Goal: Transaction & Acquisition: Purchase product/service

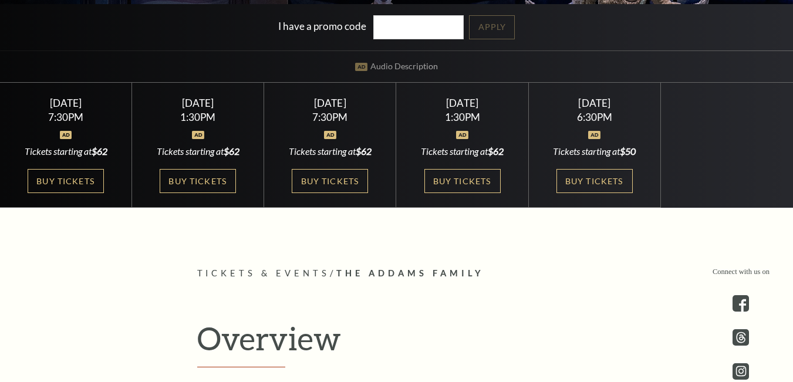
scroll to position [293, 0]
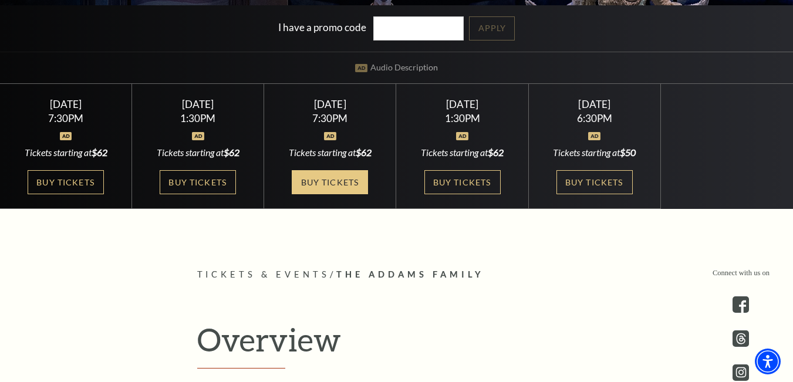
click at [349, 180] on link "Buy Tickets" at bounding box center [330, 182] width 76 height 24
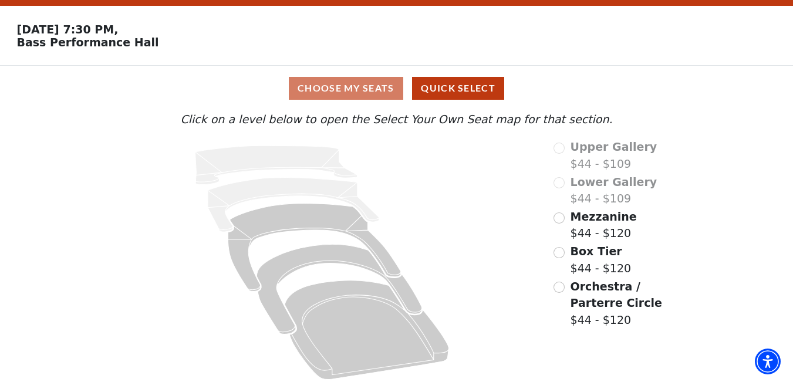
scroll to position [41, 0]
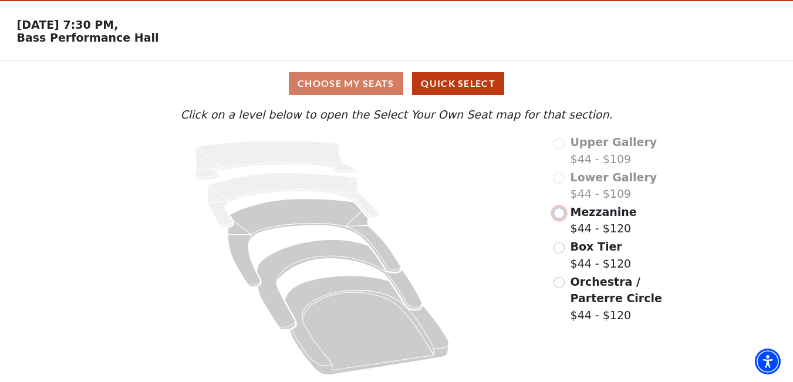
click at [562, 215] on input "Mezzanine$44 - $120\a" at bounding box center [558, 213] width 11 height 11
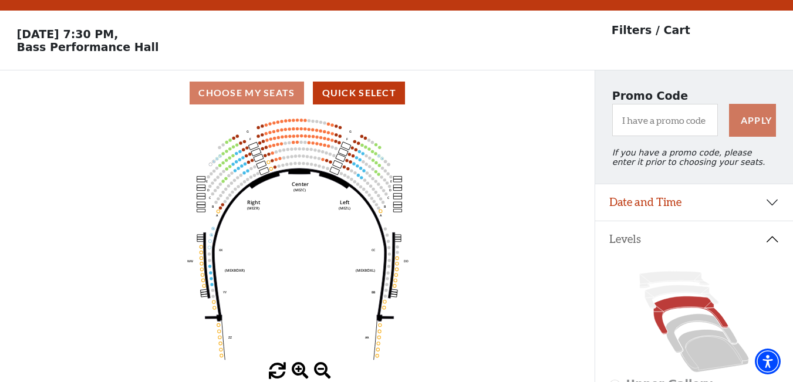
scroll to position [0, 0]
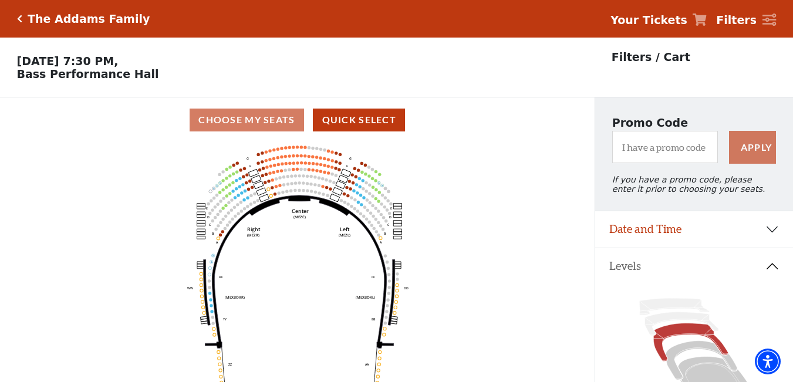
click at [306, 185] on icon "Center (MEZC) Right (MEZR) Left (MEZL) (MEXBOXR) (MEXBOXL) XX WW CC DD YY BB ZZ…" at bounding box center [297, 266] width 535 height 247
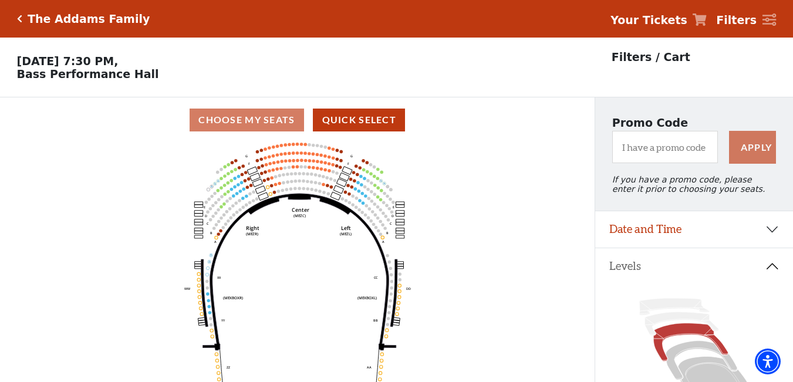
click at [306, 184] on icon "Center (MEZC) Right (MEZR) Left (MEZL) (MEXBOXR) (MEXBOXL) XX WW CC DD YY BB ZZ…" at bounding box center [297, 266] width 535 height 247
click at [306, 183] on use "Seat Selected" at bounding box center [308, 182] width 4 height 4
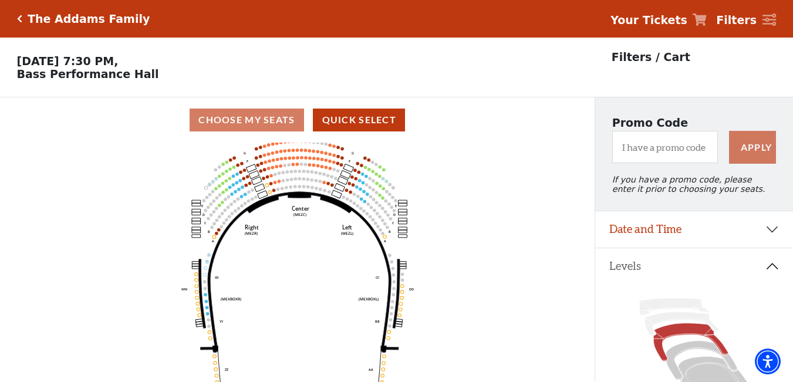
click at [306, 181] on use "Seat Selected" at bounding box center [308, 179] width 4 height 4
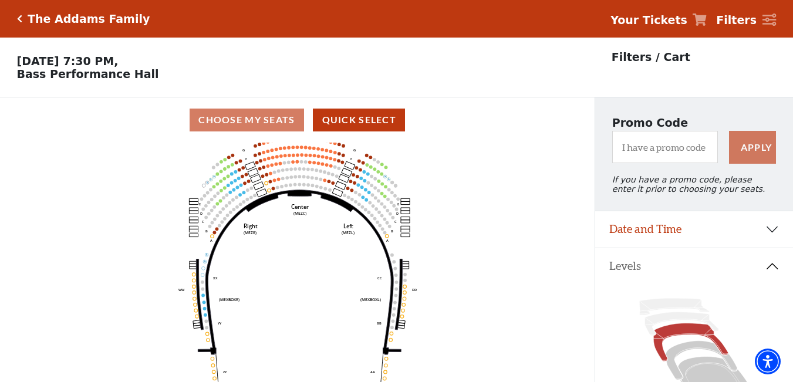
click at [306, 184] on icon "Center (MEZC) Right (MEZR) Left (MEZL) (MEXBOXR) (MEXBOXL) XX WW CC DD YY BB ZZ…" at bounding box center [297, 266] width 535 height 247
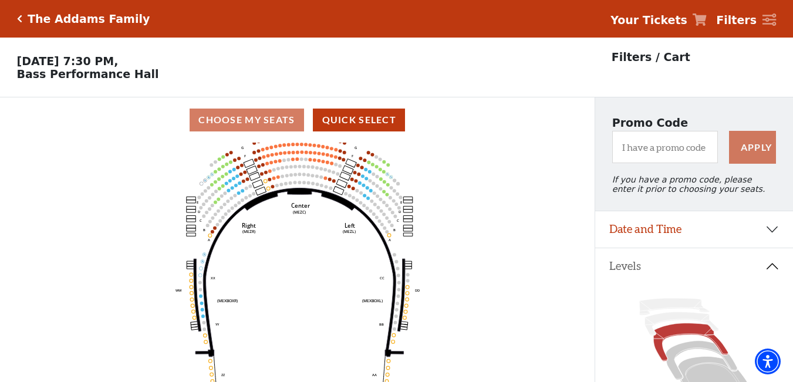
click at [306, 184] on icon "Center (MEZC) Right (MEZR) Left (MEZL) (MEXBOXR) (MEXBOXL) XX WW CC DD YY BB ZZ…" at bounding box center [297, 266] width 535 height 247
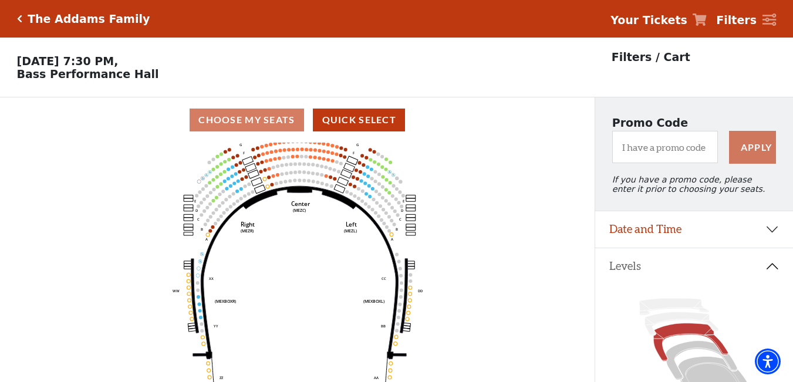
click at [306, 184] on icon "Center (MEZC) Right (MEZR) Left (MEZL) (MEXBOXR) (MEXBOXL) XX WW CC DD YY BB ZZ…" at bounding box center [297, 266] width 535 height 247
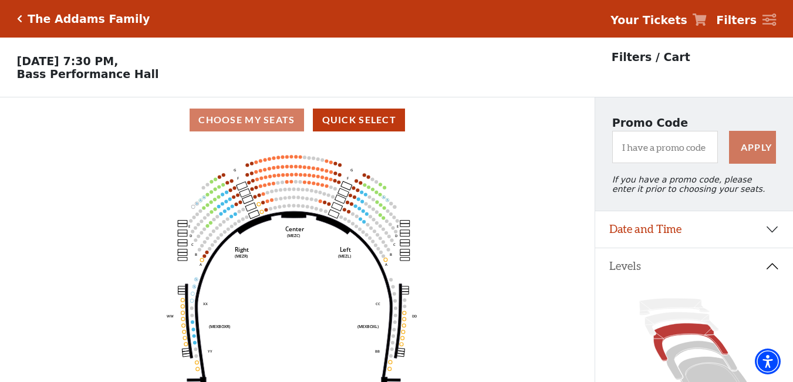
drag, startPoint x: 305, startPoint y: 158, endPoint x: 298, endPoint y: 185, distance: 28.5
click at [299, 185] on icon "Center (MEZC) Right (MEZR) Left (MEZL) (MEXBOXR) (MEXBOXL) XX WW CC DD YY BB ZZ…" at bounding box center [297, 266] width 535 height 247
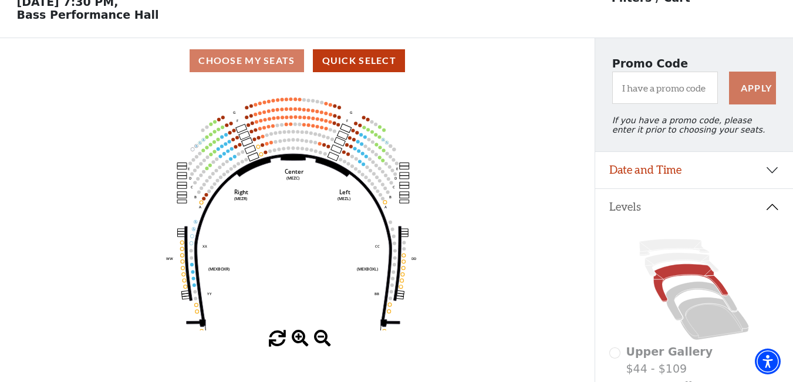
scroll to position [59, 0]
click at [302, 143] on icon "Center (MEZC) Right (MEZR) Left (MEZL) (MEXBOXR) (MEXBOXL) XX WW CC DD YY BB ZZ…" at bounding box center [297, 207] width 535 height 247
click at [302, 143] on circle at bounding box center [302, 141] width 4 height 4
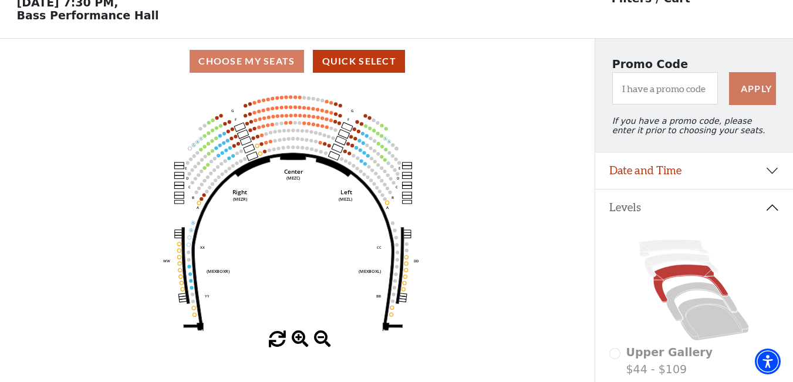
click at [302, 141] on circle at bounding box center [302, 139] width 4 height 4
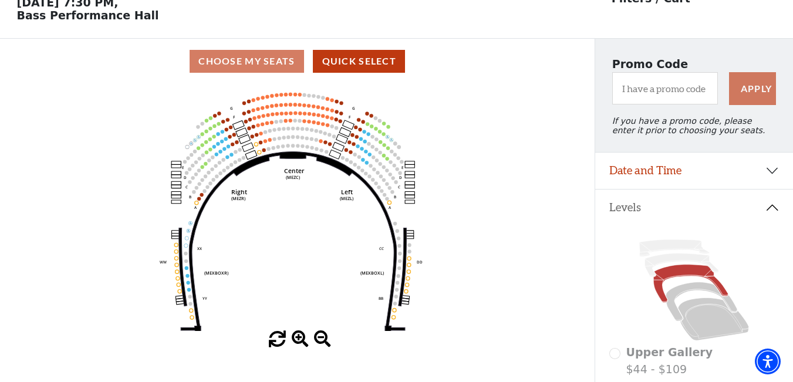
click at [302, 139] on circle at bounding box center [303, 138] width 4 height 4
click at [302, 143] on icon "Center (MEZC) Right (MEZR) Left (MEZL) (MEXBOXR) (MEXBOXL) XX WW CC DD YY BB ZZ…" at bounding box center [297, 207] width 535 height 247
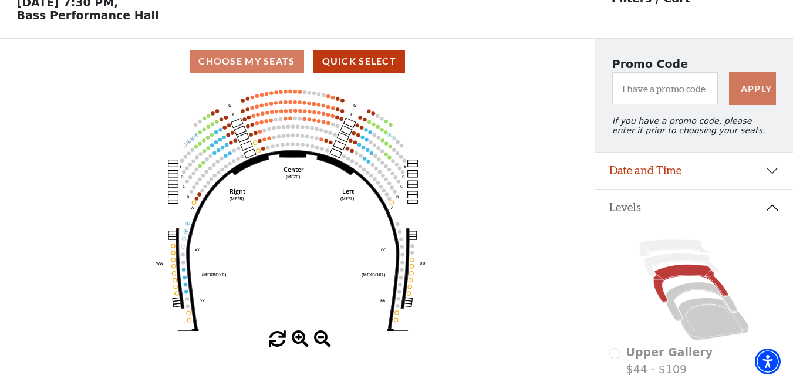
click at [302, 143] on icon "Center (MEZC) Right (MEZR) Left (MEZL) (MEXBOXR) (MEXBOXL) XX WW CC DD YY BB ZZ…" at bounding box center [297, 207] width 535 height 247
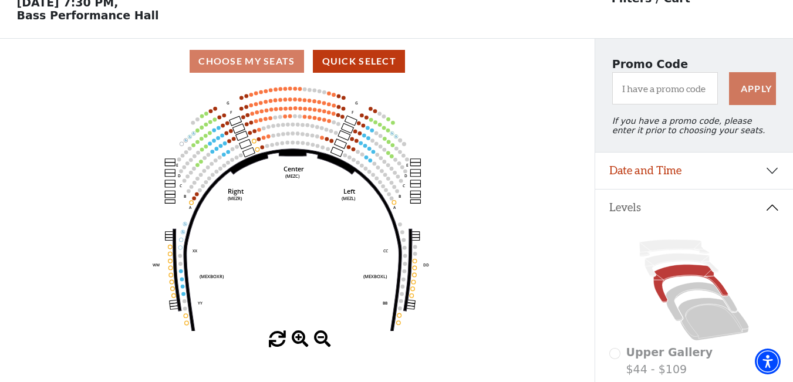
click at [302, 143] on icon "Center (MEZC) Right (MEZR) Left (MEZL) (MEXBOXR) (MEXBOXL) XX WW CC DD YY BB ZZ…" at bounding box center [297, 207] width 535 height 247
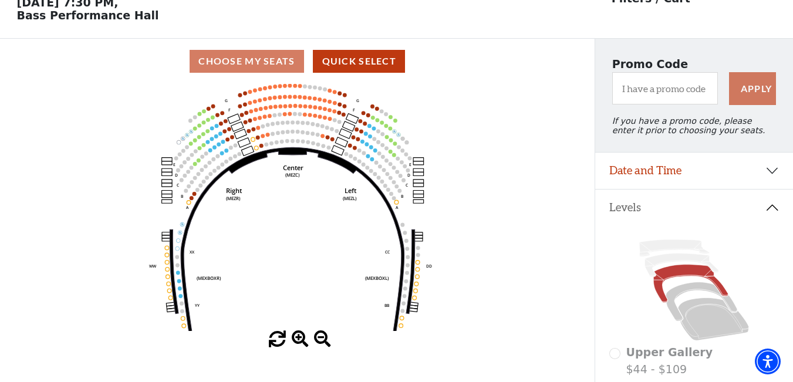
click at [302, 143] on icon "Center (MEZC) Right (MEZR) Left (MEZL) (MEXBOXR) (MEXBOXL) XX WW CC DD YY BB ZZ…" at bounding box center [297, 207] width 535 height 247
click at [308, 341] on span at bounding box center [300, 339] width 17 height 17
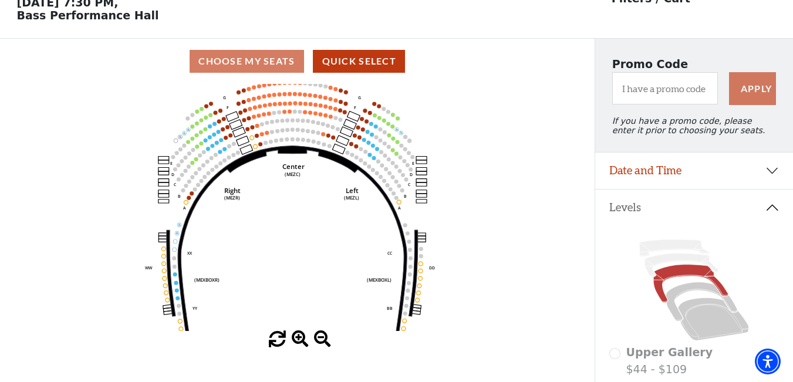
click at [302, 342] on span at bounding box center [300, 339] width 17 height 17
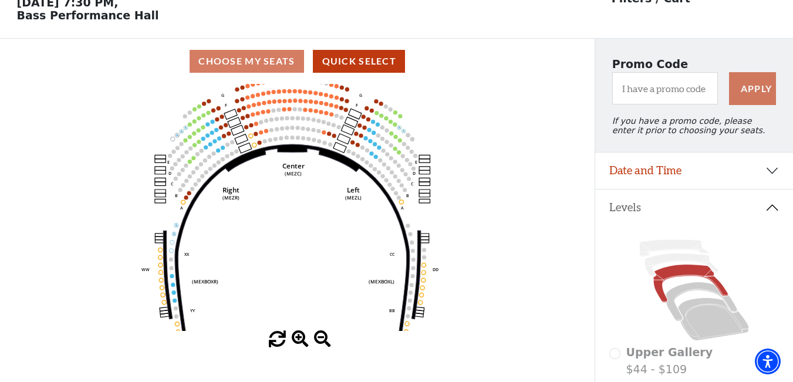
click at [302, 342] on span at bounding box center [300, 339] width 17 height 17
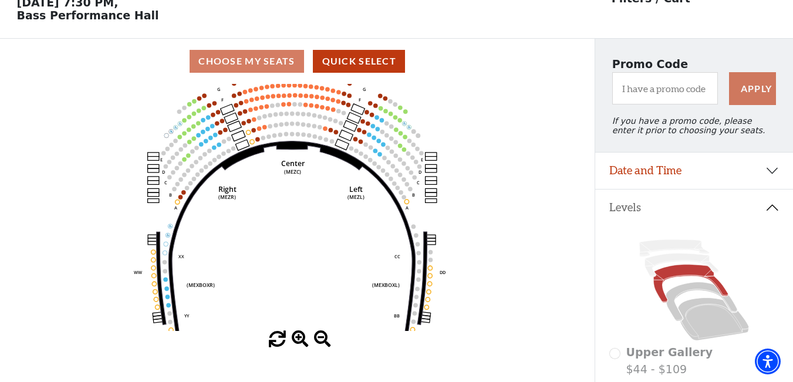
click at [301, 340] on span at bounding box center [300, 339] width 17 height 17
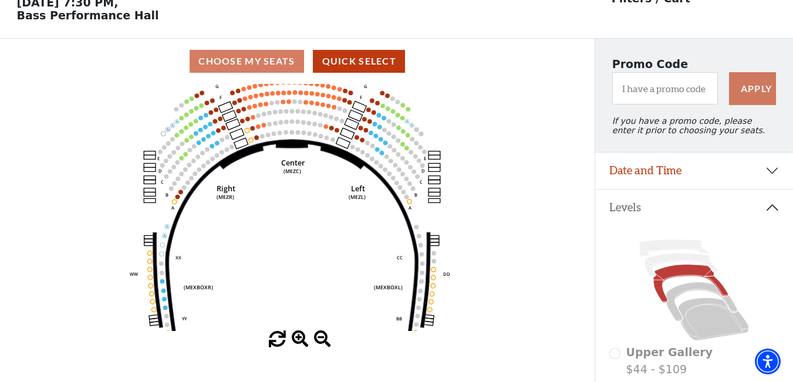
click at [301, 340] on span at bounding box center [300, 339] width 17 height 17
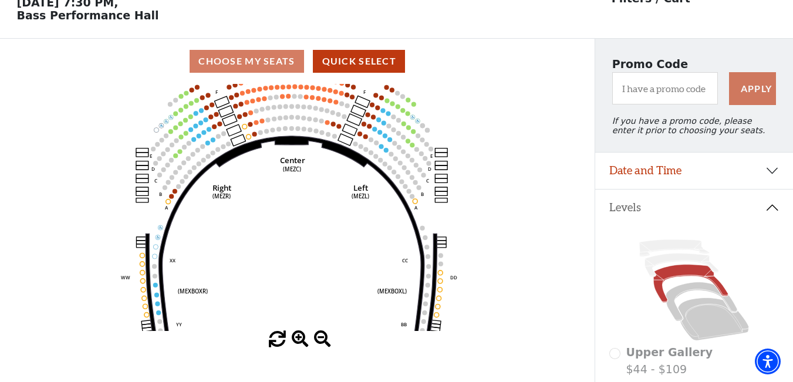
click at [301, 340] on span at bounding box center [300, 339] width 17 height 17
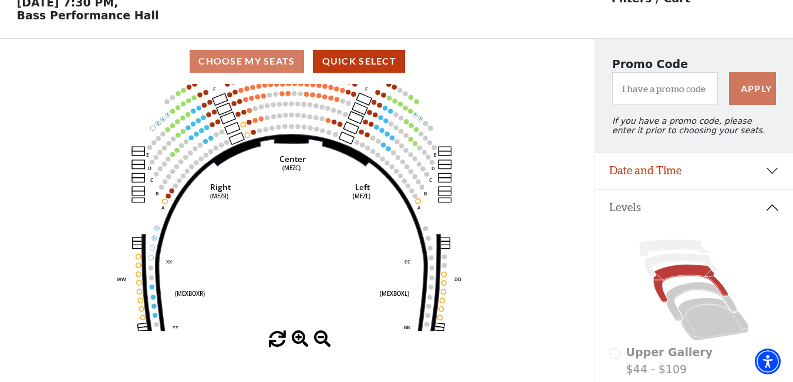
click at [301, 340] on span at bounding box center [300, 339] width 17 height 17
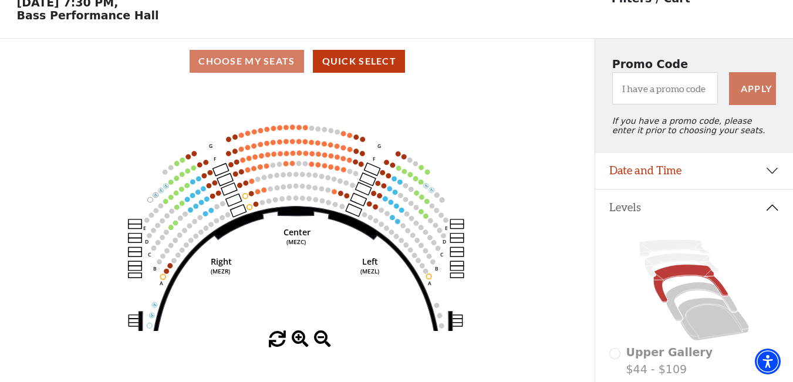
drag, startPoint x: 316, startPoint y: 114, endPoint x: 330, endPoint y: 220, distance: 105.9
click at [326, 217] on icon "Center (MEZC) Right (MEZR) Left (MEZL) (MEXBOXR) (MEXBOXL) XX WW CC DD YY BB ZZ…" at bounding box center [297, 207] width 535 height 247
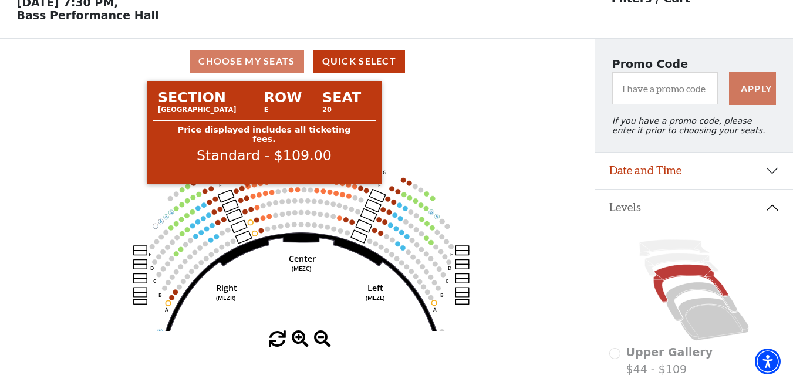
click at [249, 189] on circle at bounding box center [247, 186] width 5 height 5
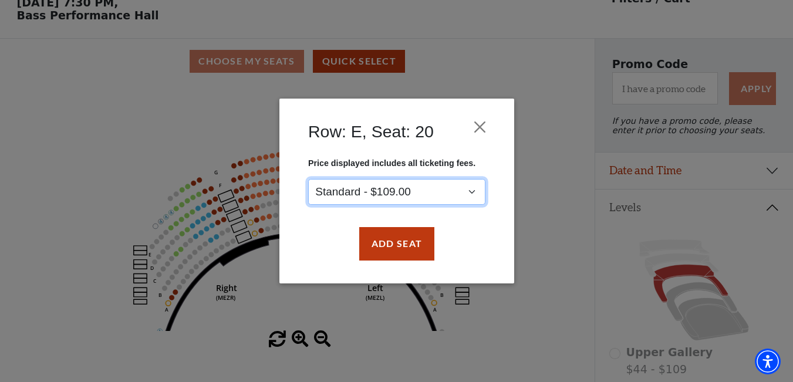
click at [404, 197] on select "Standard - $109.00" at bounding box center [396, 192] width 177 height 26
click at [403, 195] on select "Standard - $109.00" at bounding box center [396, 192] width 177 height 26
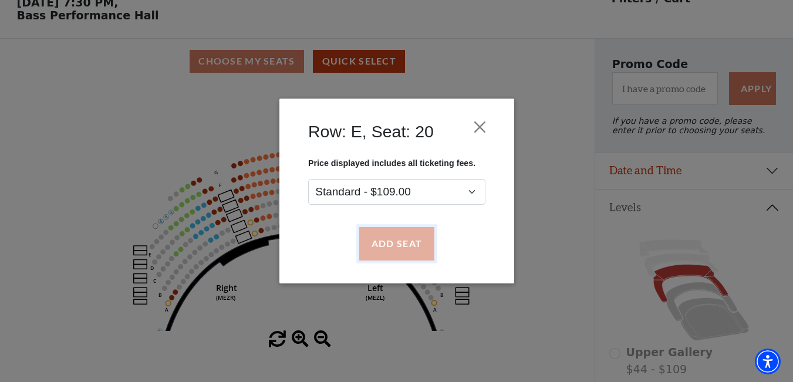
click at [408, 247] on button "Add Seat" at bounding box center [396, 244] width 75 height 33
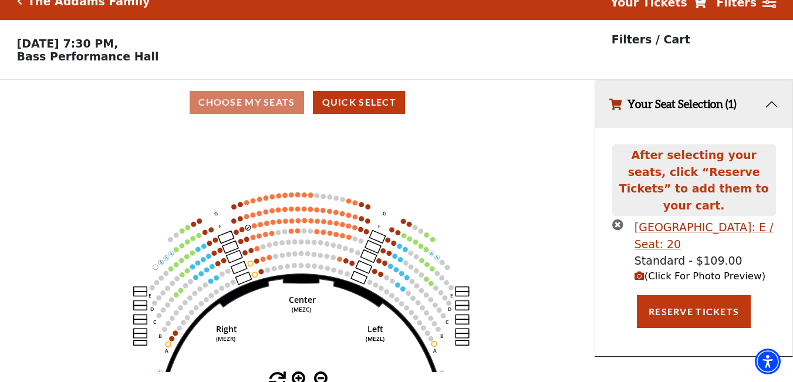
scroll to position [0, 0]
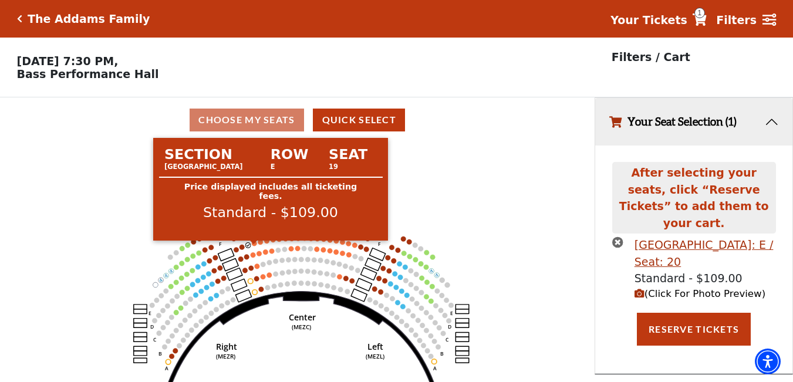
click at [254, 246] on circle at bounding box center [254, 243] width 5 height 5
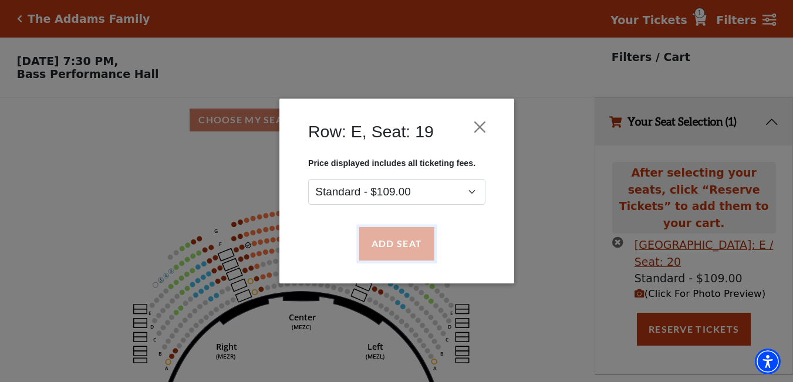
click at [408, 238] on button "Add Seat" at bounding box center [396, 244] width 75 height 33
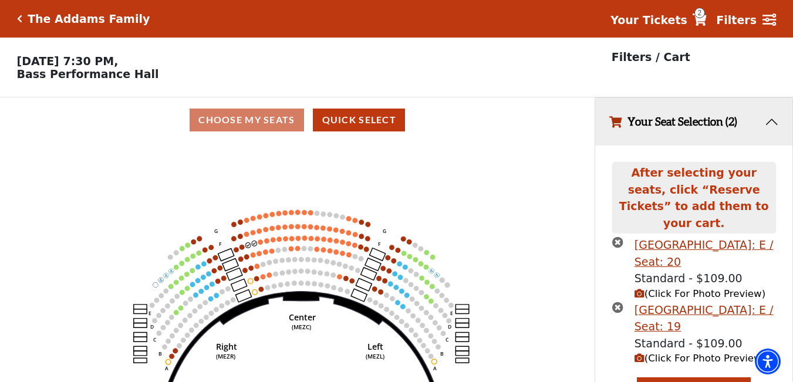
scroll to position [16, 0]
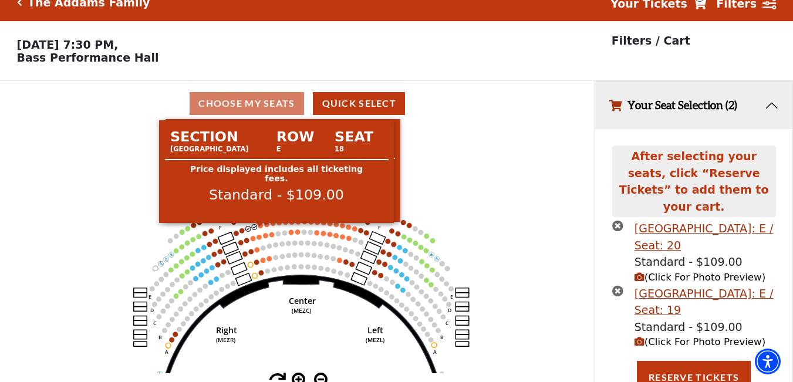
click at [261, 228] on circle at bounding box center [260, 225] width 5 height 5
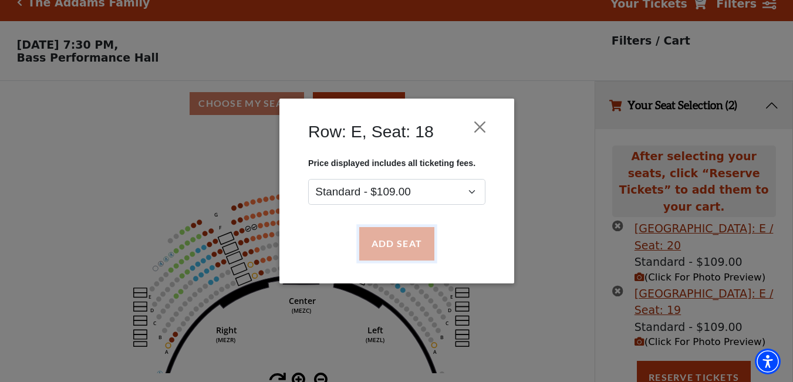
click at [383, 242] on button "Add Seat" at bounding box center [396, 244] width 75 height 33
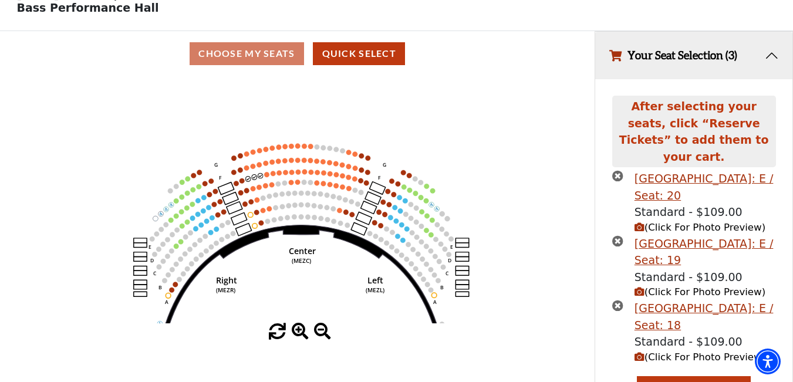
scroll to position [82, 0]
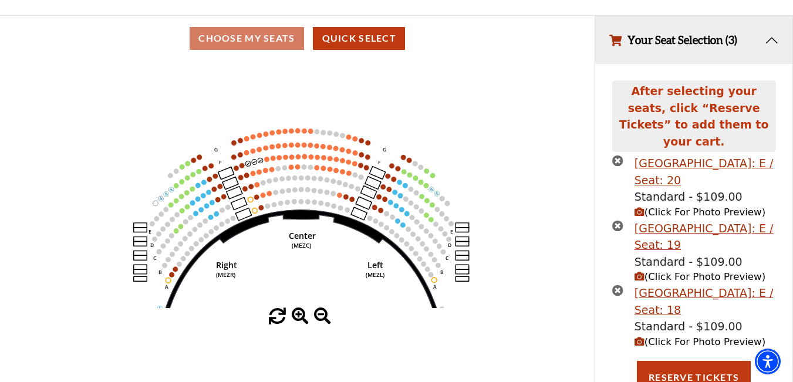
click at [268, 167] on icon "Center (MEZC) Right (MEZR) Left (MEZL) (MEXBOXR) (MEXBOXL) XX WW CC DD YY BB ZZ…" at bounding box center [297, 184] width 535 height 247
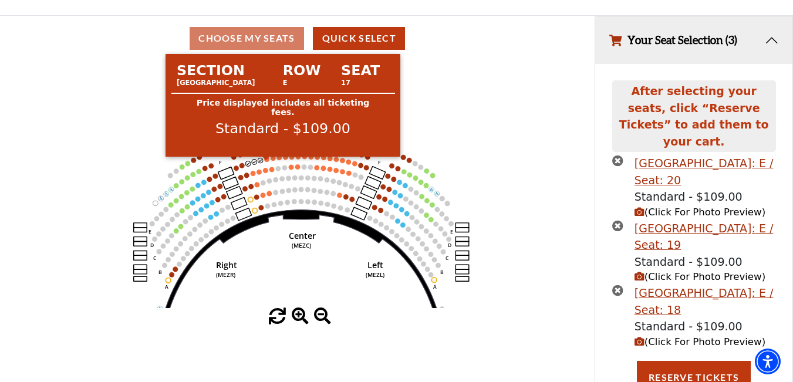
click at [265, 162] on circle at bounding box center [266, 159] width 5 height 5
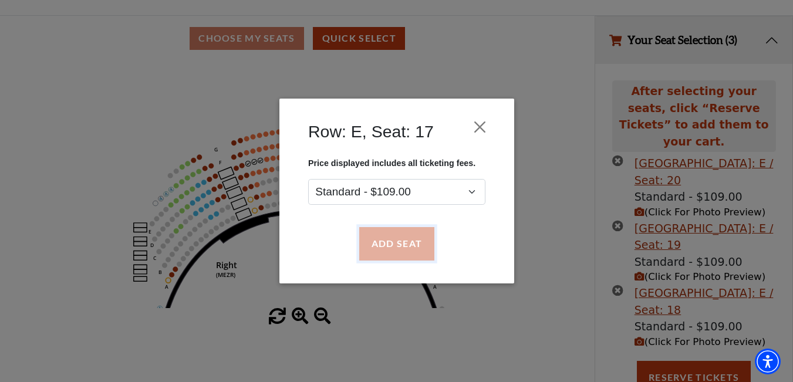
click at [384, 241] on button "Add Seat" at bounding box center [396, 244] width 75 height 33
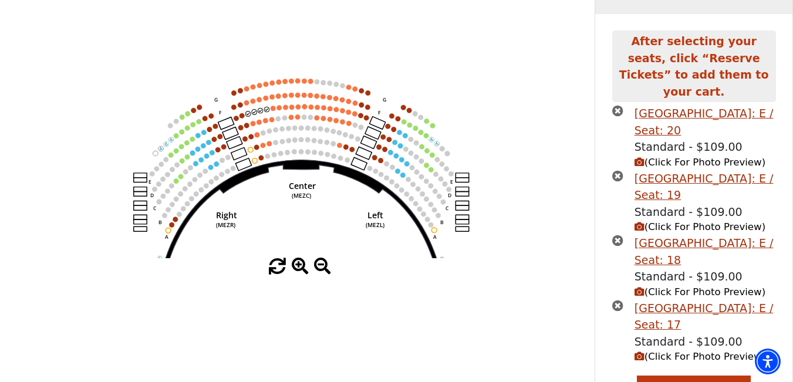
scroll to position [146, 0]
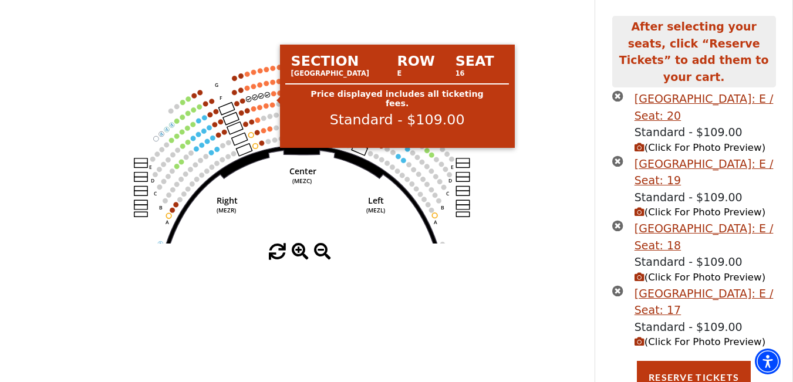
click at [273, 96] on circle at bounding box center [273, 93] width 5 height 5
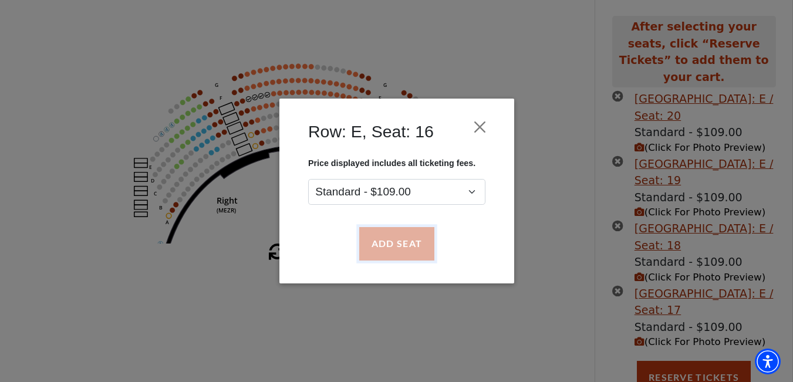
click at [400, 237] on button "Add Seat" at bounding box center [396, 244] width 75 height 33
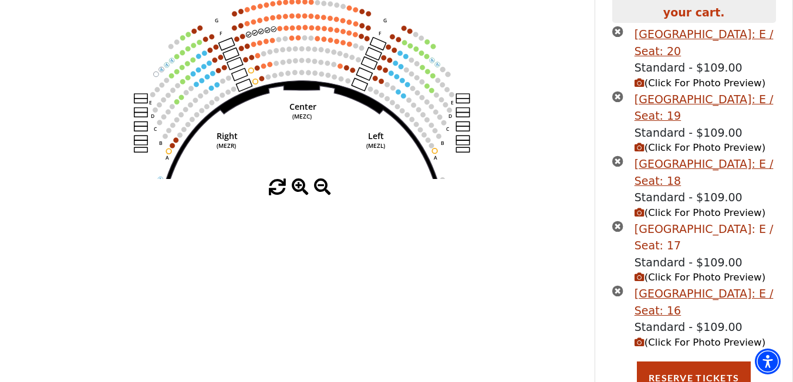
scroll to position [239, 0]
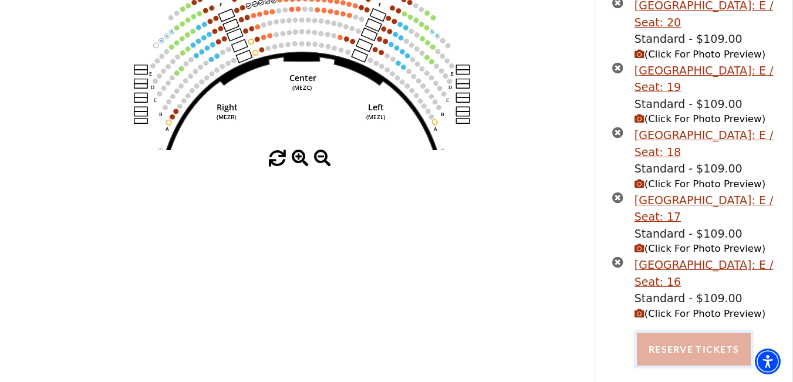
click at [681, 336] on button "Reserve Tickets" at bounding box center [694, 349] width 114 height 33
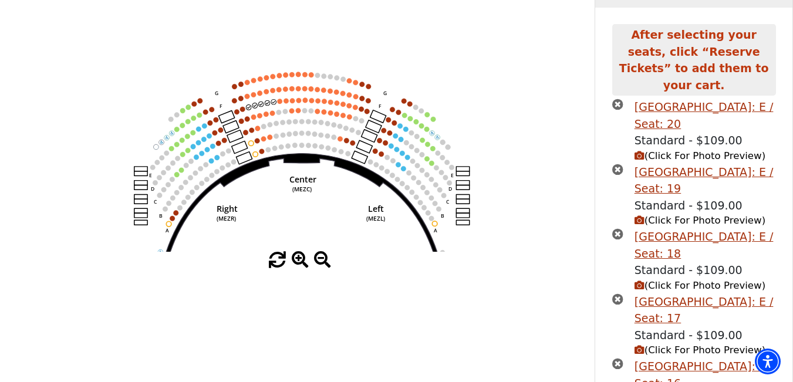
scroll to position [0, 0]
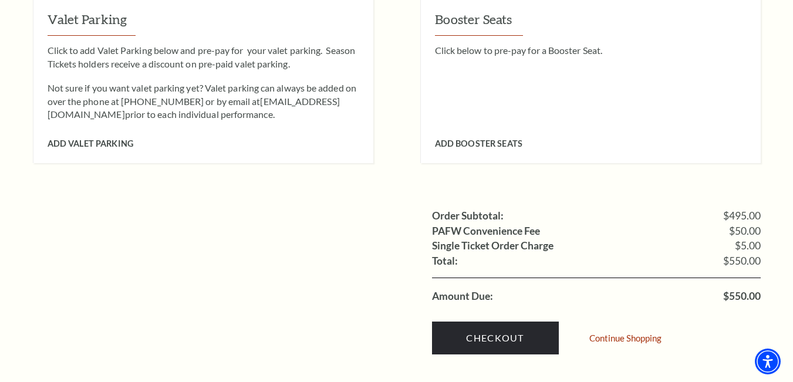
scroll to position [1233, 0]
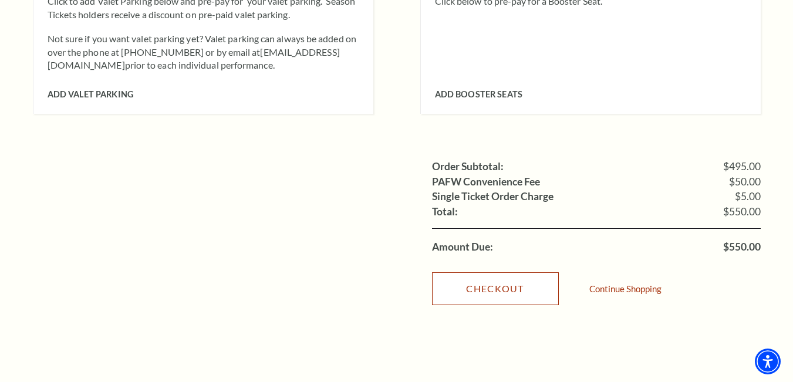
click at [514, 272] on link "Checkout" at bounding box center [495, 288] width 127 height 33
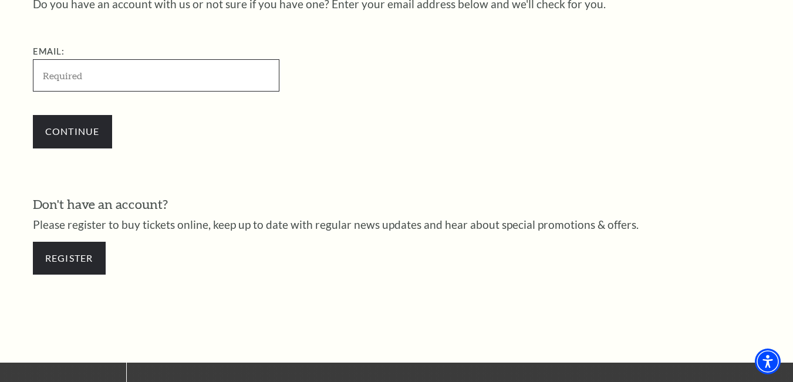
scroll to position [396, 0]
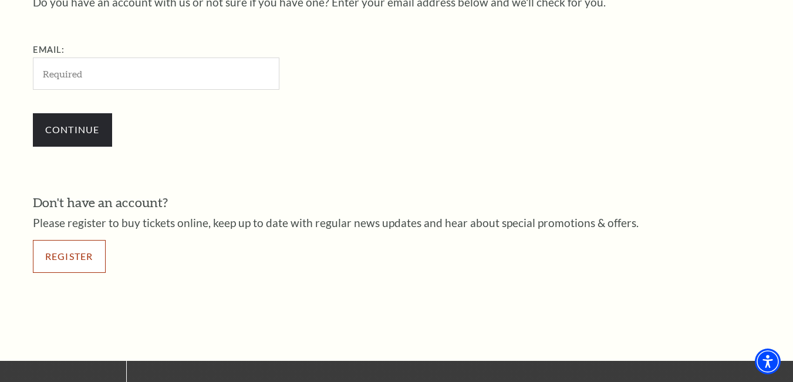
click at [79, 245] on link "Register" at bounding box center [69, 256] width 73 height 33
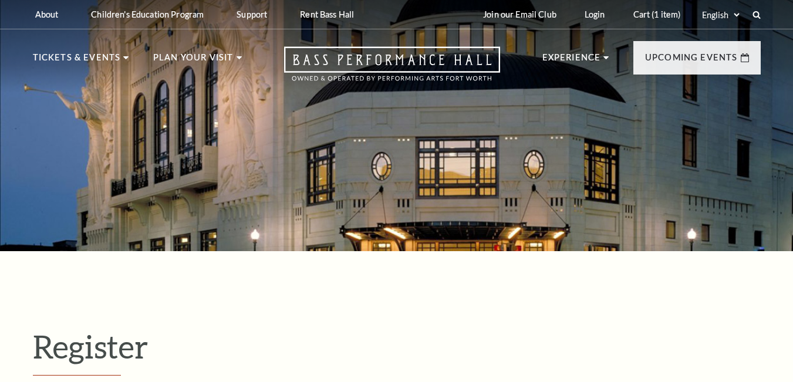
select select "1"
select select "[GEOGRAPHIC_DATA]"
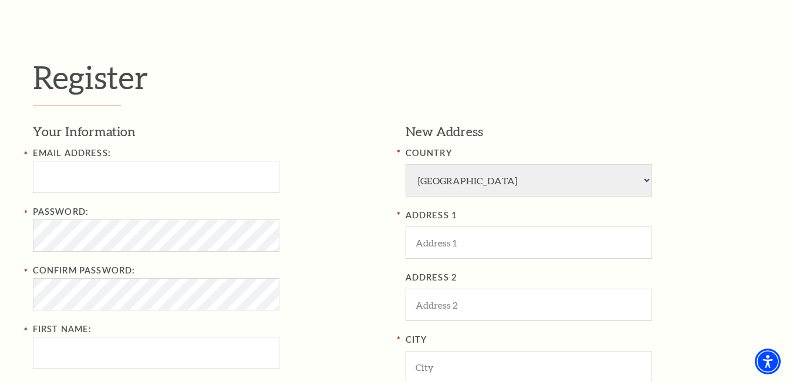
scroll to position [293, 0]
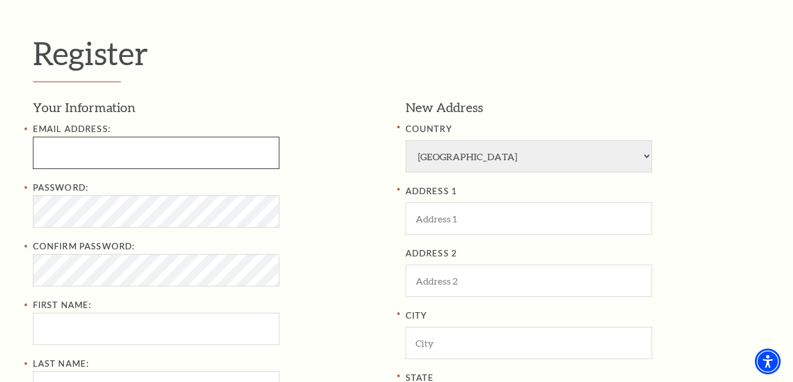
click at [139, 153] on input "Email Address:" at bounding box center [156, 153] width 247 height 32
paste input "[EMAIL_ADDRESS][DOMAIN_NAME]"
type input "[EMAIL_ADDRESS][DOMAIN_NAME]"
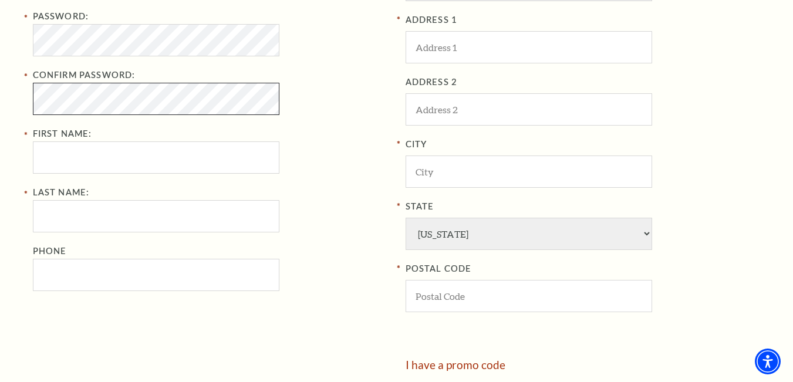
scroll to position [470, 0]
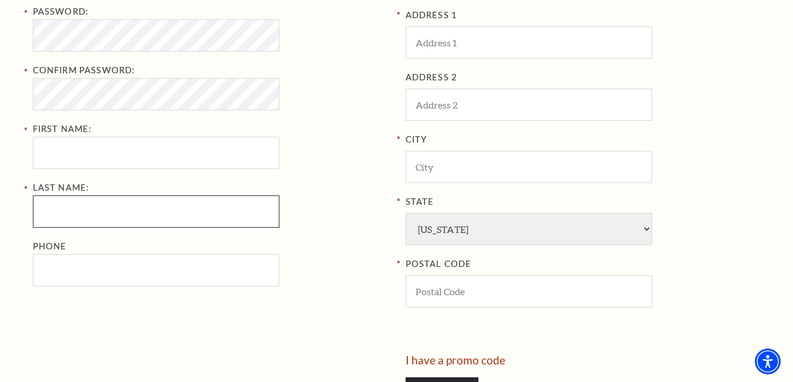
click at [136, 209] on input "Last Name:" at bounding box center [156, 211] width 247 height 32
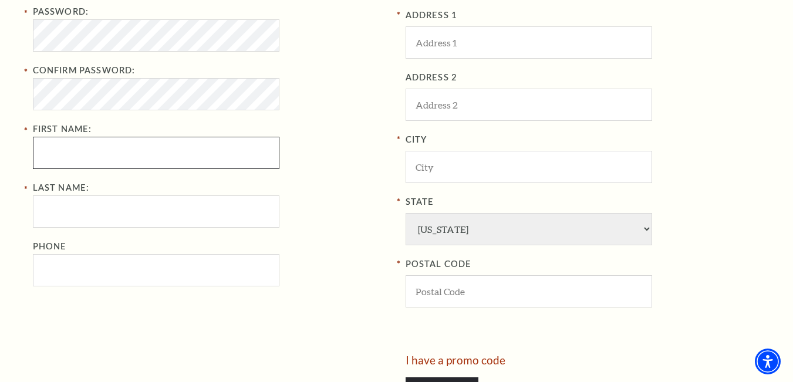
click at [133, 151] on input "First Name:" at bounding box center [156, 153] width 247 height 32
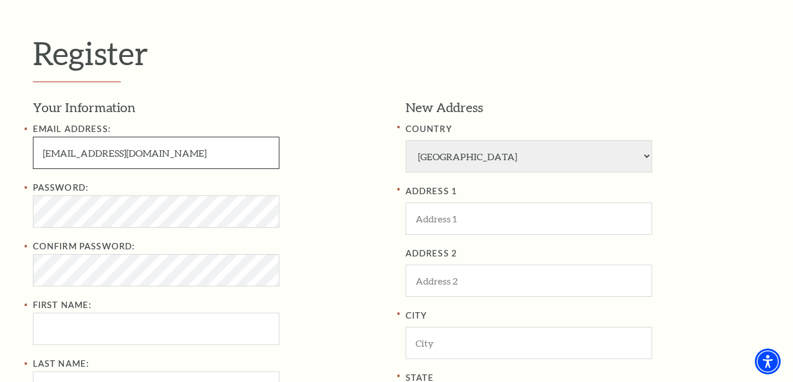
drag, startPoint x: 98, startPoint y: 153, endPoint x: 0, endPoint y: 164, distance: 98.7
click at [0, 166] on div "Register Your Information Email Address: franceharris0762@gmail.com Password: C…" at bounding box center [396, 316] width 793 height 717
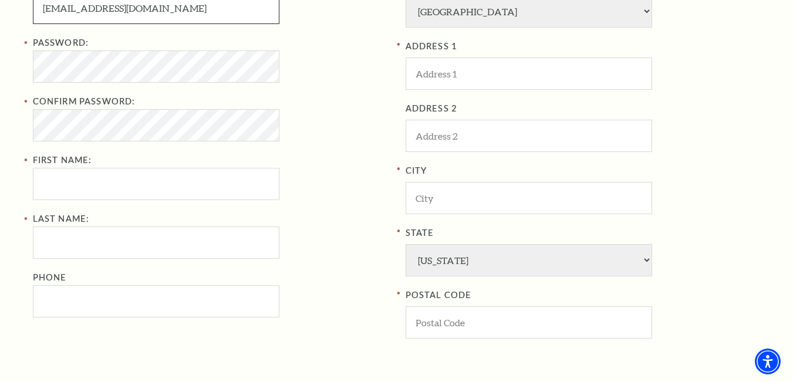
scroll to position [528, 0]
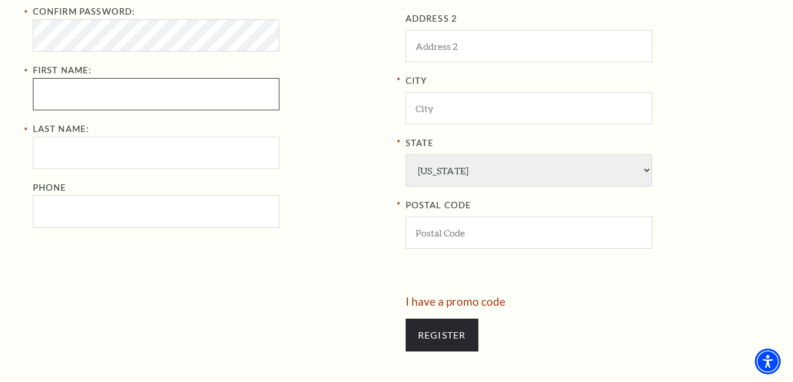
click at [109, 94] on input "First Name:" at bounding box center [156, 94] width 247 height 32
paste input "franceharris"
drag, startPoint x: 69, startPoint y: 95, endPoint x: 166, endPoint y: 109, distance: 97.9
click at [166, 109] on input "france" at bounding box center [156, 94] width 247 height 32
type input "france"
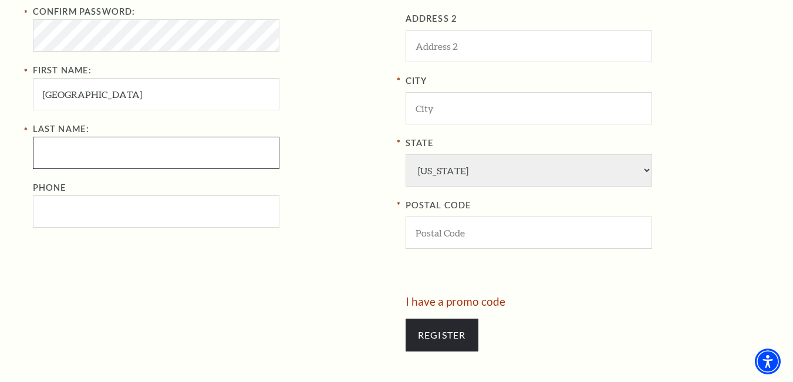
click at [112, 151] on input "Last Name:" at bounding box center [156, 153] width 247 height 32
paste input "harris"
type input "harris"
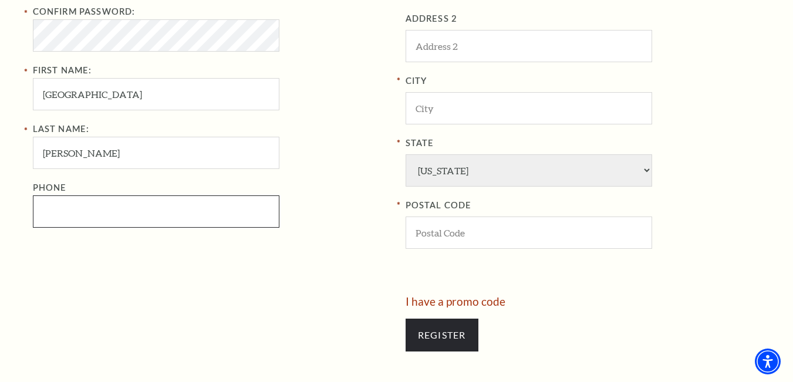
click at [129, 218] on input "Phone" at bounding box center [156, 211] width 247 height 32
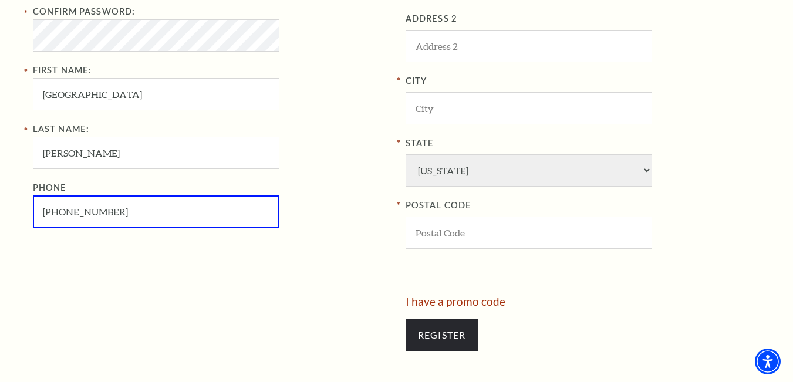
drag, startPoint x: 0, startPoint y: 243, endPoint x: 0, endPoint y: 262, distance: 18.8
click at [0, 261] on div "Register Your Information Email Address: franceharris0762@gmail.com Password: C…" at bounding box center [396, 81] width 793 height 717
type input "817-463-7821"
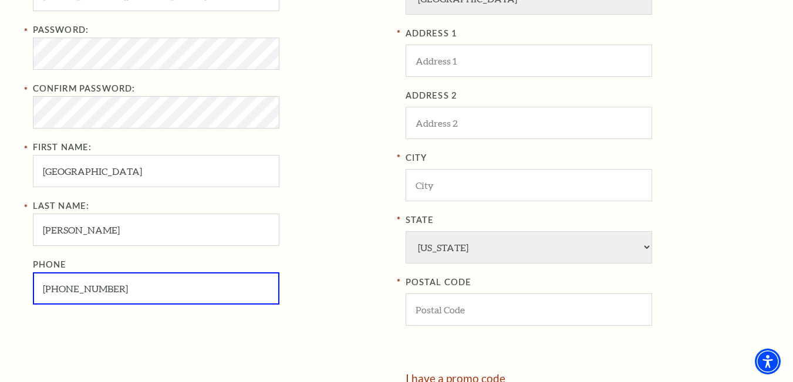
scroll to position [352, 0]
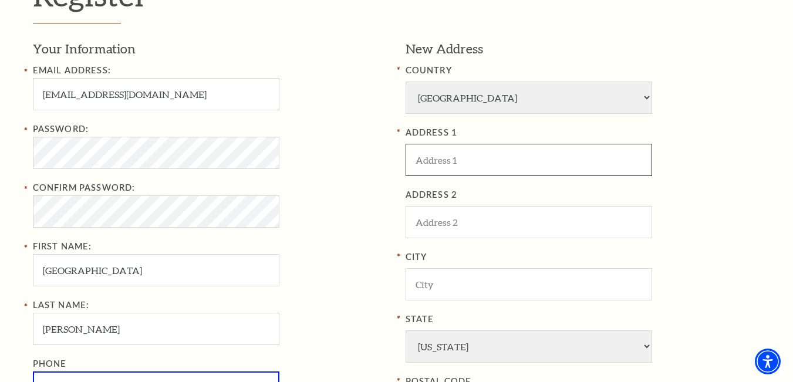
click at [474, 157] on input "ADDRESS 1" at bounding box center [529, 160] width 247 height 32
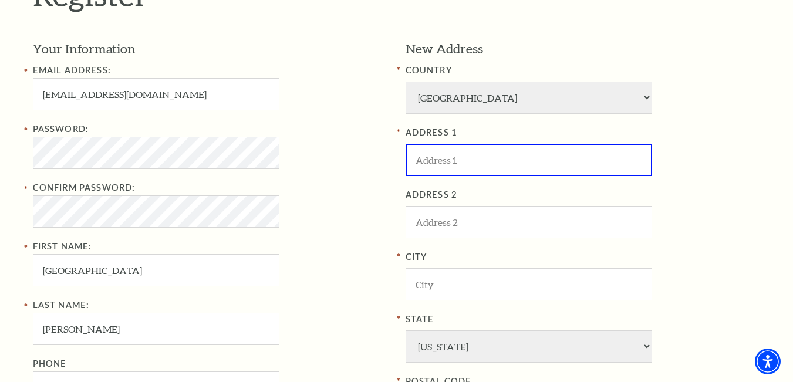
paste input "3018 N Nichols St, Fort Worth, TX 76106, USA"
click at [579, 160] on input "3018 N Nichols St, Fort Worth, TX 76106, USA" at bounding box center [529, 160] width 247 height 32
click at [579, 160] on input "3018 N Nichols St, Fort Worth, TX , USA" at bounding box center [529, 160] width 247 height 32
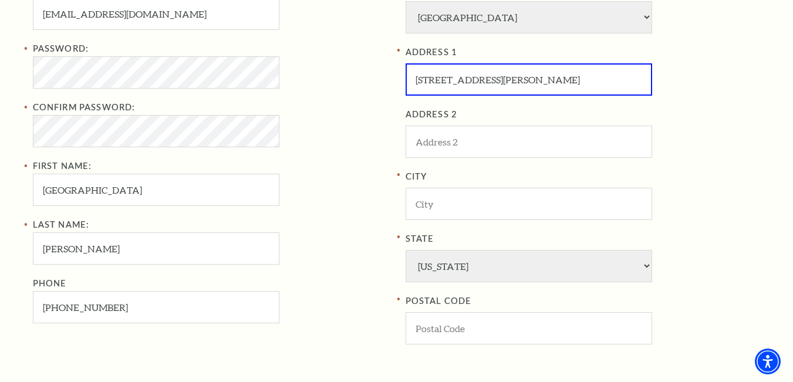
scroll to position [528, 0]
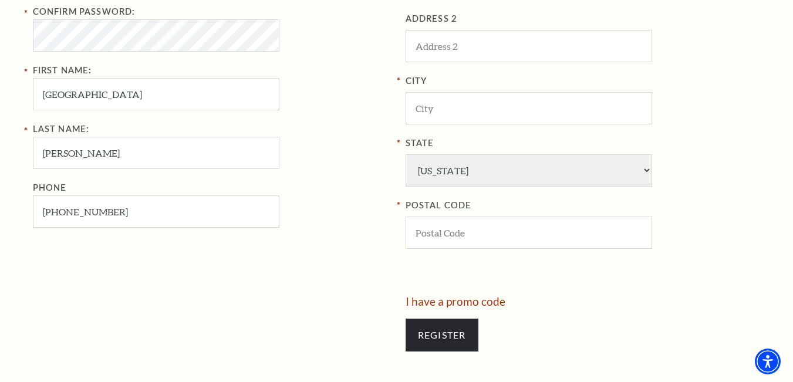
type input "3018 N Nichols St, Fort Worth, TX , USA"
paste input "76106"
click at [481, 224] on input "POSTAL CODE" at bounding box center [529, 233] width 247 height 32
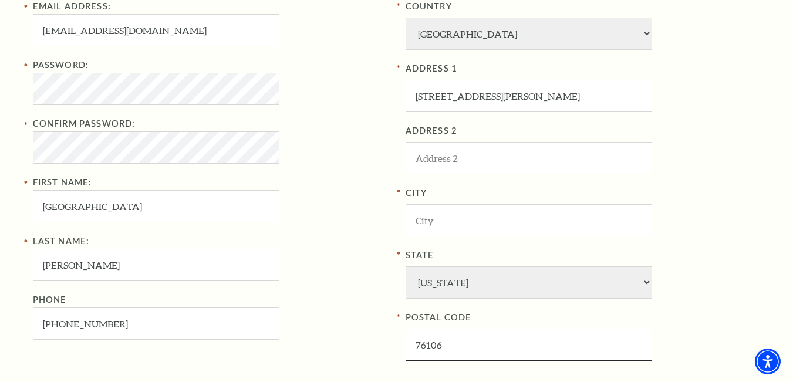
scroll to position [411, 0]
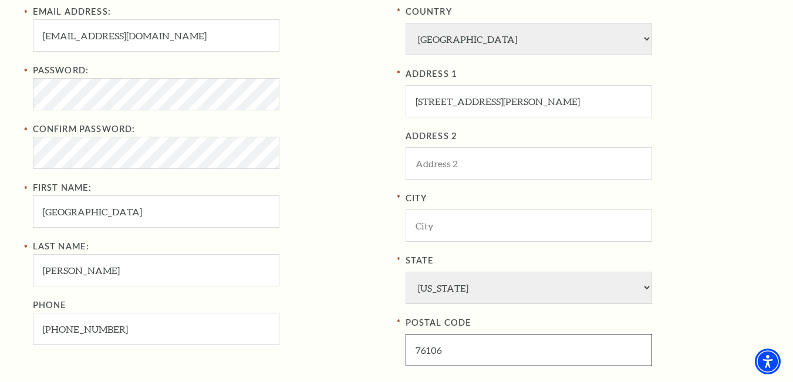
type input "76106"
click at [504, 103] on input "3018 N Nichols St, Fort Worth, TX , USA" at bounding box center [529, 101] width 247 height 32
drag, startPoint x: 504, startPoint y: 103, endPoint x: 534, endPoint y: 108, distance: 29.8
click at [534, 108] on input "3018 N Nichols St, , TX , USA" at bounding box center [529, 101] width 247 height 32
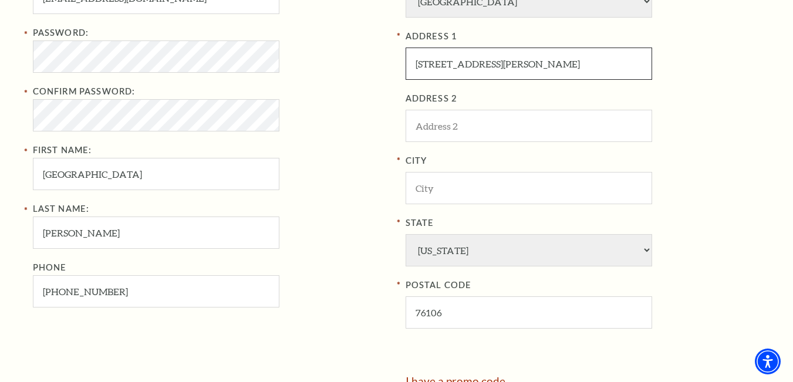
scroll to position [470, 0]
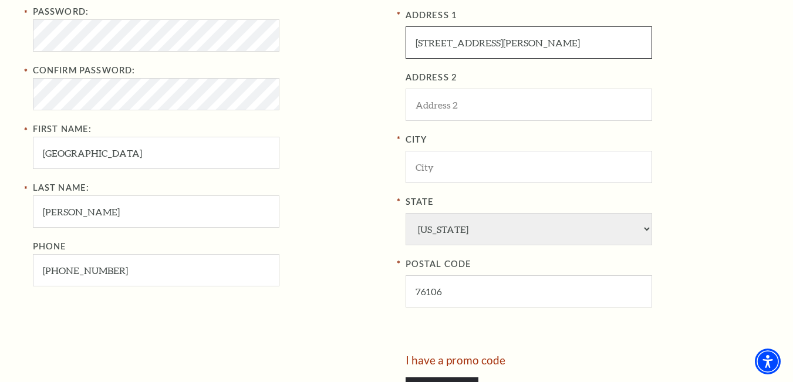
type input "3018 N Nichols St, , TX , USA"
paste input "[GEOGRAPHIC_DATA]"
click at [472, 166] on input "City" at bounding box center [529, 167] width 247 height 32
type input "[GEOGRAPHIC_DATA]"
drag, startPoint x: 490, startPoint y: 46, endPoint x: 801, endPoint y: 130, distance: 322.9
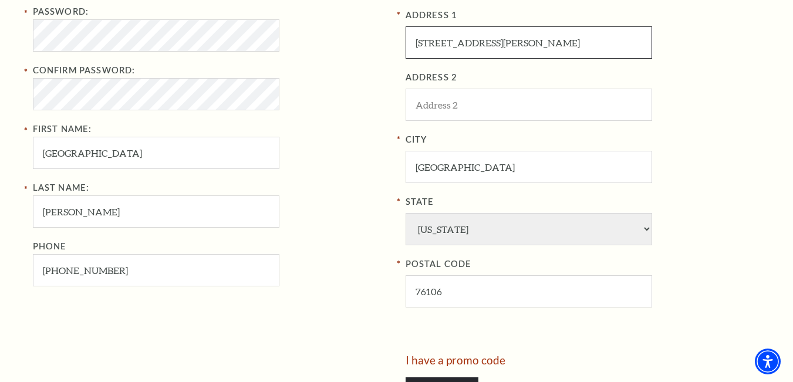
type input "[STREET_ADDRESS][PERSON_NAME]"
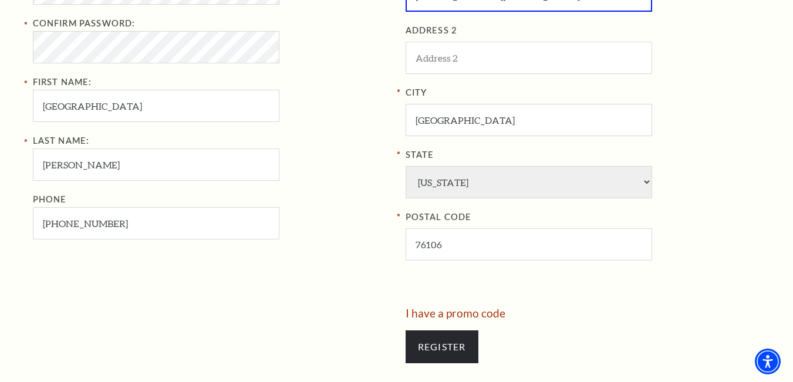
scroll to position [646, 0]
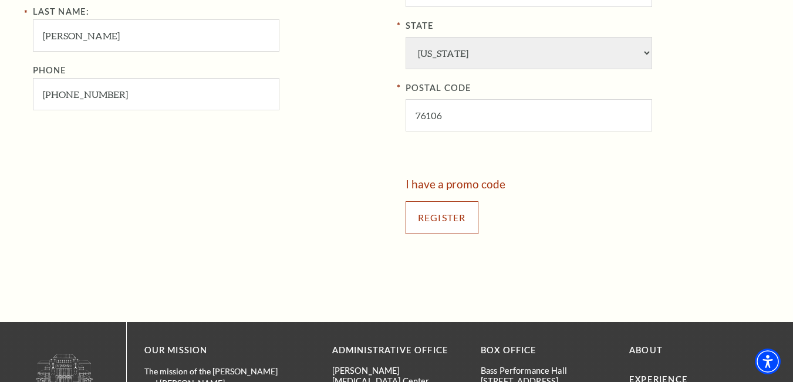
click at [451, 210] on input "Register" at bounding box center [442, 217] width 73 height 33
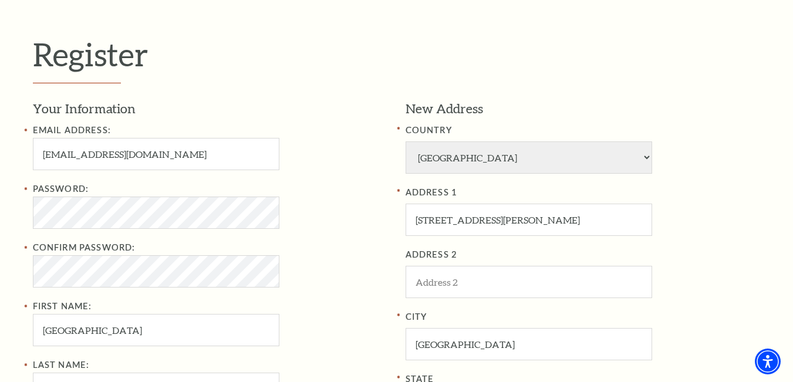
scroll to position [293, 0]
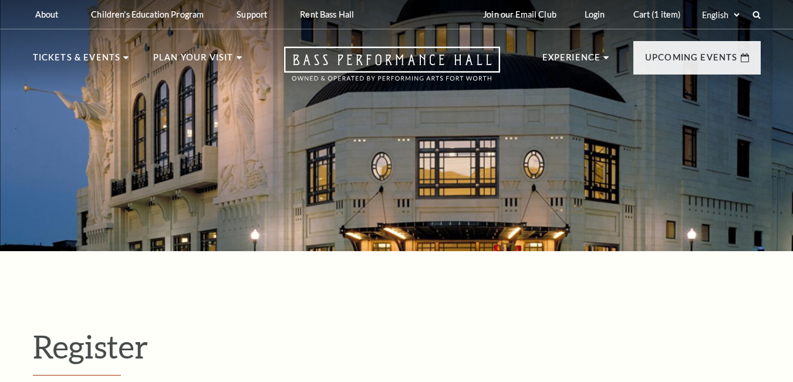
select select "1"
select select "[GEOGRAPHIC_DATA]"
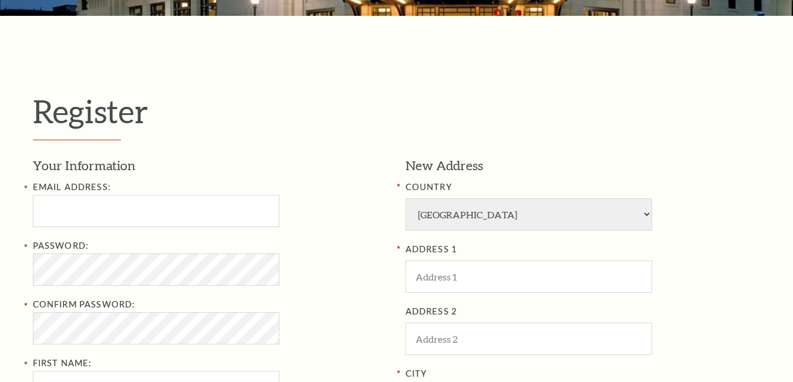
scroll to position [293, 0]
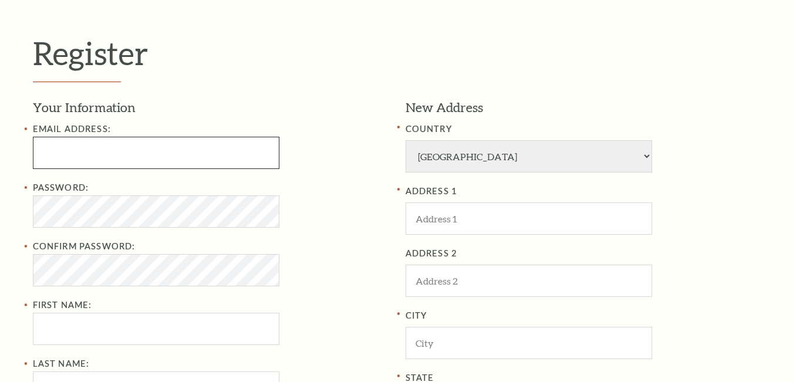
click at [144, 160] on input "text" at bounding box center [156, 153] width 247 height 32
type input "franceharris0762@gmail.com"
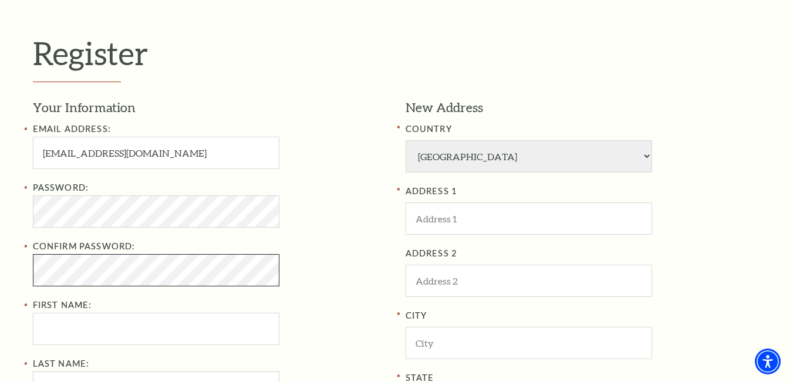
scroll to position [374, 0]
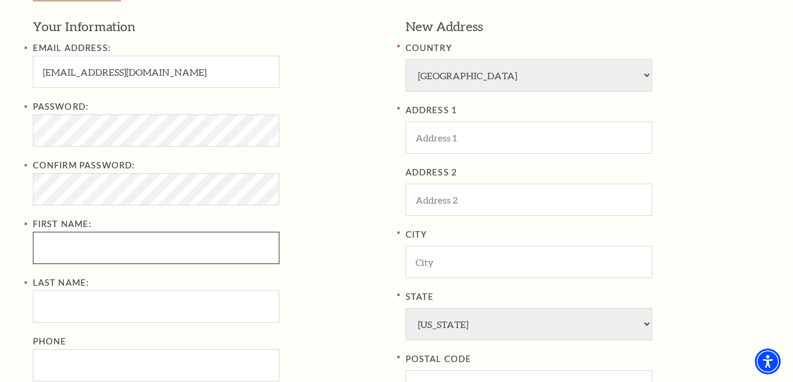
click at [117, 245] on input "First Name:" at bounding box center [156, 248] width 247 height 32
type input "france"
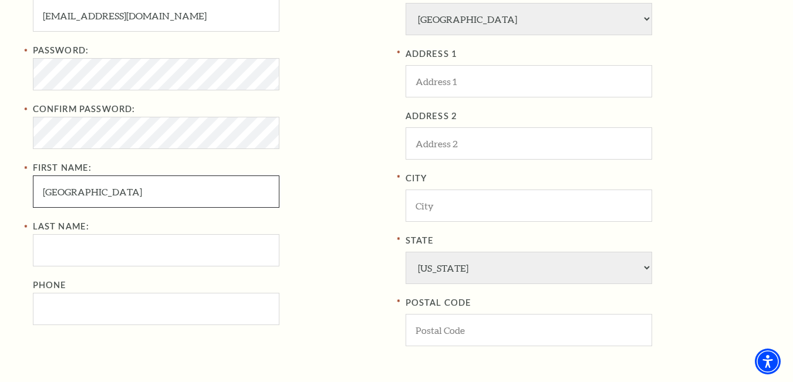
scroll to position [433, 0]
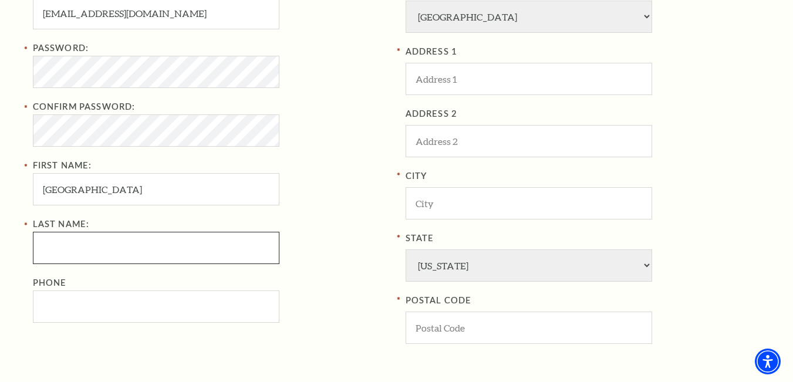
click at [101, 245] on input "Last Name:" at bounding box center [156, 248] width 247 height 32
type input "harris"
click at [92, 299] on input "Phone" at bounding box center [156, 307] width 247 height 32
type input "817-463-7821"
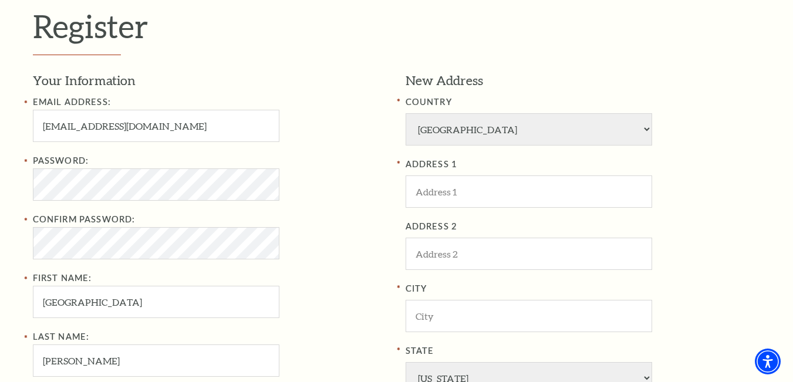
scroll to position [316, 0]
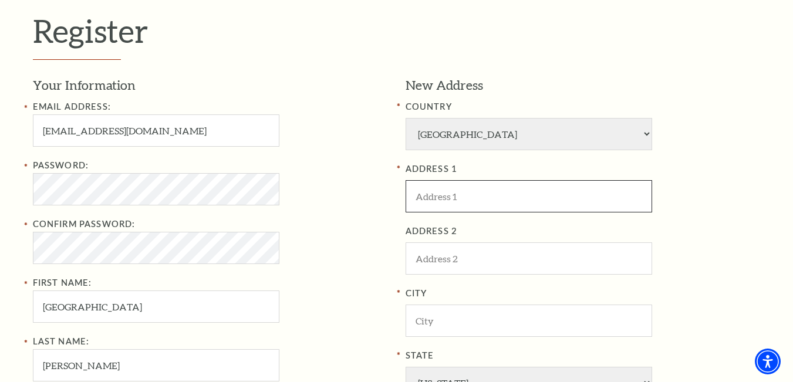
click at [485, 185] on input "ADDRESS 1" at bounding box center [529, 196] width 247 height 32
click at [483, 198] on input "ADDRESS 1" at bounding box center [529, 196] width 247 height 32
click at [481, 197] on input "ADDRESS 1" at bounding box center [529, 196] width 247 height 32
click at [482, 203] on input "ADDRESS 1" at bounding box center [529, 196] width 247 height 32
click at [480, 195] on input "ADDRESS 1" at bounding box center [529, 196] width 247 height 32
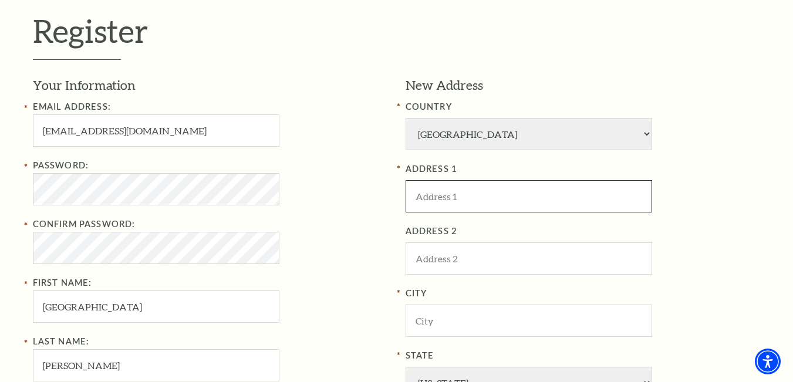
click at [480, 195] on input "ADDRESS 1" at bounding box center [529, 196] width 247 height 32
paste input "3018 N Nichols St, Fort Worth, TX 76106, USA"
click at [566, 198] on input "3018 N Nichols St, Fort Worth, TX 76106, USA" at bounding box center [529, 196] width 247 height 32
click at [566, 198] on input "3018 N Nichols St, Fort Worth, TX , USA" at bounding box center [529, 196] width 247 height 32
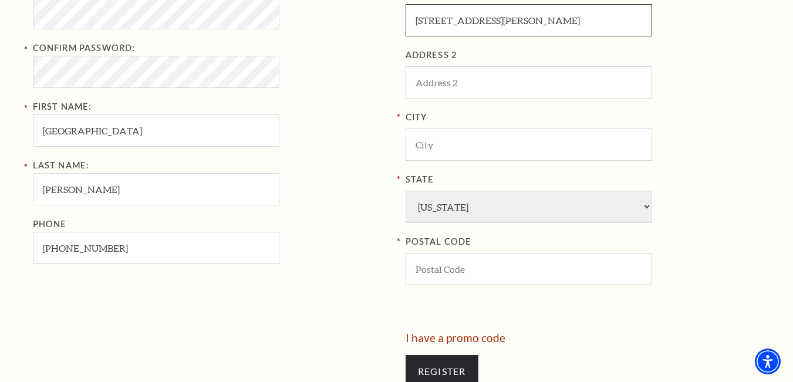
type input "3018 N Nichols St, Fort Worth, TX , USA"
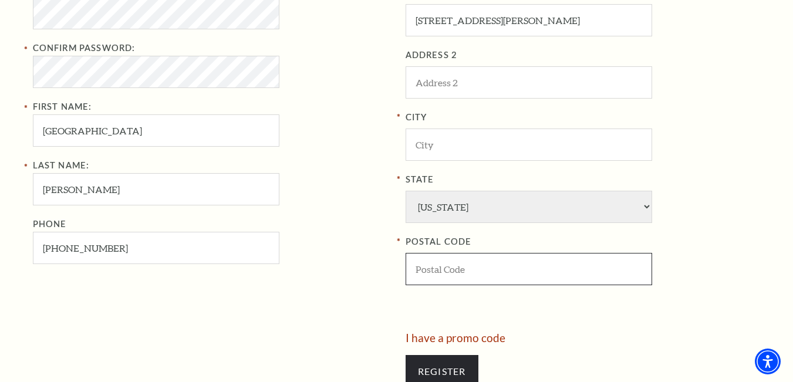
click at [474, 276] on input "POSTAL CODE" at bounding box center [529, 269] width 247 height 32
paste input "76106"
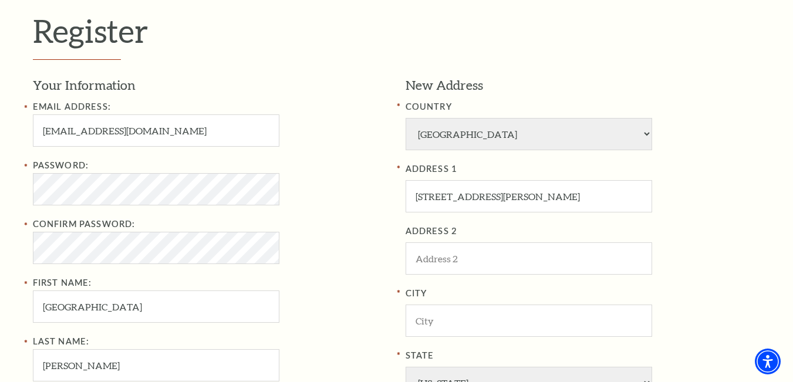
type input "76106"
click at [501, 196] on input "3018 N Nichols St, Fort Worth, TX , USA" at bounding box center [529, 196] width 247 height 32
drag, startPoint x: 501, startPoint y: 196, endPoint x: 518, endPoint y: 198, distance: 17.1
click at [518, 198] on input "3018 N Nichols St, Fort Worth, TX , USA" at bounding box center [529, 196] width 247 height 32
type input "3018 N Nichols St, , TX , USA"
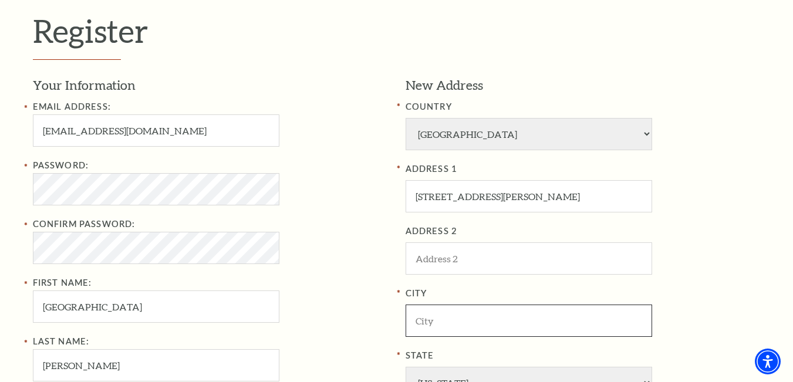
click at [451, 313] on input "City" at bounding box center [529, 321] width 247 height 32
paste input "[GEOGRAPHIC_DATA]"
type input "[GEOGRAPHIC_DATA]"
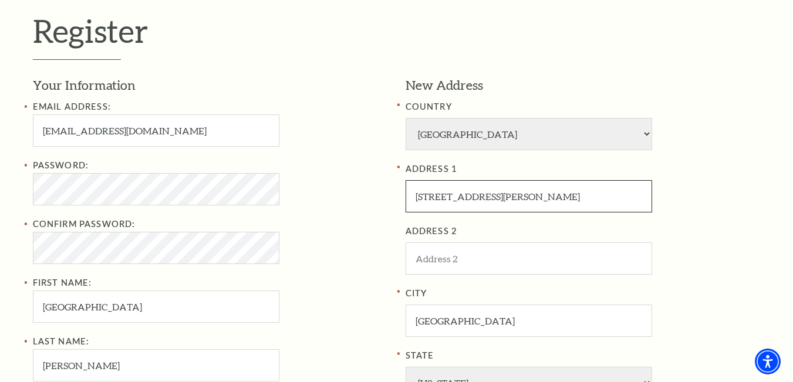
drag, startPoint x: 490, startPoint y: 197, endPoint x: 801, endPoint y: 252, distance: 315.8
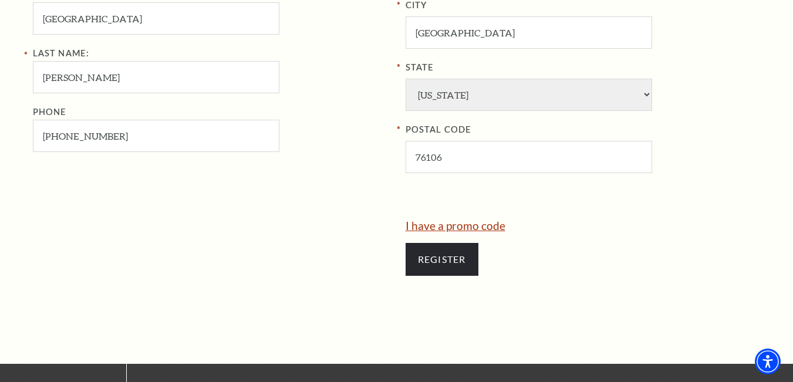
scroll to position [609, 0]
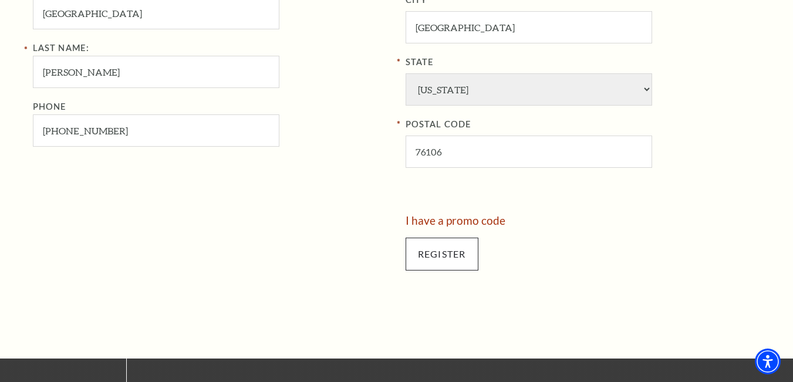
type input "[STREET_ADDRESS][PERSON_NAME]"
click at [467, 261] on input "Register" at bounding box center [442, 254] width 73 height 33
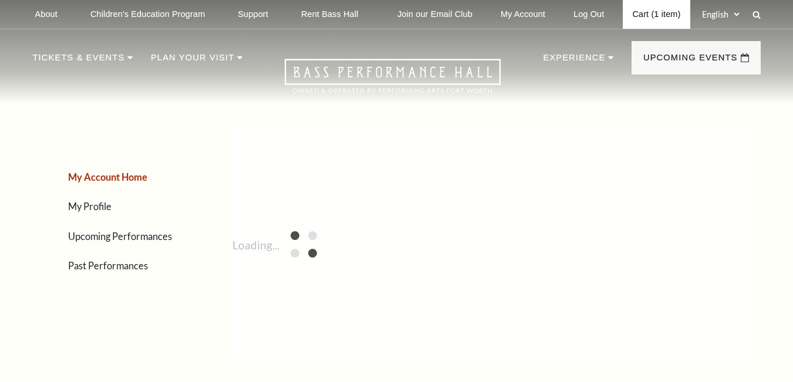
click at [653, 8] on link "Cart (1 item)" at bounding box center [656, 14] width 67 height 29
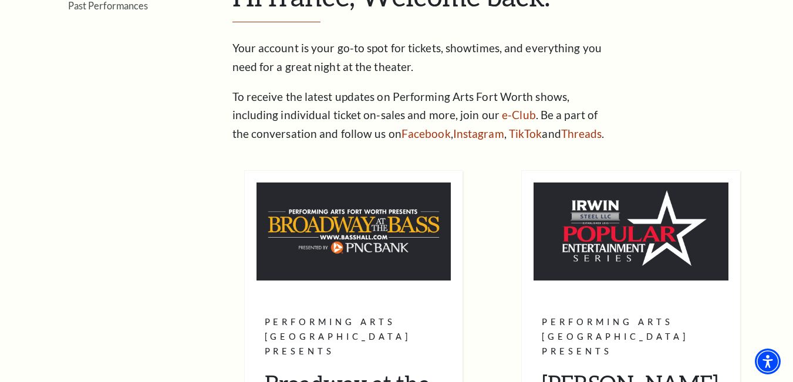
scroll to position [447, 0]
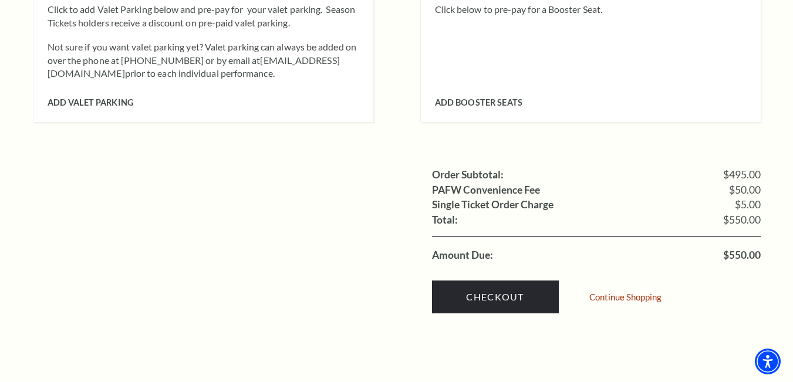
scroll to position [1350, 0]
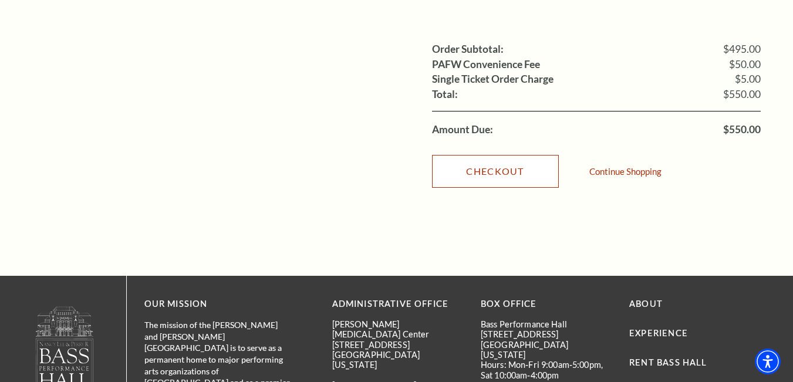
click at [501, 161] on link "Checkout" at bounding box center [495, 171] width 127 height 33
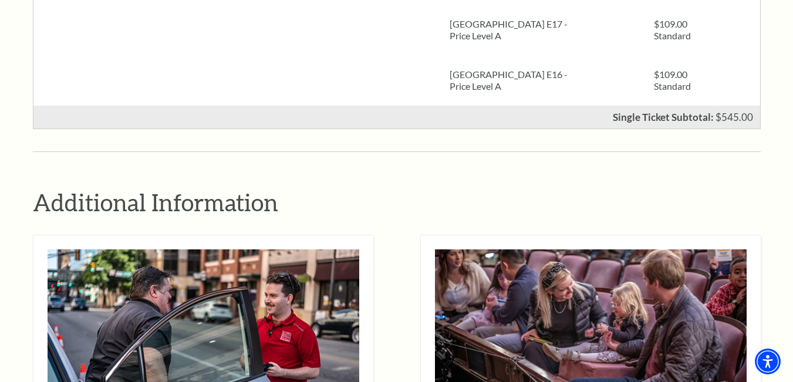
scroll to position [704, 0]
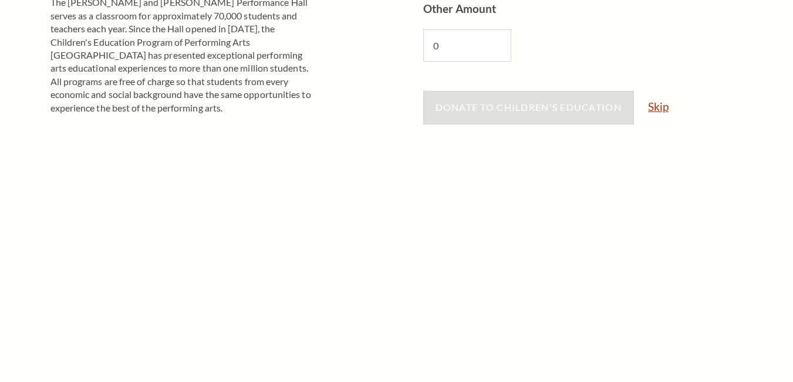
click at [662, 106] on link "Skip" at bounding box center [658, 106] width 21 height 11
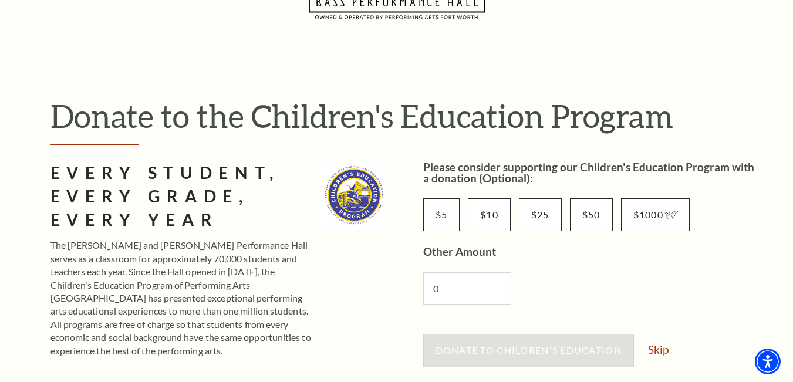
scroll to position [117, 0]
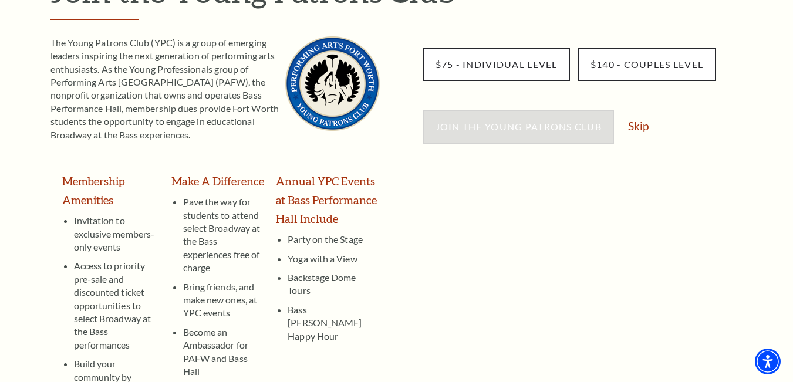
scroll to position [293, 0]
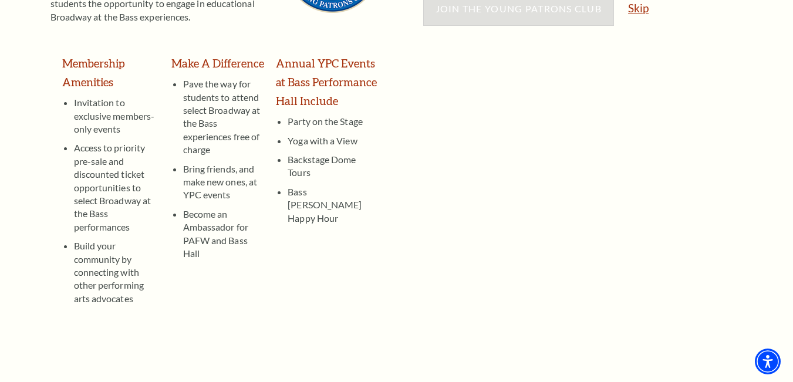
click at [632, 13] on link "Skip" at bounding box center [638, 7] width 21 height 11
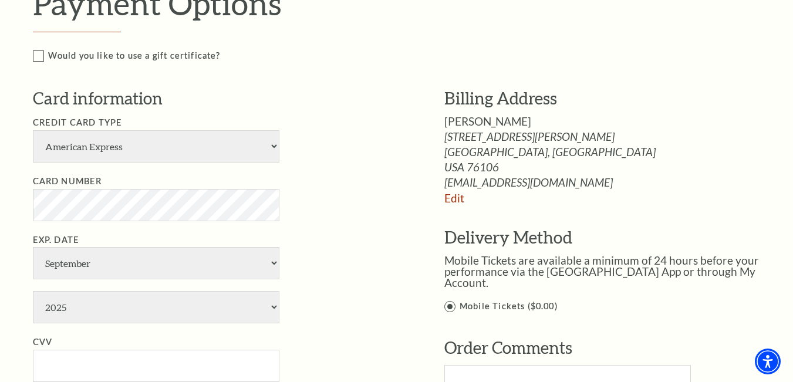
scroll to position [646, 0]
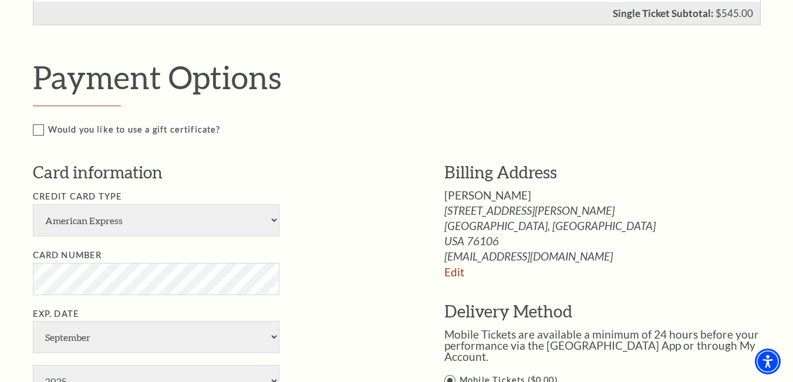
click at [175, 184] on h3 "Card information" at bounding box center [221, 172] width 376 height 23
click at [171, 231] on select "American Express Visa Master Card Discover" at bounding box center [156, 220] width 247 height 32
select select "24"
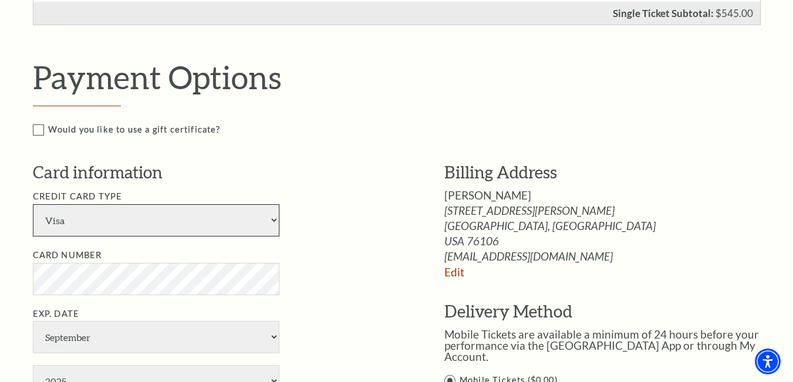
click at [33, 204] on select "American Express Visa Master Card Discover" at bounding box center [156, 220] width 247 height 32
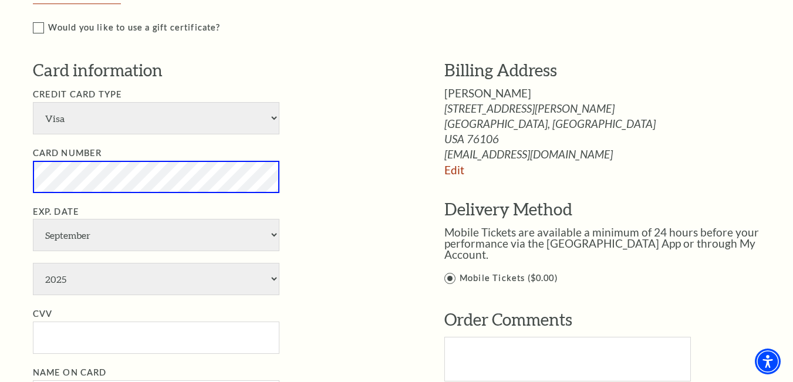
scroll to position [822, 0]
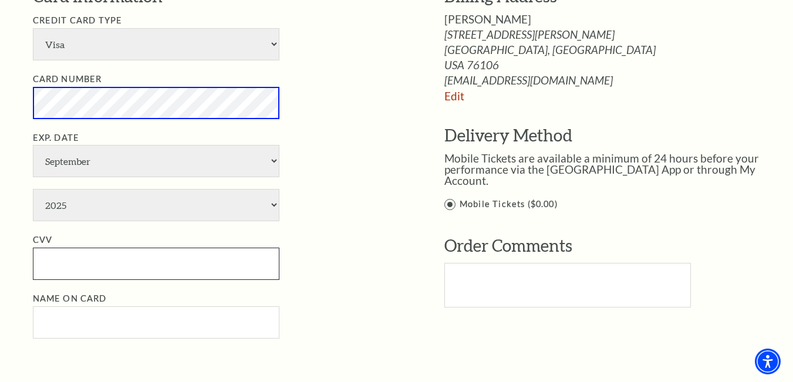
click at [102, 262] on input "CVV" at bounding box center [156, 264] width 247 height 32
paste input "441"
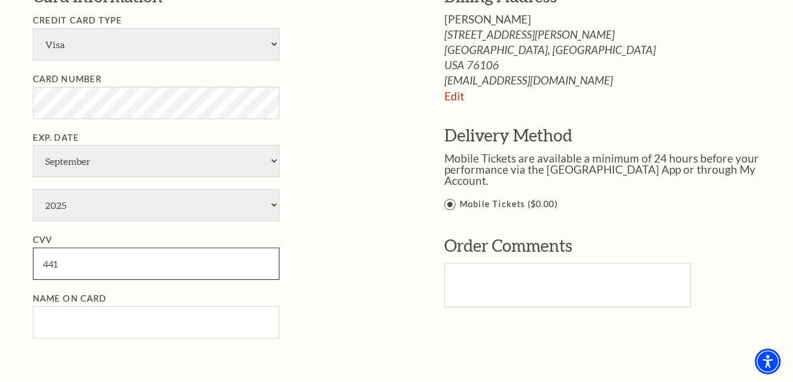
type input "441"
click at [128, 209] on select "2025 2026 2027 2028 2029 2030 2031 2032 2033 2034" at bounding box center [156, 205] width 247 height 32
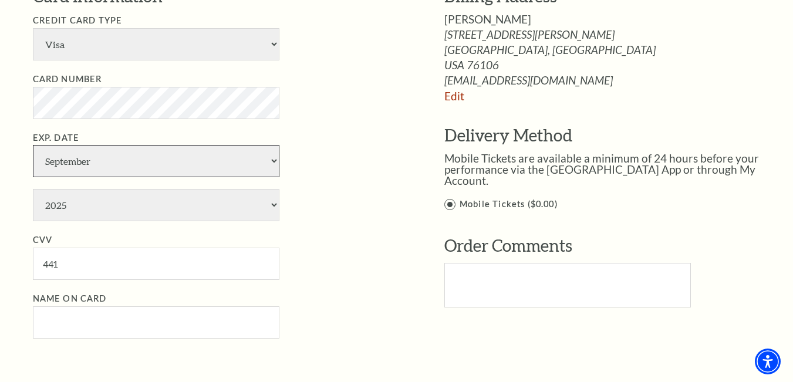
click at [151, 163] on select "January February March April May June July August September October November De…" at bounding box center [156, 161] width 247 height 32
select select "12"
click at [33, 145] on select "January February March April May June July August September October November De…" at bounding box center [156, 161] width 247 height 32
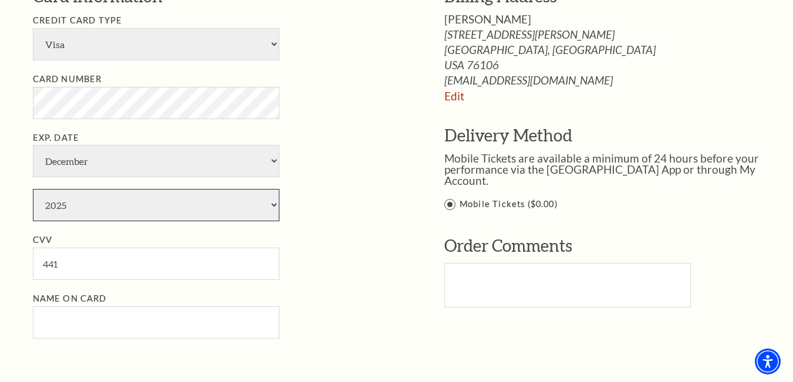
click at [120, 214] on select "2025 2026 2027 2028 2029 2030 2031 2032 2033 2034" at bounding box center [156, 205] width 247 height 32
select select "2029"
click at [33, 189] on select "2025 2026 2027 2028 2029 2030 2031 2032 2033 2034" at bounding box center [156, 205] width 247 height 32
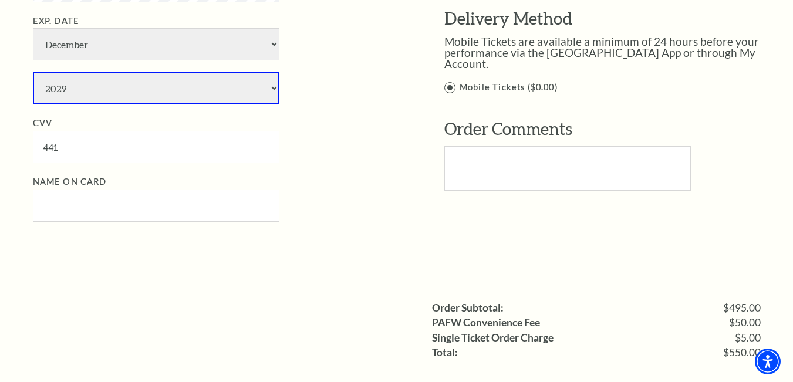
scroll to position [939, 0]
click at [121, 210] on input "Name on Card" at bounding box center [156, 205] width 247 height 32
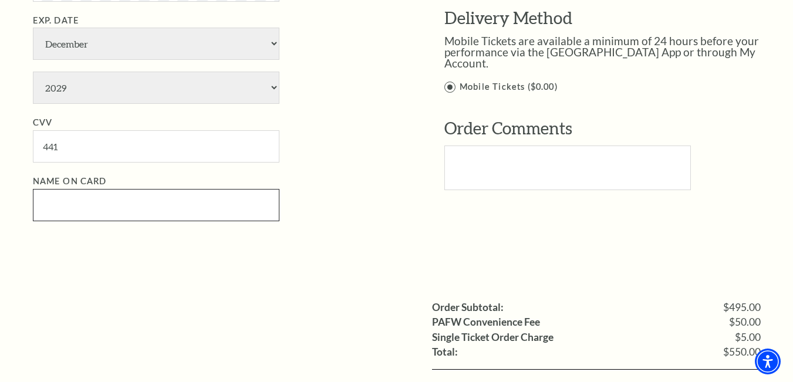
paste input "franceharris"
click at [68, 201] on input "franceharris" at bounding box center [156, 205] width 247 height 32
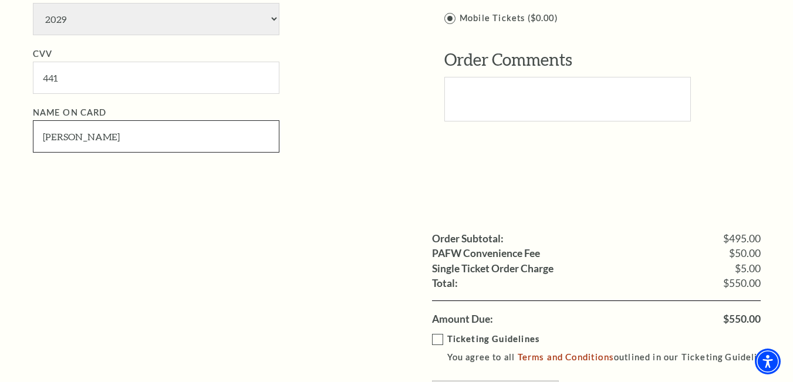
scroll to position [1115, 0]
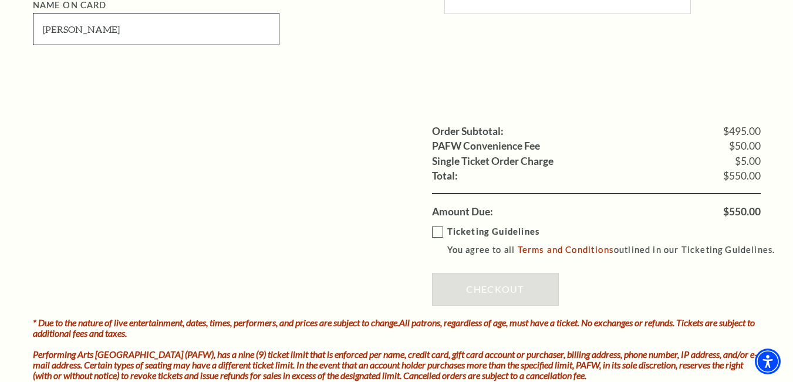
type input "[PERSON_NAME]"
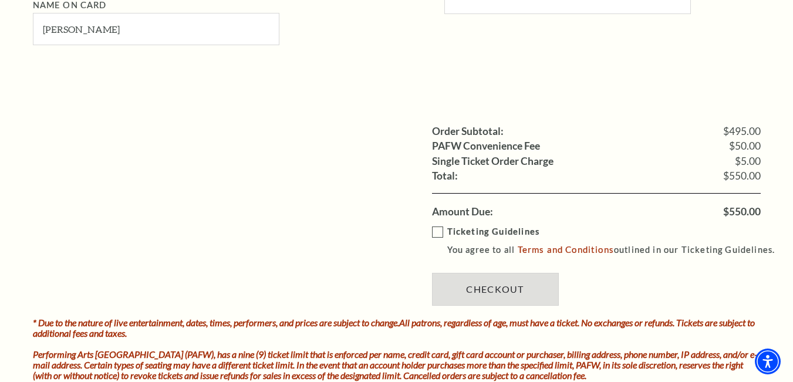
drag, startPoint x: 434, startPoint y: 230, endPoint x: 470, endPoint y: 272, distance: 55.8
click at [434, 229] on label "Ticketing Guidelines You agree to all Terms and Conditions outlined in our Tick…" at bounding box center [609, 241] width 354 height 32
click at [0, 0] on input "Ticketing Guidelines You agree to all Terms and Conditions outlined in our Tick…" at bounding box center [0, 0] width 0 height 0
click at [481, 284] on link "Checkout" at bounding box center [495, 289] width 127 height 33
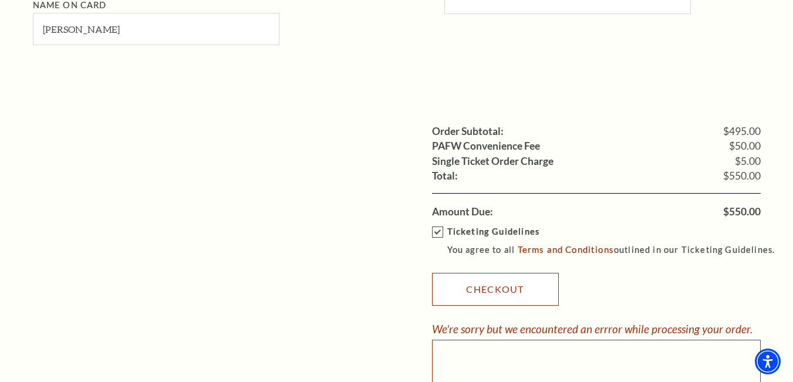
click at [511, 291] on link "Checkout" at bounding box center [495, 289] width 127 height 33
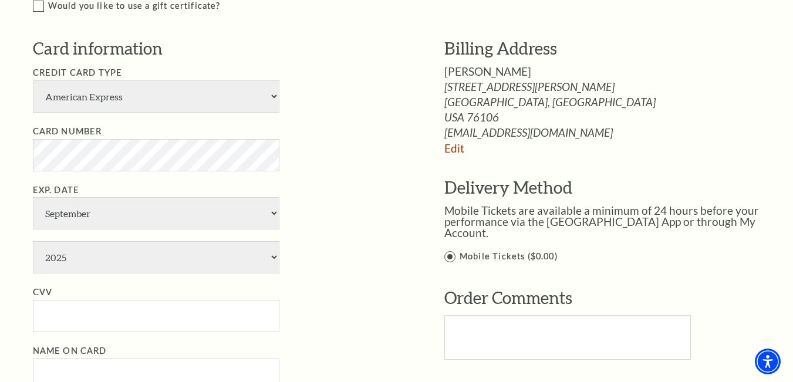
scroll to position [763, 0]
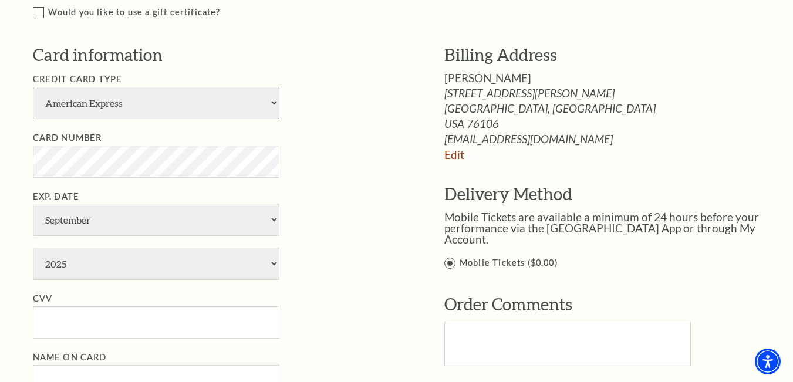
click at [173, 103] on select "American Express Visa Master Card Discover" at bounding box center [156, 103] width 247 height 32
select select "24"
click at [33, 87] on select "American Express Visa Master Card Discover" at bounding box center [156, 103] width 247 height 32
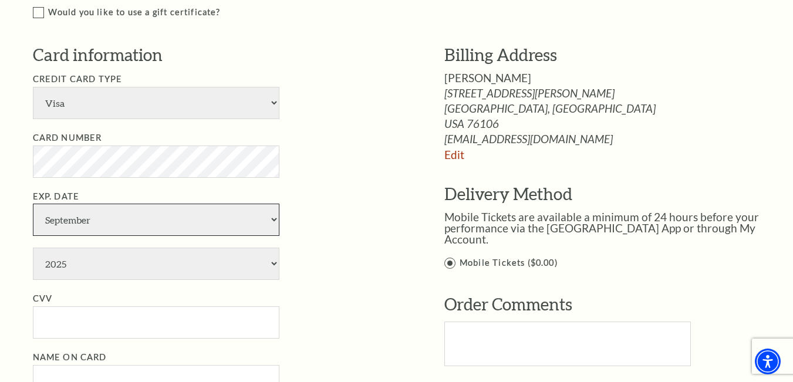
click at [146, 218] on select "January February March April May June July August September October November De…" at bounding box center [156, 220] width 247 height 32
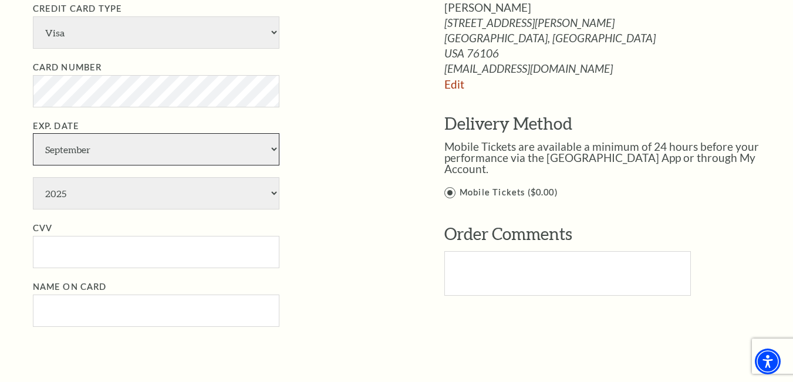
scroll to position [939, 0]
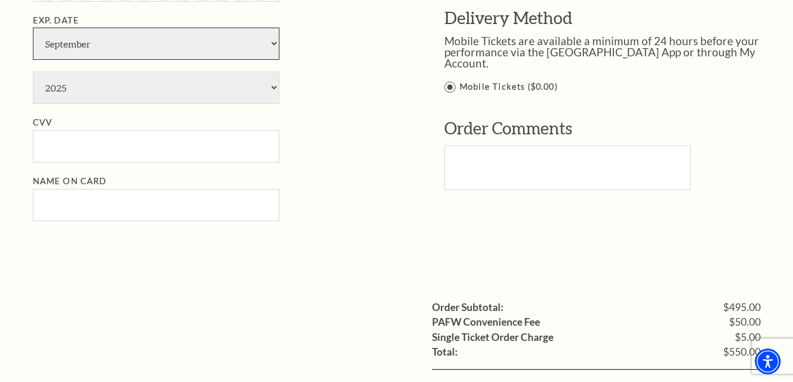
drag, startPoint x: 124, startPoint y: 30, endPoint x: 127, endPoint y: 36, distance: 6.8
click at [124, 31] on select "January February March April May June July August September October November De…" at bounding box center [156, 44] width 247 height 32
select select "12"
click at [33, 28] on select "January February March April May June July August September October November De…" at bounding box center [156, 44] width 247 height 32
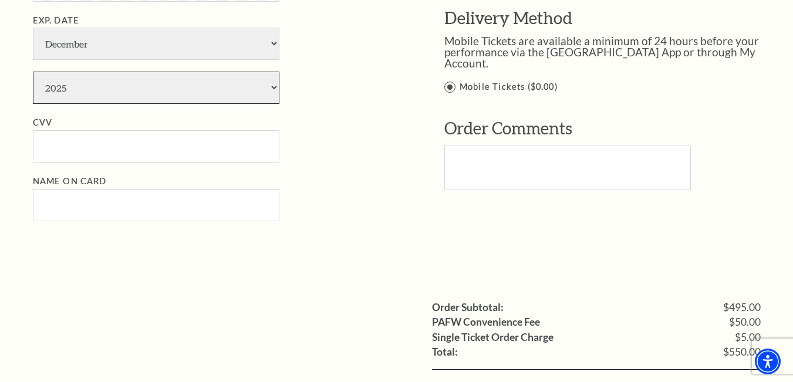
click at [137, 82] on select "2025 2026 2027 2028 2029 2030 2031 2032 2033 2034" at bounding box center [156, 88] width 247 height 32
select select "2029"
click at [33, 72] on select "2025 2026 2027 2028 2029 2030 2031 2032 2033 2034" at bounding box center [156, 88] width 247 height 32
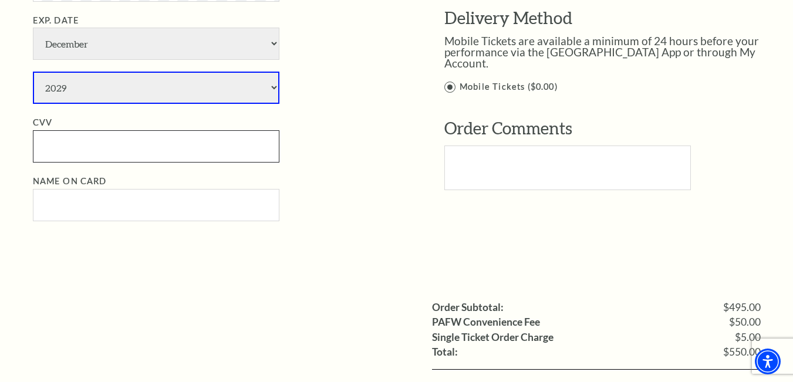
paste input "441"
click at [113, 140] on input "CVV" at bounding box center [156, 146] width 247 height 32
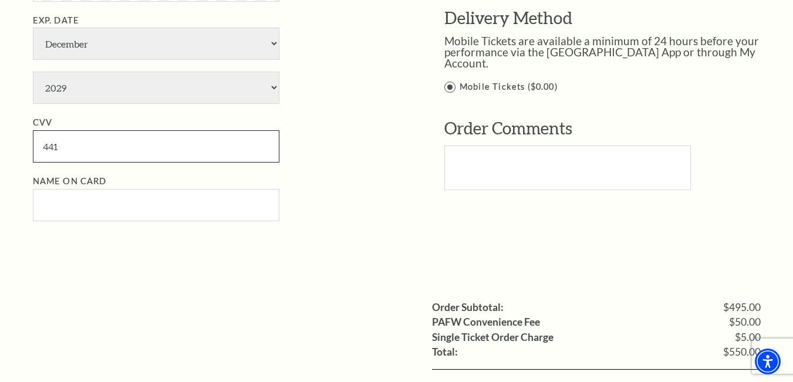
type input "441"
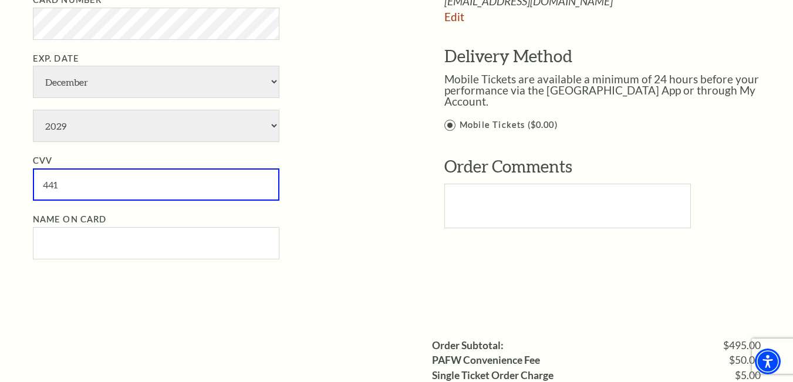
scroll to position [880, 0]
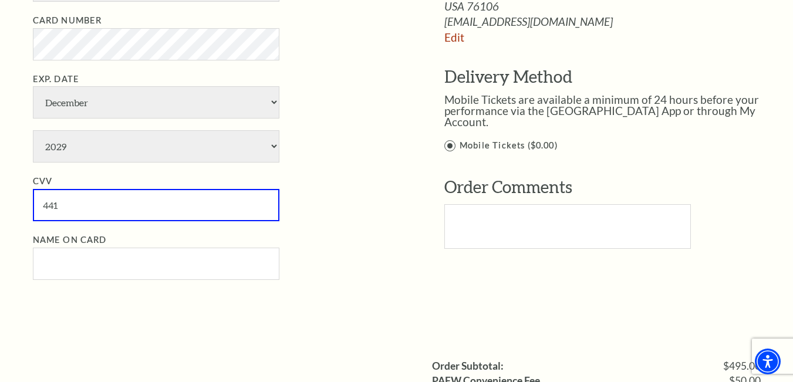
click at [207, 242] on li "Name on Card" at bounding box center [221, 256] width 376 height 47
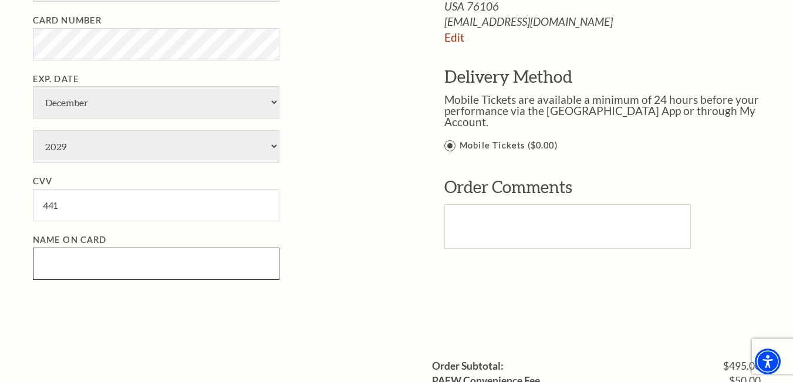
click at [203, 258] on input "Name on Card" at bounding box center [156, 264] width 247 height 32
paste input "franceharris"
click at [70, 265] on input "franceharris" at bounding box center [156, 264] width 247 height 32
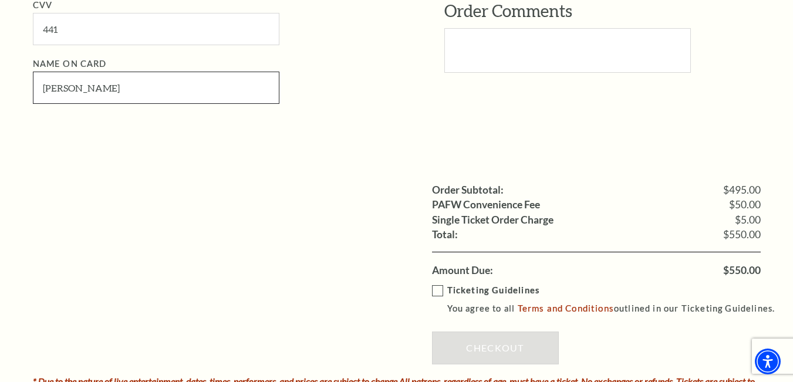
type input "[PERSON_NAME]"
click at [441, 291] on label "Ticketing Guidelines You agree to all Terms and Conditions outlined in our Tick…" at bounding box center [609, 299] width 354 height 32
click at [0, 0] on input "Ticketing Guidelines You agree to all Terms and Conditions outlined in our Tick…" at bounding box center [0, 0] width 0 height 0
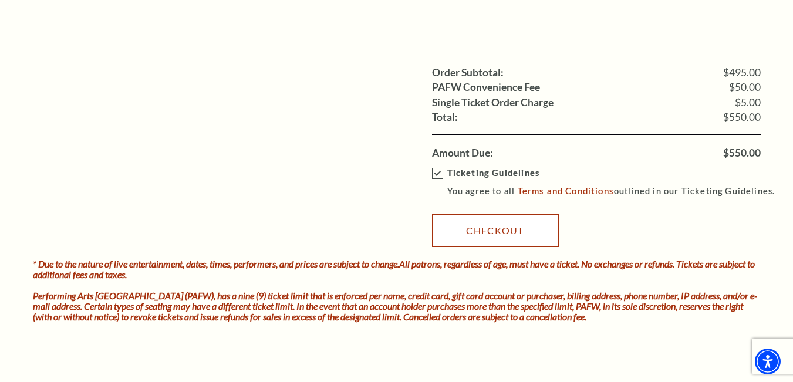
click at [484, 216] on link "Checkout" at bounding box center [495, 230] width 127 height 33
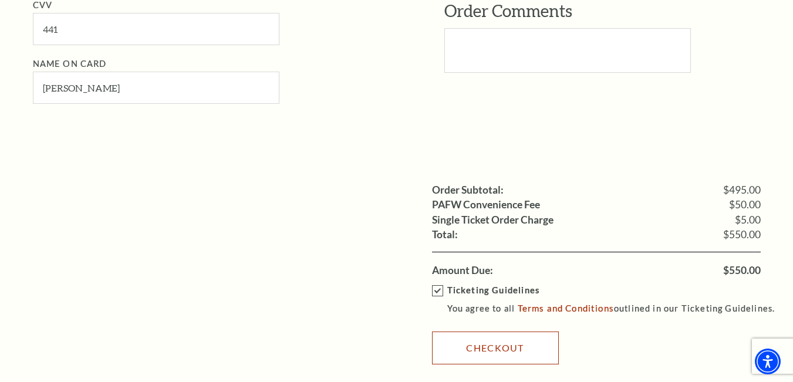
scroll to position [1350, 0]
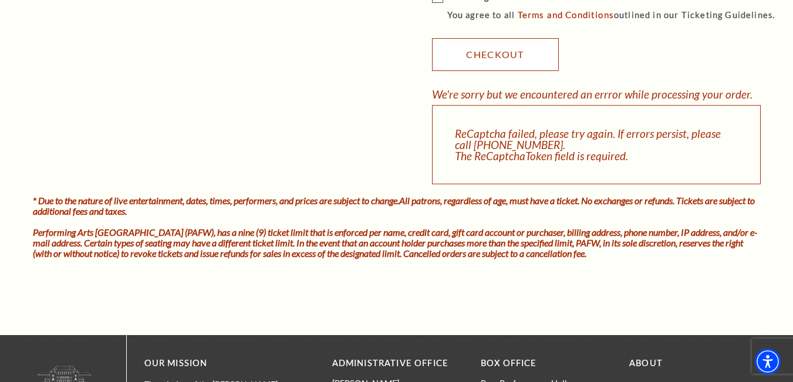
click at [498, 55] on link "Checkout" at bounding box center [495, 54] width 127 height 33
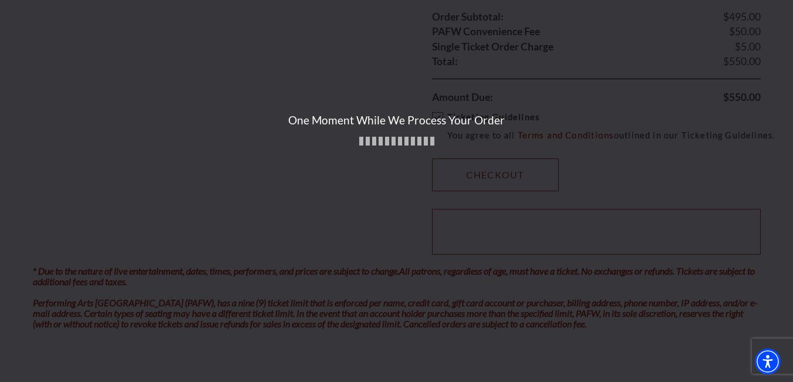
scroll to position [1115, 0]
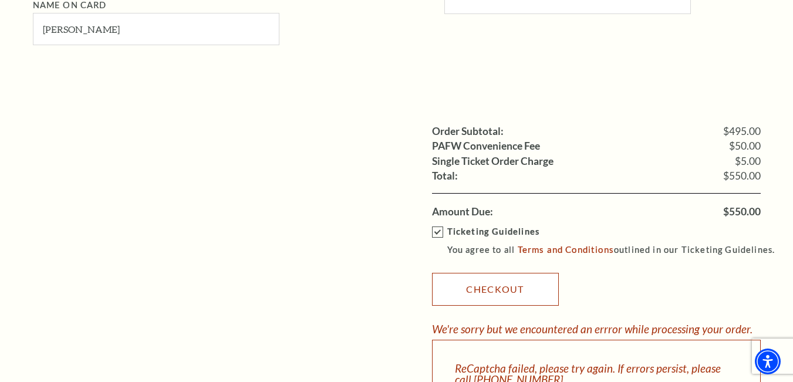
click at [494, 286] on link "Checkout" at bounding box center [495, 289] width 127 height 33
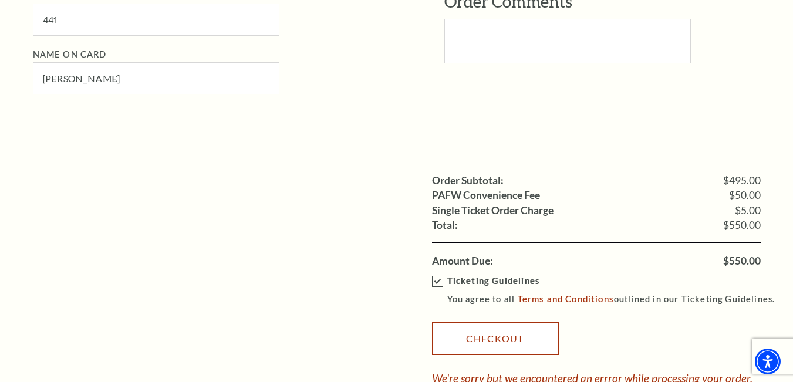
scroll to position [998, 0]
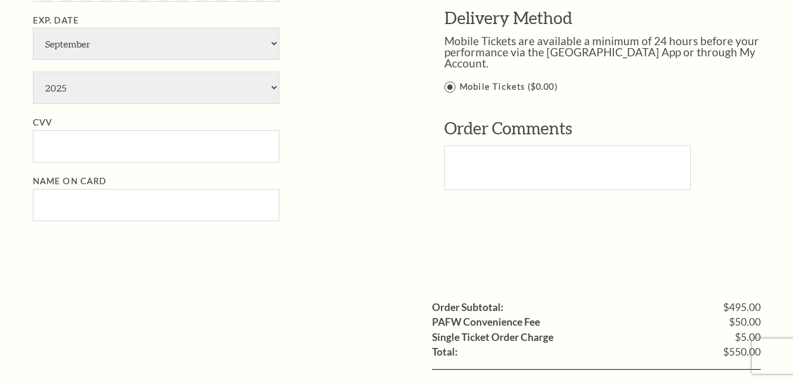
scroll to position [822, 0]
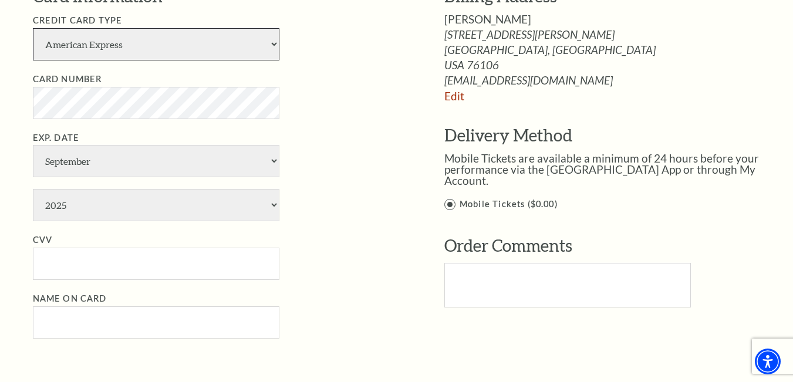
click at [173, 50] on select "American Express Visa Master Card Discover" at bounding box center [156, 44] width 247 height 32
select select "24"
click at [33, 28] on select "American Express Visa Master Card Discover" at bounding box center [156, 44] width 247 height 32
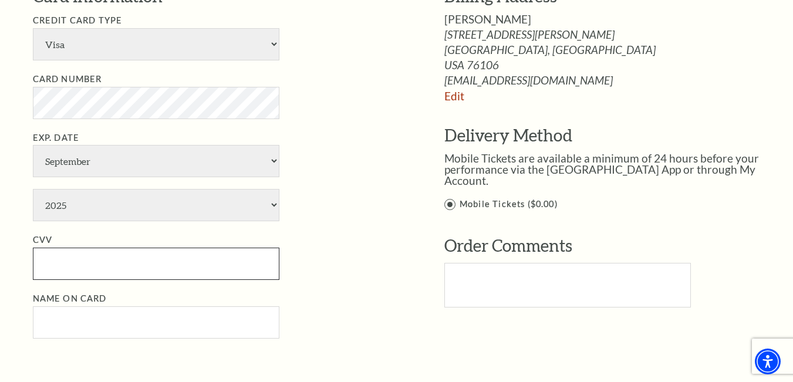
click at [112, 268] on input "CVV" at bounding box center [156, 264] width 247 height 32
paste input "441"
type input "441"
click at [141, 195] on select "2025 2026 2027 2028 2029 2030 2031 2032 2033 2034" at bounding box center [156, 205] width 247 height 32
select select "2029"
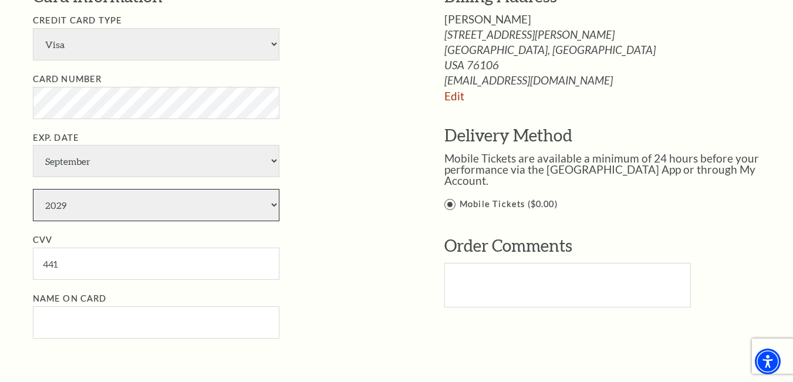
click at [33, 189] on select "2025 2026 2027 2028 2029 2030 2031 2032 2033 2034" at bounding box center [156, 205] width 247 height 32
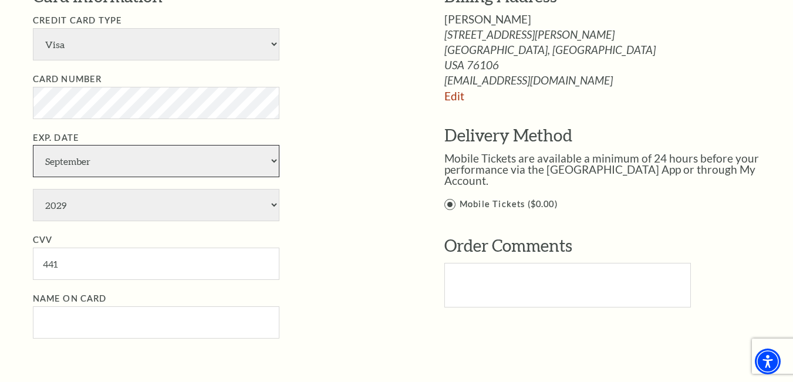
click at [154, 161] on select "January February March April May June July August September October November De…" at bounding box center [156, 161] width 247 height 32
select select "12"
click at [33, 145] on select "January February March April May June July August September October November De…" at bounding box center [156, 161] width 247 height 32
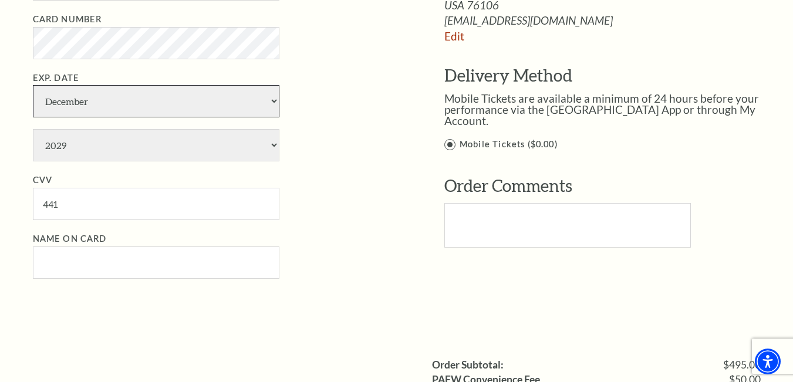
scroll to position [939, 0]
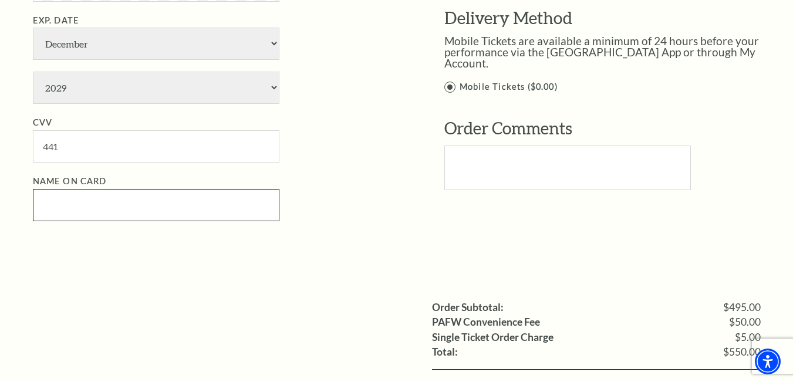
click at [145, 210] on input "Name on Card" at bounding box center [156, 205] width 247 height 32
paste input "franceharris"
click at [70, 205] on input "franceharris" at bounding box center [156, 205] width 247 height 32
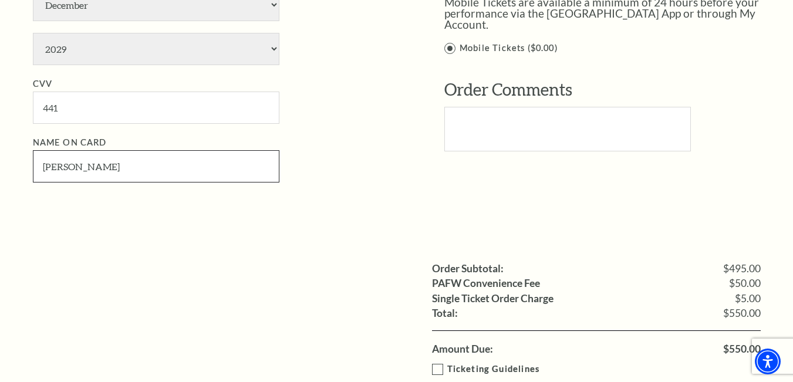
scroll to position [1174, 0]
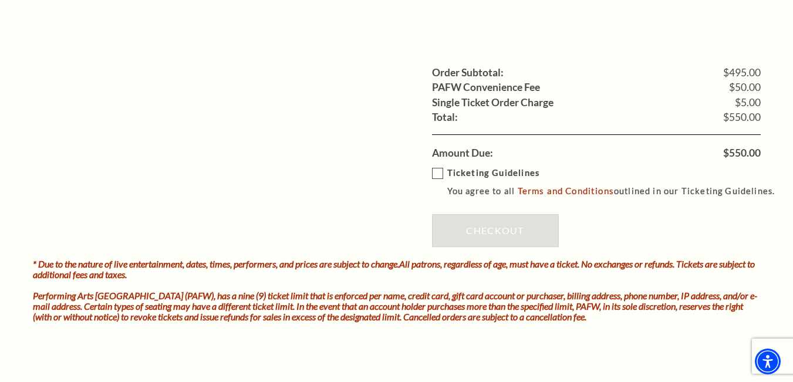
type input "[PERSON_NAME]"
click at [438, 173] on label "Ticketing Guidelines You agree to all Terms and Conditions outlined in our Tick…" at bounding box center [609, 182] width 354 height 32
click at [0, 0] on input "Ticketing Guidelines You agree to all Terms and Conditions outlined in our Tick…" at bounding box center [0, 0] width 0 height 0
click at [487, 236] on link "Checkout" at bounding box center [495, 230] width 127 height 33
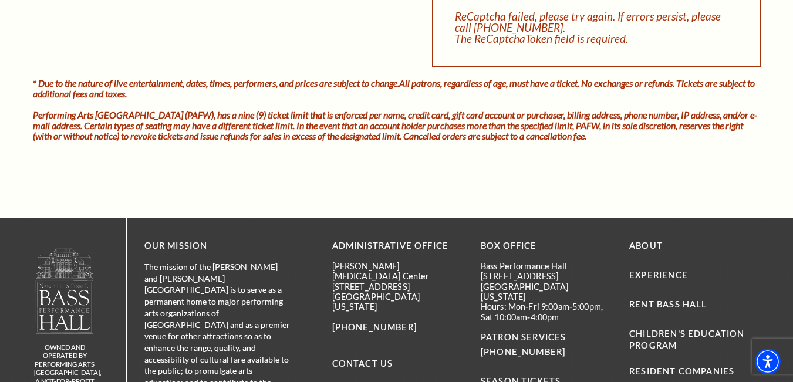
scroll to position [1233, 0]
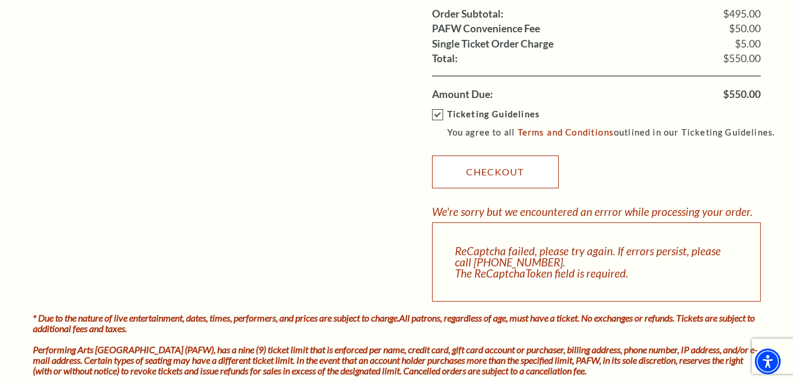
click at [509, 167] on link "Checkout" at bounding box center [495, 172] width 127 height 33
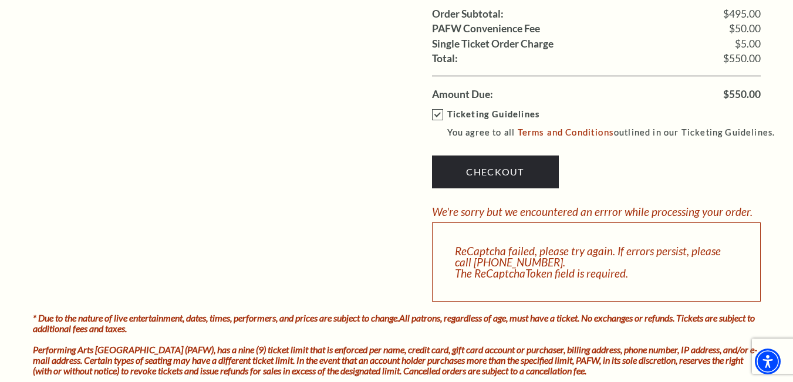
click at [554, 271] on div "ReCaptcha failed, please try again. If errors persist, please call 817-212-4280…" at bounding box center [596, 261] width 329 height 79
click at [554, 270] on div "ReCaptcha failed, please try again. If errors persist, please call 817-212-4280…" at bounding box center [596, 261] width 329 height 79
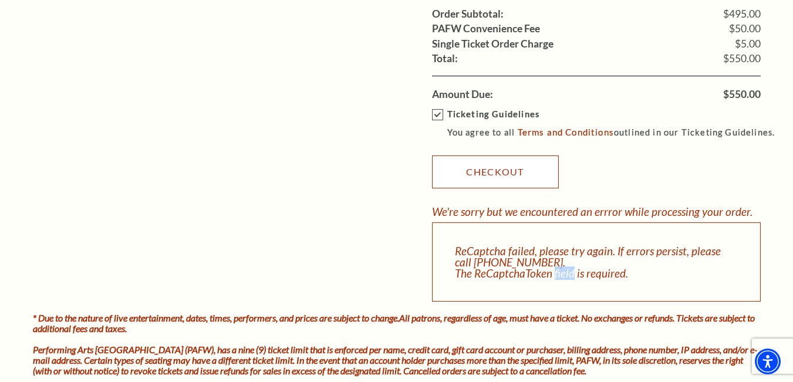
click at [512, 175] on link "Checkout" at bounding box center [495, 172] width 127 height 33
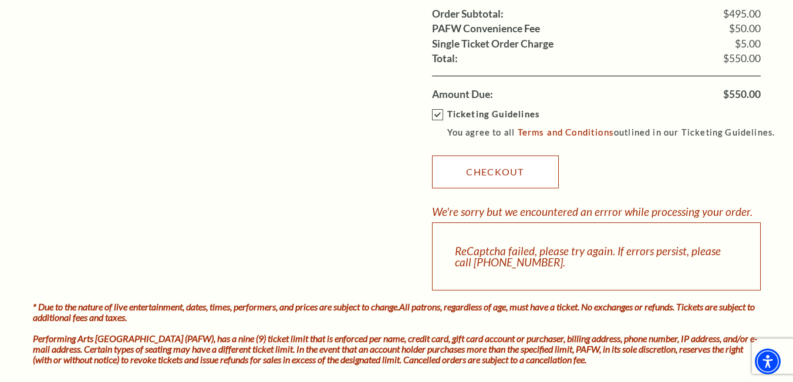
click at [519, 171] on link "Checkout" at bounding box center [495, 172] width 127 height 33
click at [521, 171] on link "Checkout" at bounding box center [495, 172] width 127 height 33
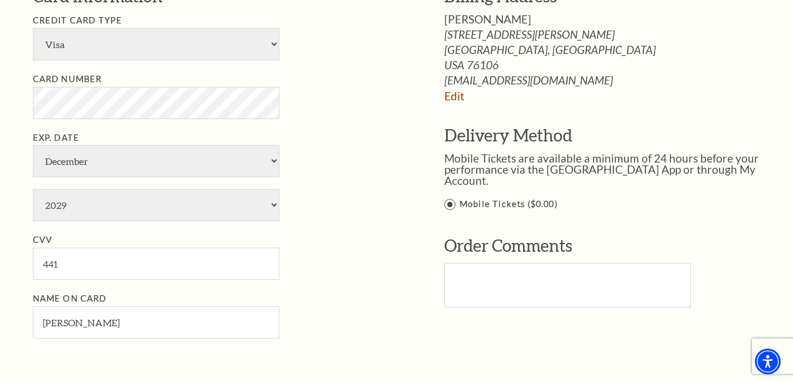
scroll to position [587, 0]
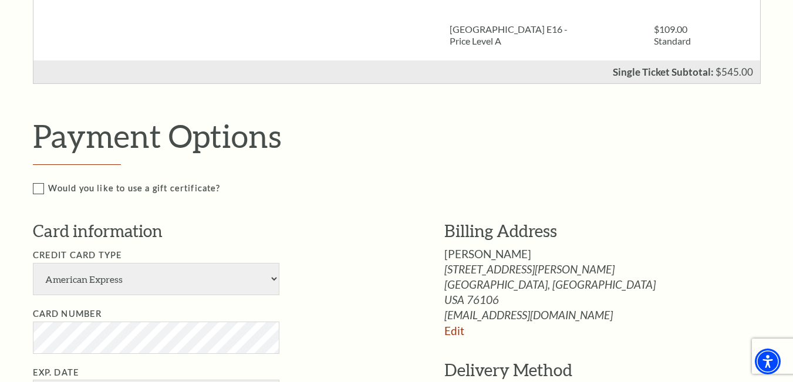
click at [245, 275] on select "American Express Visa Master Card Discover" at bounding box center [156, 279] width 247 height 32
select select "24"
click at [33, 263] on select "American Express Visa Master Card Discover" at bounding box center [156, 279] width 247 height 32
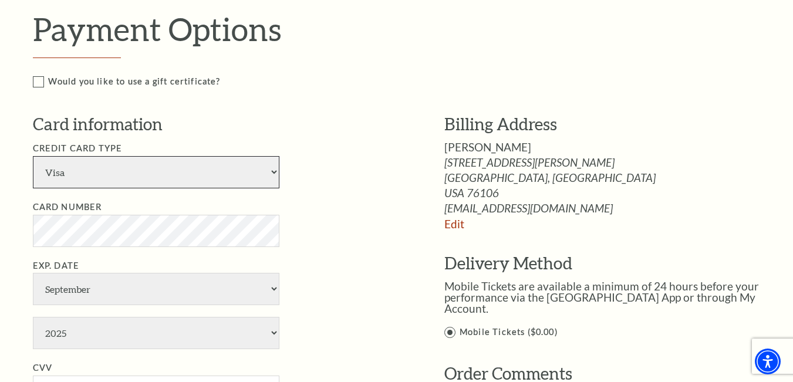
scroll to position [704, 0]
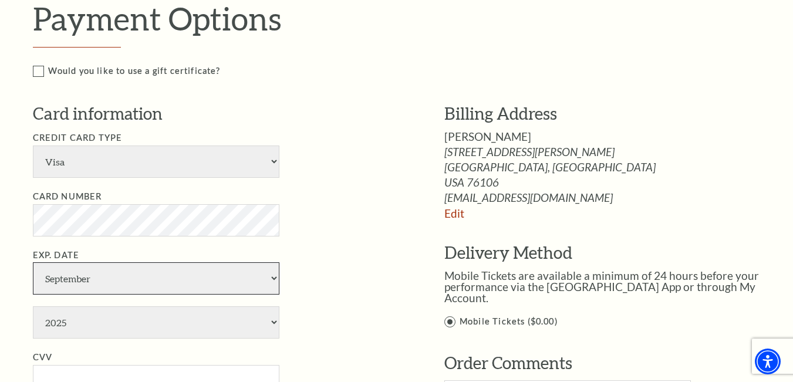
click at [97, 283] on select "January February March April May June July August September October November De…" at bounding box center [156, 278] width 247 height 32
select select "12"
click at [33, 262] on select "January February March April May June July August September October November De…" at bounding box center [156, 278] width 247 height 32
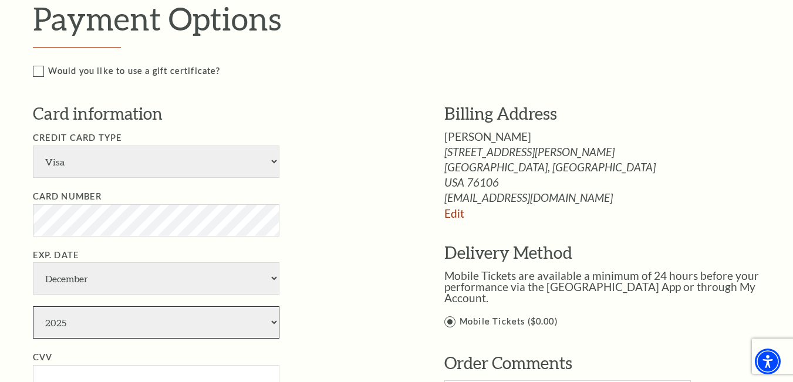
drag, startPoint x: 89, startPoint y: 314, endPoint x: 92, endPoint y: 327, distance: 13.2
click at [90, 314] on select "2025 2026 2027 2028 2029 2030 2031 2032 2033 2034" at bounding box center [156, 322] width 247 height 32
select select "2029"
click at [33, 306] on select "2025 2026 2027 2028 2029 2030 2031 2032 2033 2034" at bounding box center [156, 322] width 247 height 32
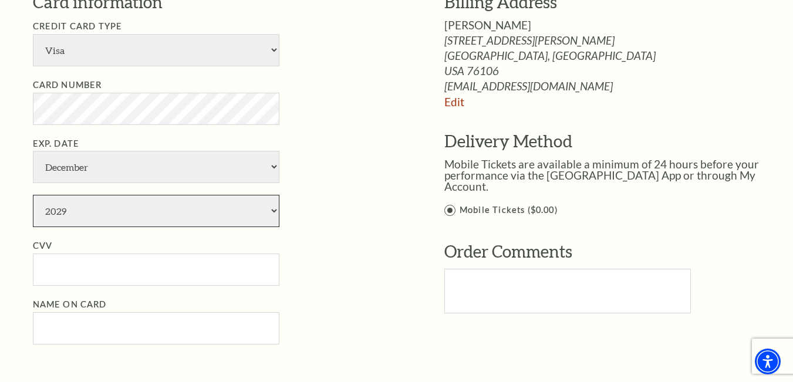
scroll to position [822, 0]
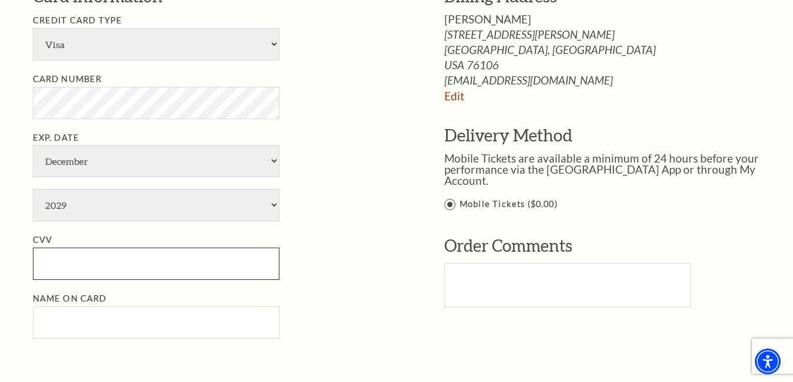
click at [150, 256] on input "CVV" at bounding box center [156, 264] width 247 height 32
paste input "441"
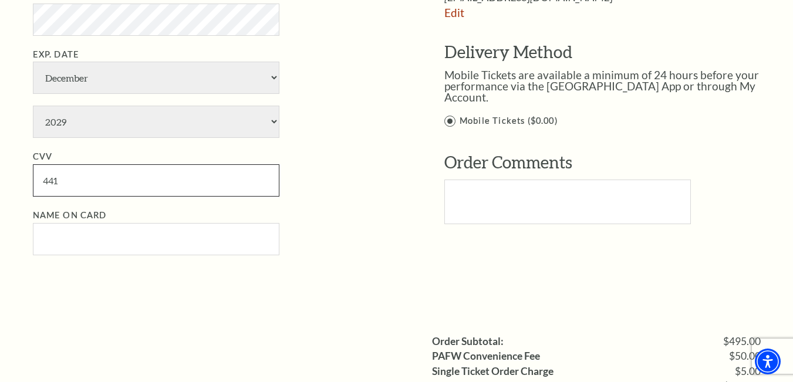
scroll to position [998, 0]
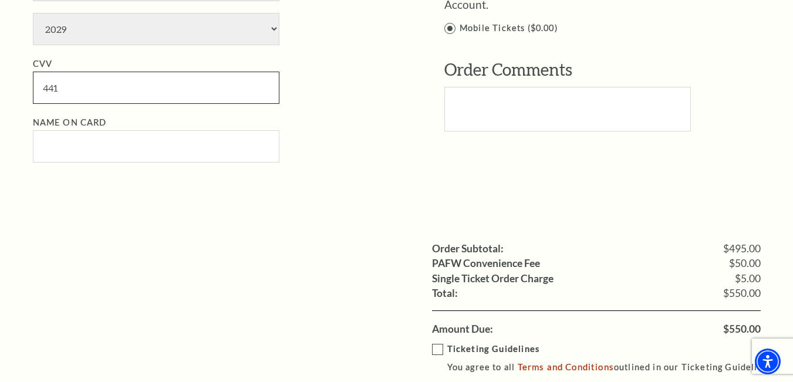
type input "441"
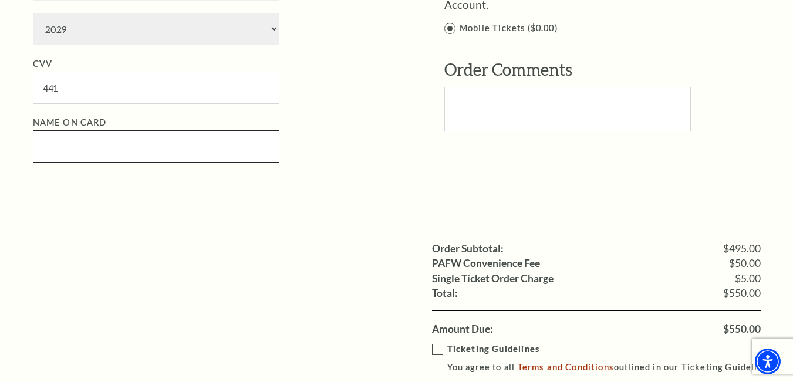
click at [106, 145] on input "Name on Card" at bounding box center [156, 146] width 247 height 32
paste input "franceharris"
click at [70, 146] on input "franceharris" at bounding box center [156, 146] width 247 height 32
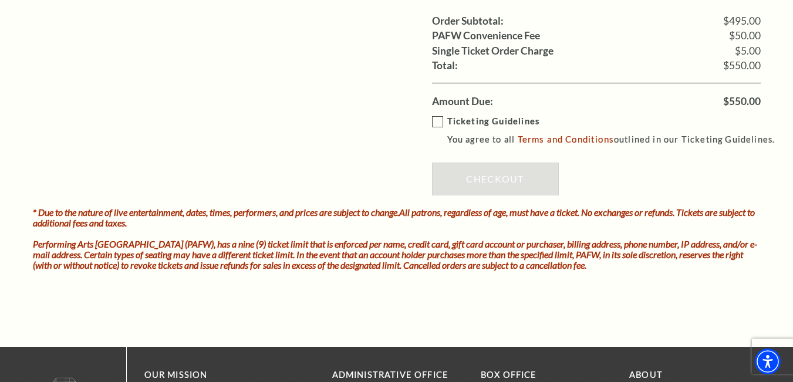
scroll to position [1233, 0]
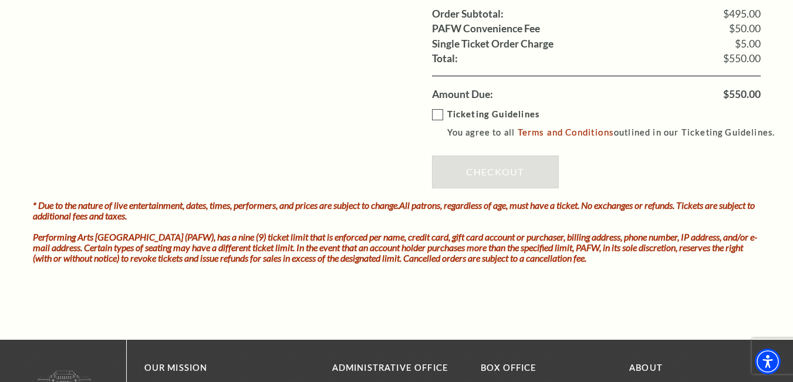
type input "[PERSON_NAME]"
click at [432, 106] on div "Ticketing Guidelines You agree to all Terms and Conditions outlined in our Tick…" at bounding box center [596, 151] width 329 height 99
click at [436, 112] on label "Ticketing Guidelines You agree to all Terms and Conditions outlined in our Tick…" at bounding box center [609, 123] width 354 height 32
click at [0, 0] on input "Ticketing Guidelines You agree to all Terms and Conditions outlined in our Tick…" at bounding box center [0, 0] width 0 height 0
click at [478, 161] on link "Checkout" at bounding box center [495, 172] width 127 height 33
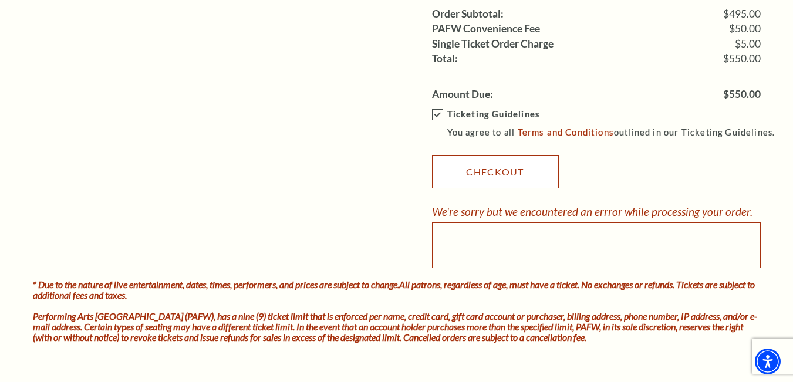
click at [497, 172] on link "Checkout" at bounding box center [495, 172] width 127 height 33
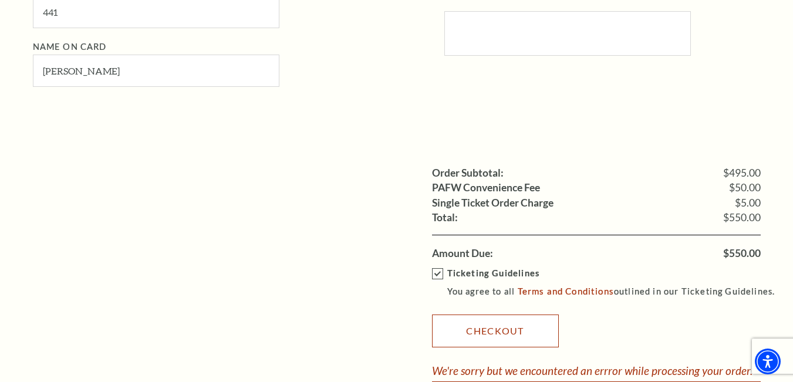
scroll to position [1291, 0]
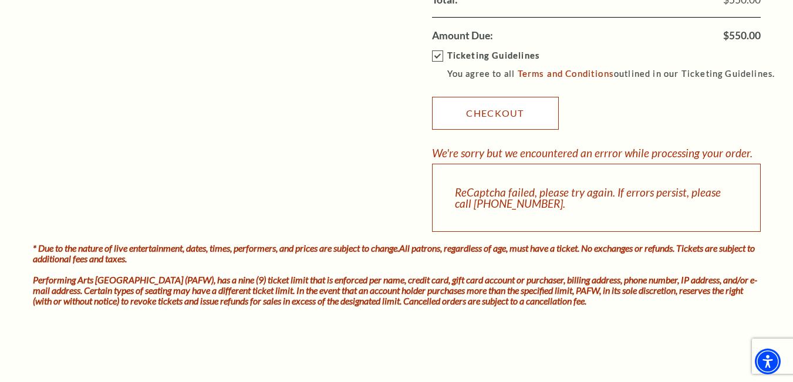
click at [495, 112] on link "Checkout" at bounding box center [495, 113] width 127 height 33
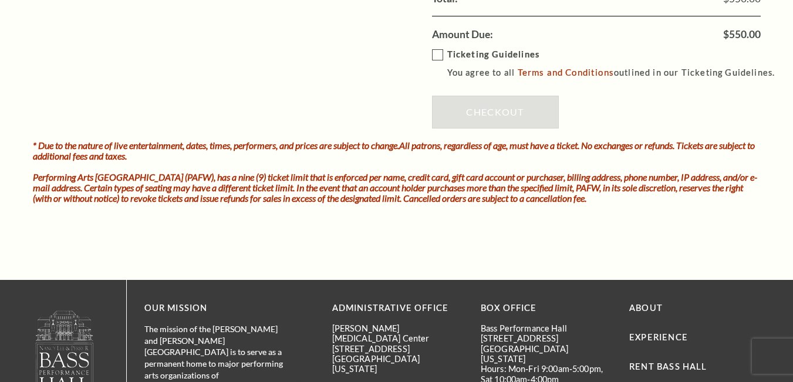
click at [437, 49] on label "Ticketing Guidelines You agree to all Terms and Conditions outlined in our Tick…" at bounding box center [609, 64] width 354 height 32
click at [0, 0] on input "Ticketing Guidelines You agree to all Terms and Conditions outlined in our Tick…" at bounding box center [0, 0] width 0 height 0
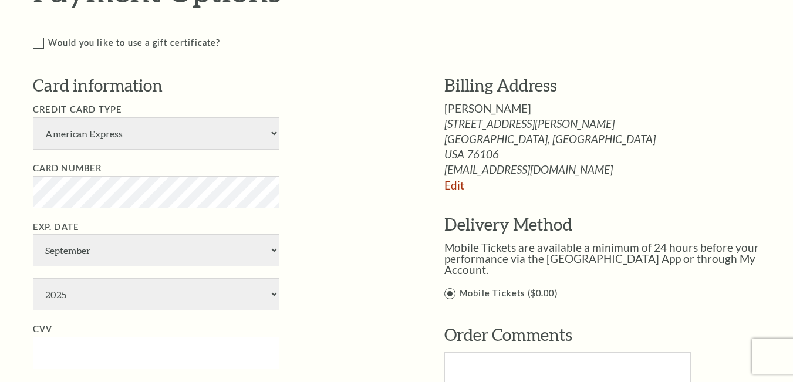
scroll to position [706, 0]
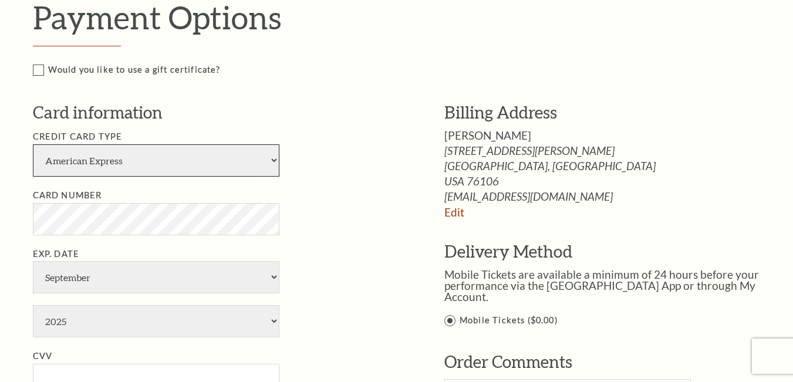
click at [118, 157] on select "American Express Visa Master Card Discover" at bounding box center [156, 160] width 247 height 32
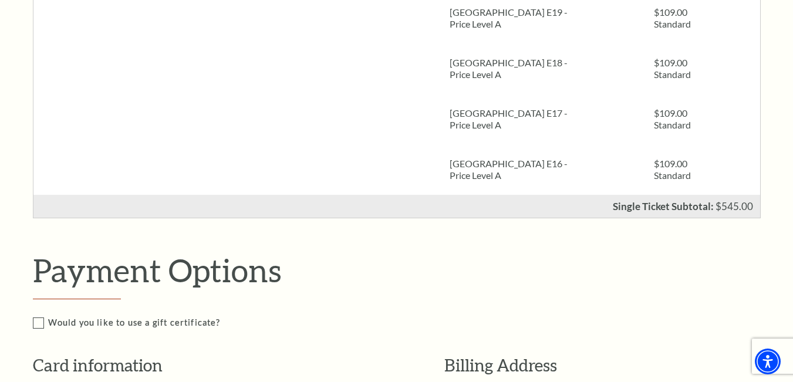
scroll to position [588, 0]
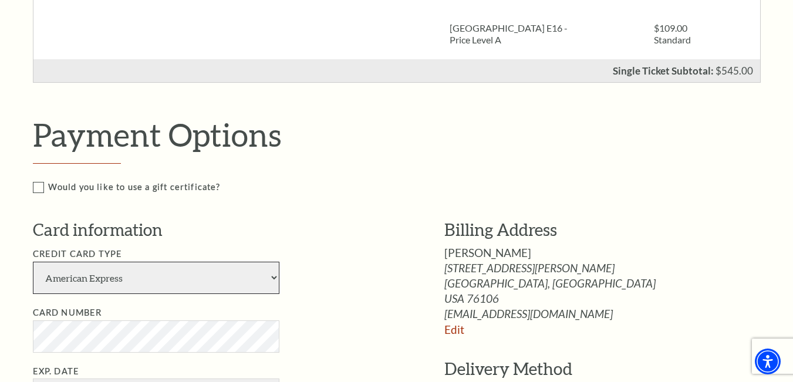
click at [155, 292] on select "American Express Visa Master Card Discover" at bounding box center [156, 278] width 247 height 32
select select "24"
click at [33, 262] on select "American Express Visa Master Card Discover" at bounding box center [156, 278] width 247 height 32
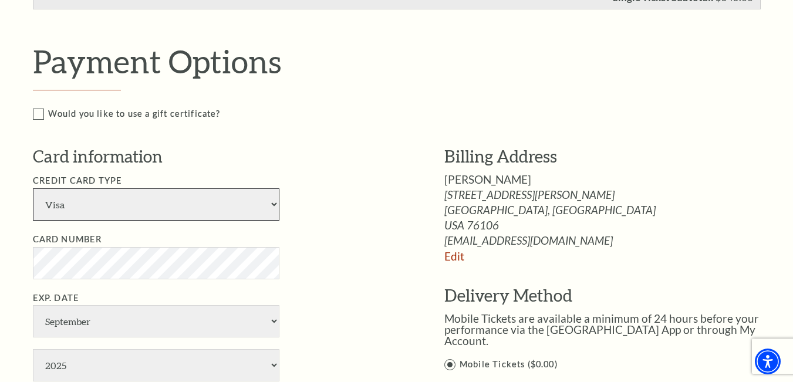
scroll to position [764, 0]
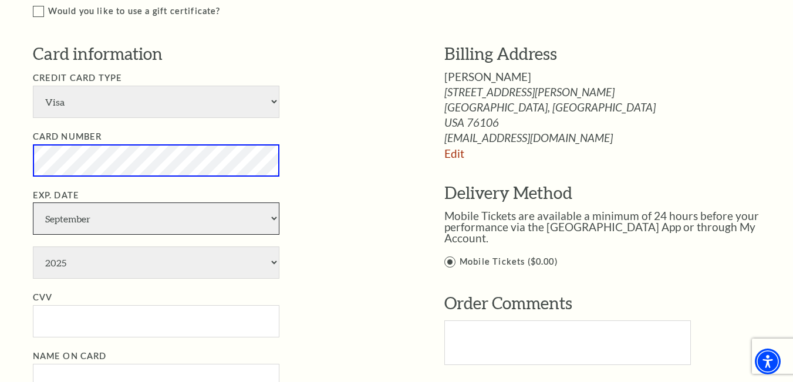
click at [153, 216] on select "January February March April May June July August September October November De…" at bounding box center [156, 218] width 247 height 32
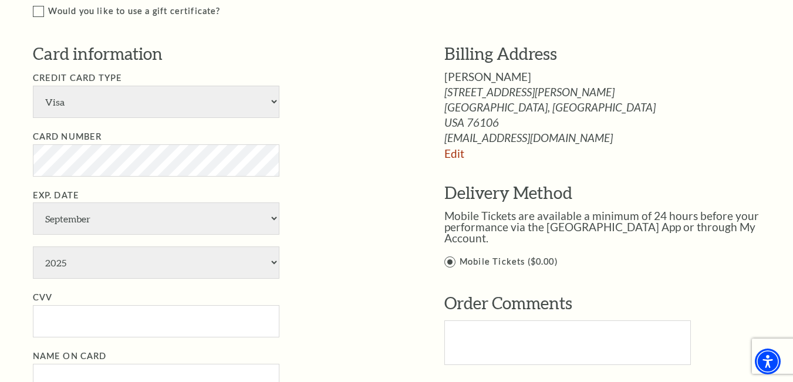
click at [395, 255] on li "Exp. Date January February March April May June July August September October N…" at bounding box center [221, 233] width 376 height 91
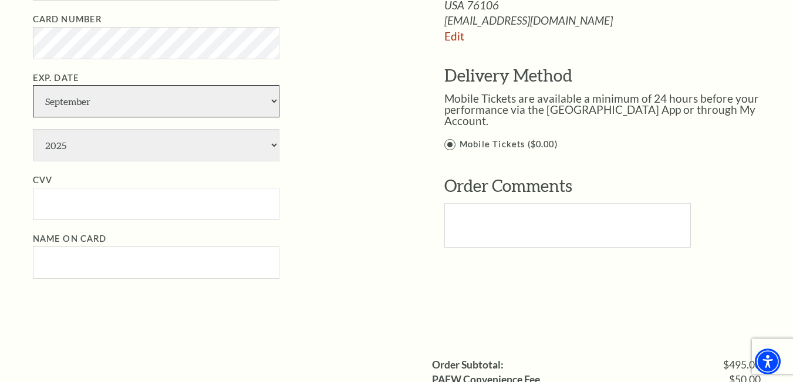
click at [171, 106] on select "January February March April May June July August September October November De…" at bounding box center [156, 101] width 247 height 32
select select "12"
click at [33, 85] on select "January February March April May June July August September October November De…" at bounding box center [156, 101] width 247 height 32
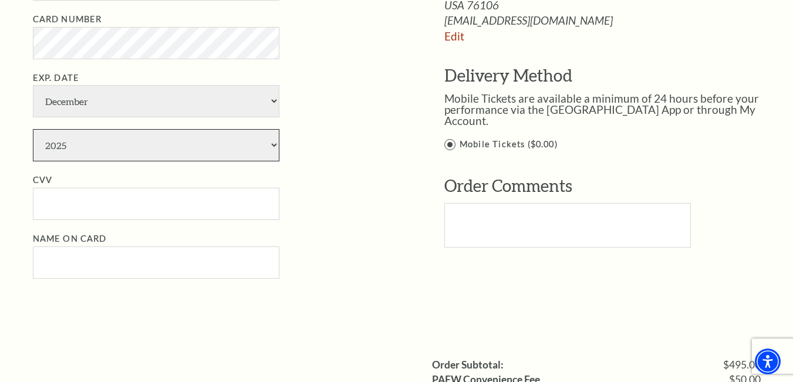
click at [156, 144] on select "2025 2026 2027 2028 2029 2030 2031 2032 2033 2034" at bounding box center [156, 145] width 247 height 32
select select "2029"
click at [33, 129] on select "2025 2026 2027 2028 2029 2030 2031 2032 2033 2034" at bounding box center [156, 145] width 247 height 32
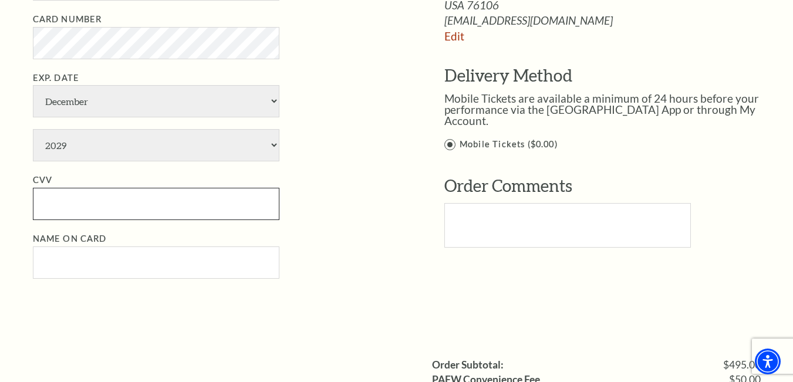
click at [165, 196] on input "CVV" at bounding box center [156, 204] width 247 height 32
paste input "441"
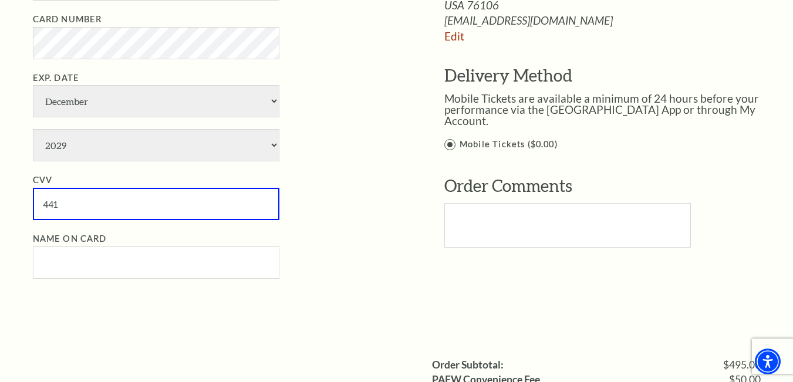
type input "441"
click at [119, 265] on input "Name on Card" at bounding box center [156, 263] width 247 height 32
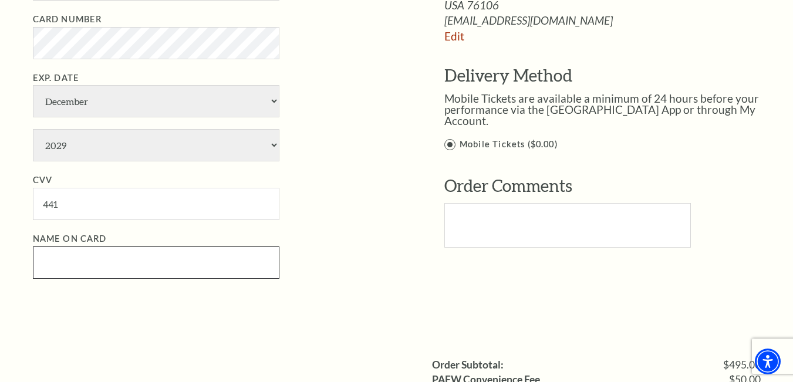
paste input "franceharris"
click at [72, 266] on input "franceharris" at bounding box center [156, 263] width 247 height 32
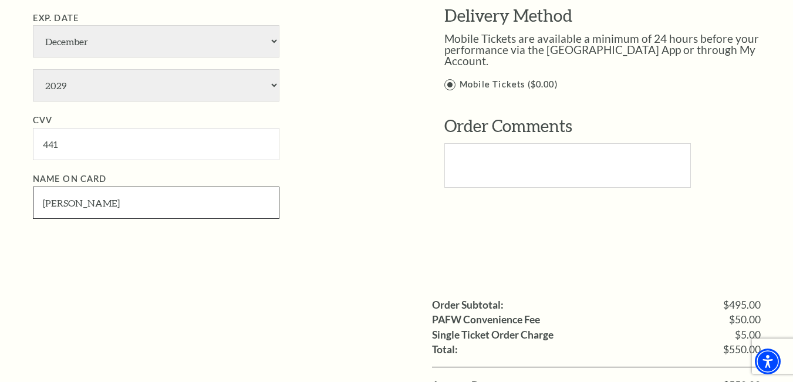
scroll to position [1058, 0]
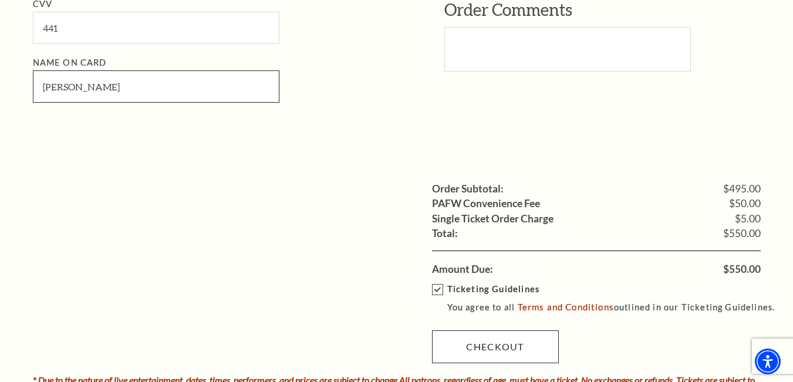
type input "france harris"
click at [473, 349] on link "Checkout" at bounding box center [495, 346] width 127 height 33
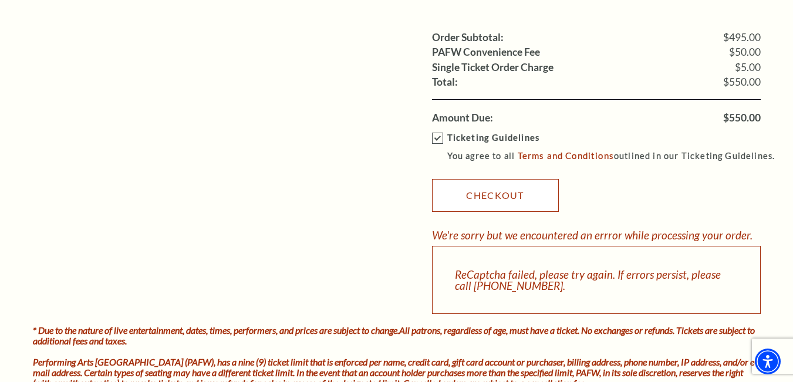
scroll to position [1351, 0]
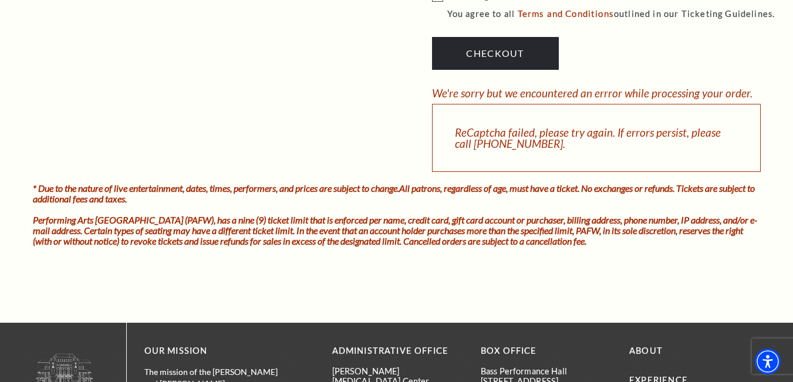
click at [512, 32] on div "Ticketing Guidelines You agree to all Terms and Conditions outlined in our Tick…" at bounding box center [596, 77] width 329 height 189
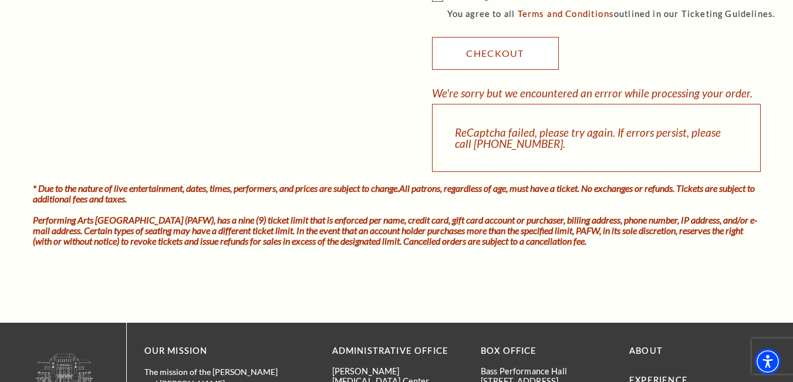
click at [509, 52] on link "Checkout" at bounding box center [495, 53] width 127 height 33
click at [504, 63] on link "Checkout" at bounding box center [495, 53] width 127 height 33
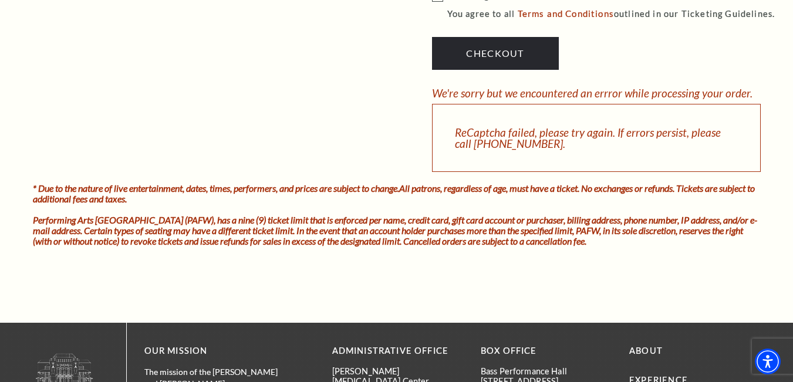
click at [505, 71] on div "Ticketing Guidelines You agree to all Terms and Conditions outlined in our Tick…" at bounding box center [596, 77] width 329 height 189
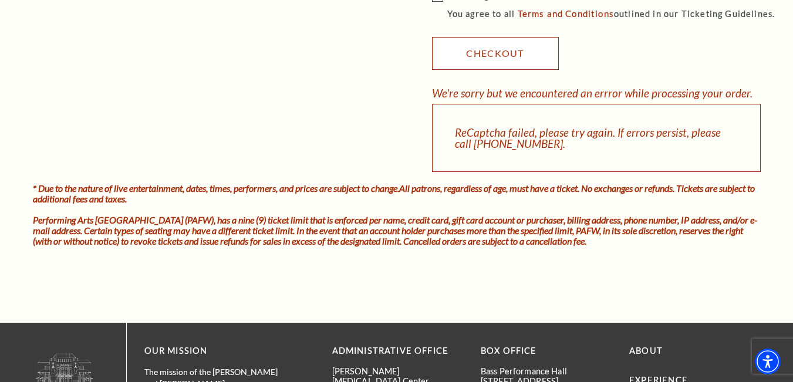
click at [509, 63] on link "Checkout" at bounding box center [495, 53] width 127 height 33
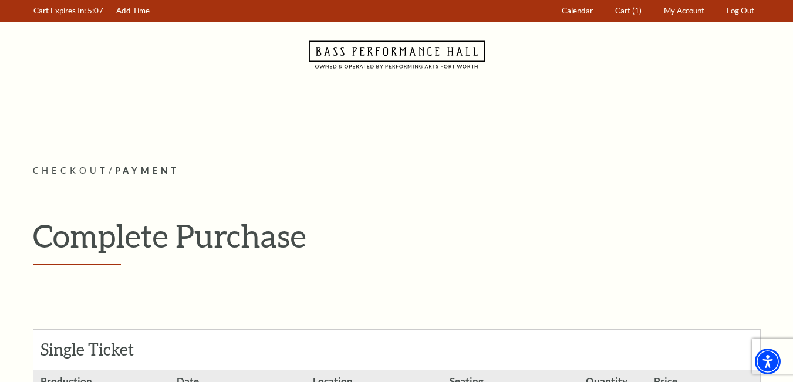
scroll to position [0, 0]
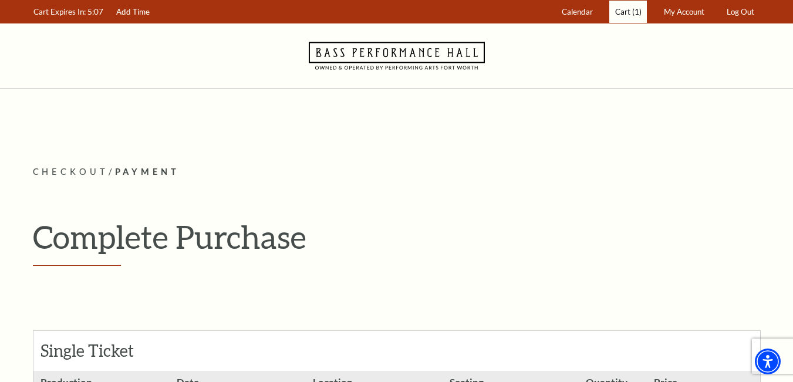
click at [624, 7] on span "Cart" at bounding box center [622, 11] width 15 height 9
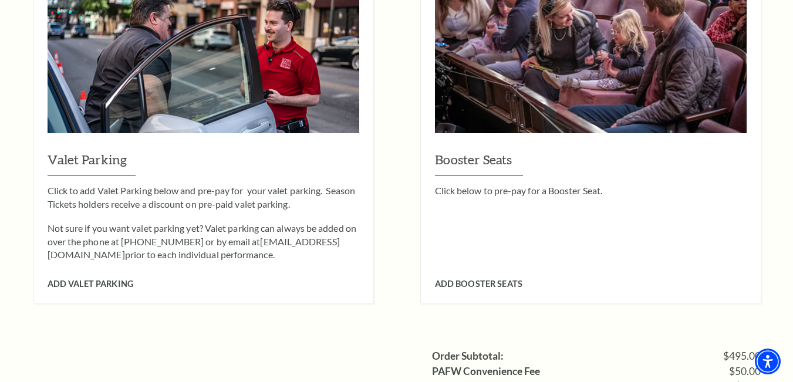
scroll to position [1174, 0]
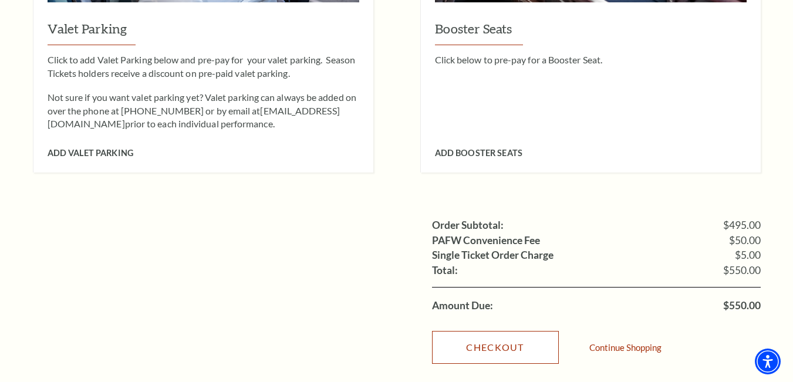
click at [511, 334] on link "Checkout" at bounding box center [495, 347] width 127 height 33
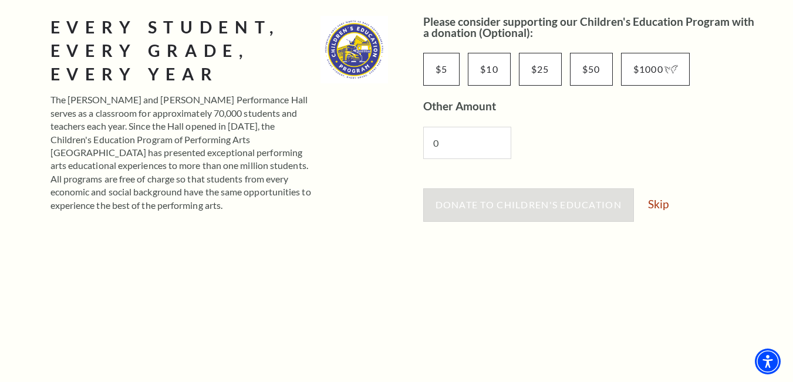
scroll to position [235, 0]
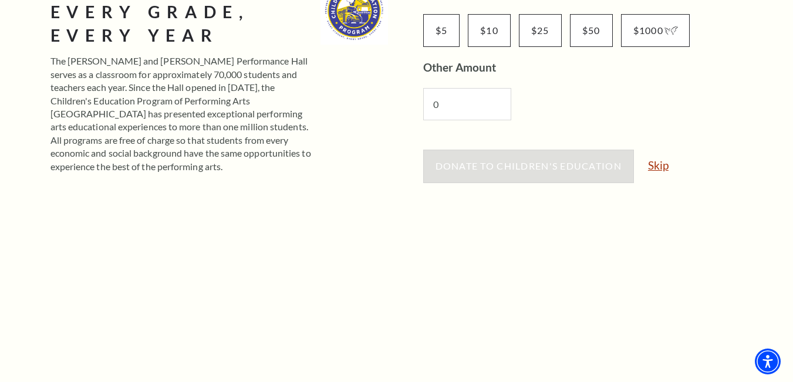
click at [654, 166] on link "Skip" at bounding box center [658, 165] width 21 height 11
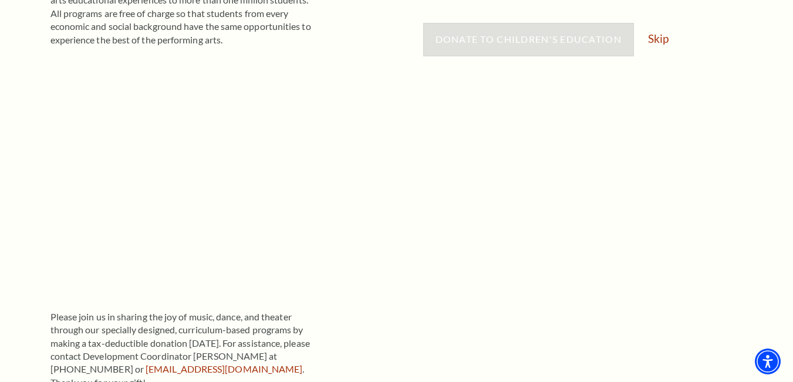
scroll to position [256, 0]
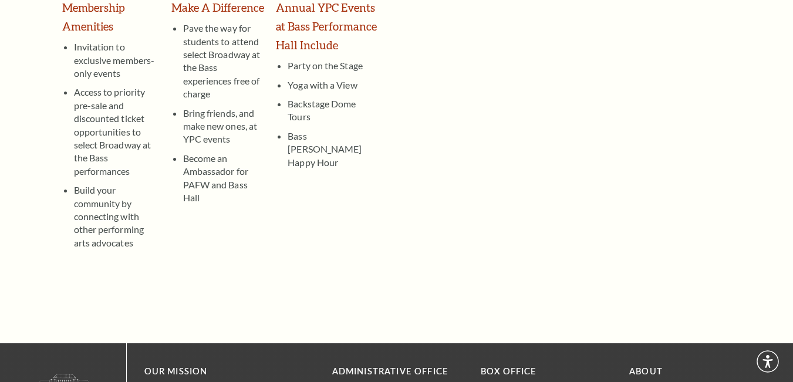
scroll to position [235, 0]
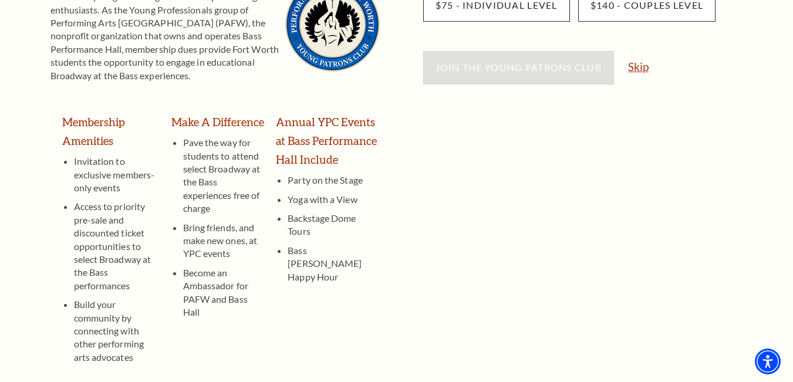
click at [637, 69] on link "Skip" at bounding box center [638, 66] width 21 height 11
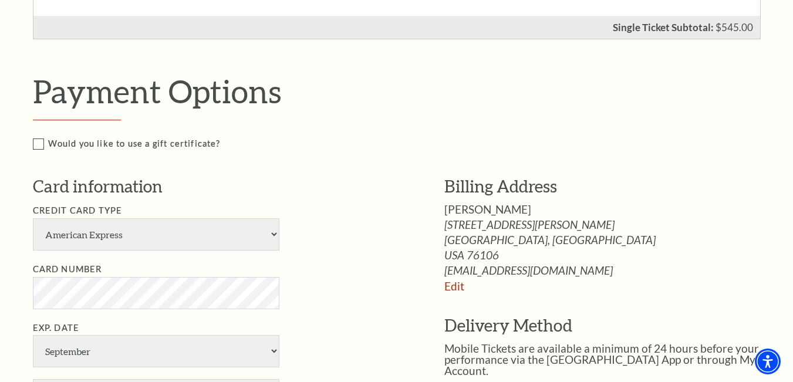
scroll to position [763, 0]
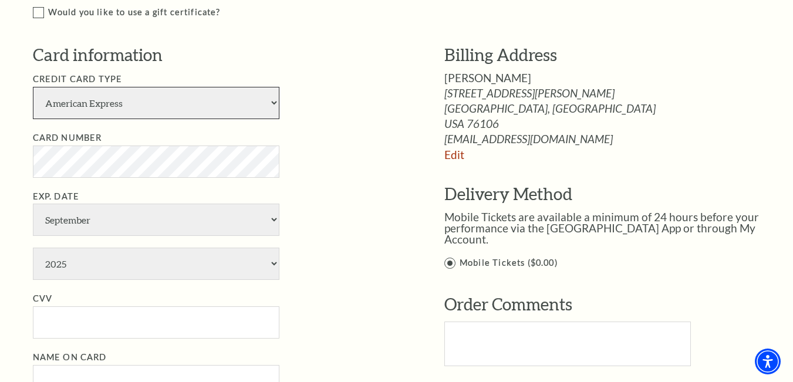
drag, startPoint x: 137, startPoint y: 93, endPoint x: 137, endPoint y: 117, distance: 24.1
click at [137, 93] on select "American Express Visa Master Card Discover" at bounding box center [156, 103] width 247 height 32
select select "24"
click at [33, 87] on select "American Express Visa Master Card Discover" at bounding box center [156, 103] width 247 height 32
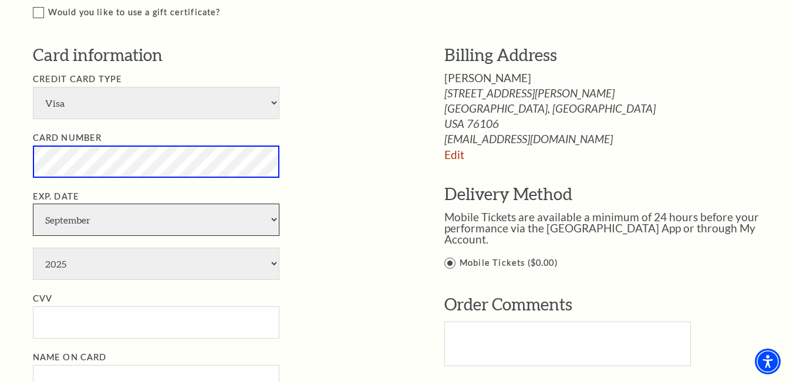
drag, startPoint x: 168, startPoint y: 214, endPoint x: 169, endPoint y: 228, distance: 14.1
click at [168, 214] on select "January February March April May June July August September October November De…" at bounding box center [156, 220] width 247 height 32
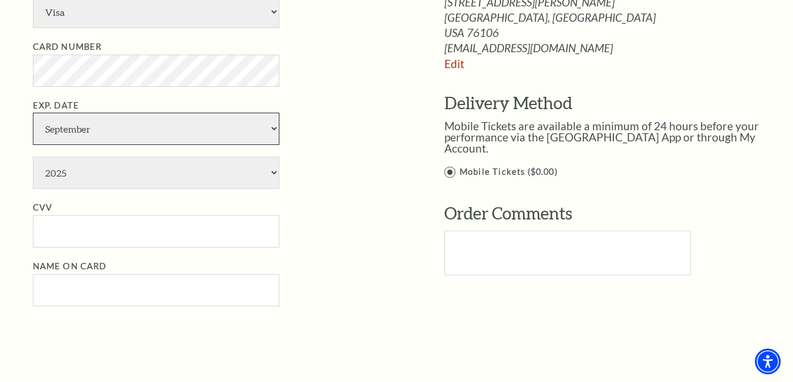
scroll to position [880, 0]
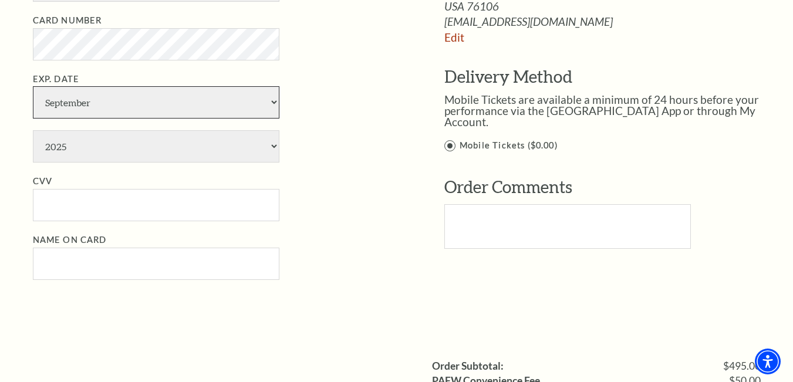
click at [91, 104] on select "January February March April May June July August September October November De…" at bounding box center [156, 102] width 247 height 32
select select "12"
click at [33, 86] on select "January February March April May June July August September October November De…" at bounding box center [156, 102] width 247 height 32
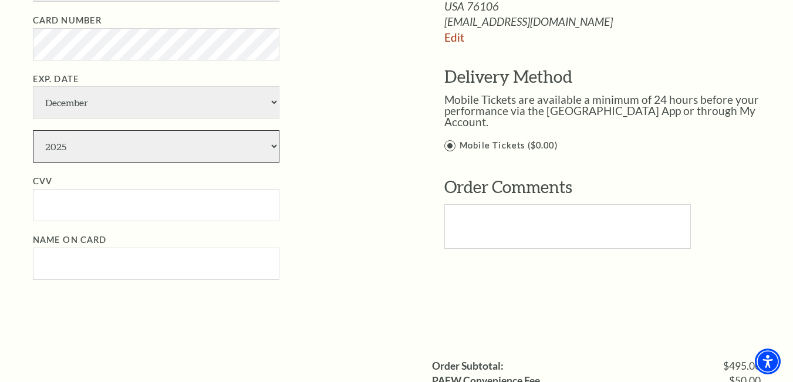
click at [112, 136] on select "2025 2026 2027 2028 2029 2030 2031 2032 2033 2034" at bounding box center [156, 146] width 247 height 32
select select "2029"
click at [33, 130] on select "2025 2026 2027 2028 2029 2030 2031 2032 2033 2034" at bounding box center [156, 146] width 247 height 32
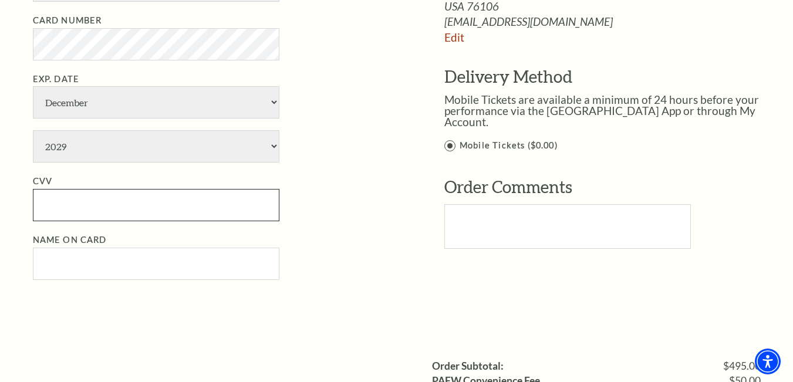
click at [127, 211] on input "CVV" at bounding box center [156, 205] width 247 height 32
paste input "441"
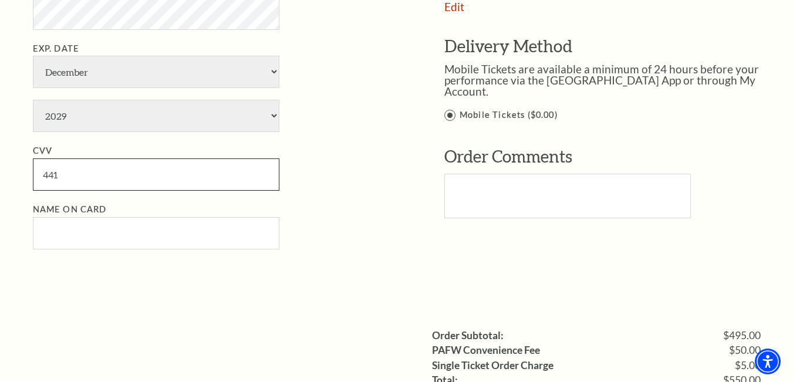
scroll to position [939, 0]
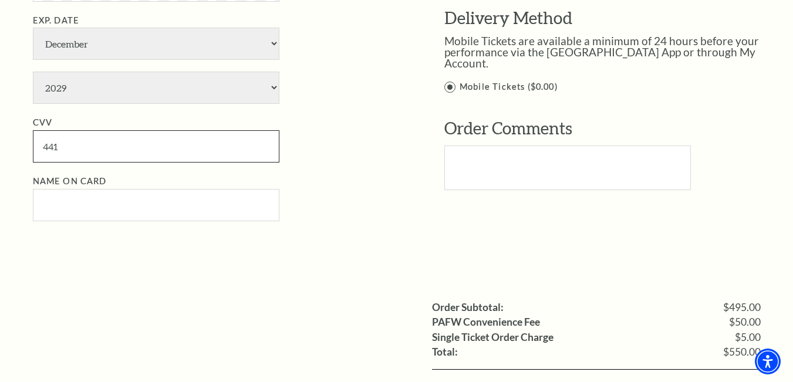
type input "441"
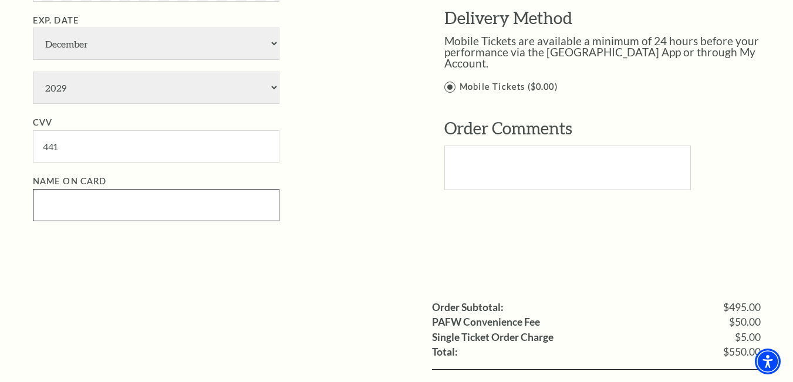
click at [135, 212] on input "Name on Card" at bounding box center [156, 205] width 247 height 32
paste input "franceharris"
click at [71, 208] on input "franceharris" at bounding box center [156, 205] width 247 height 32
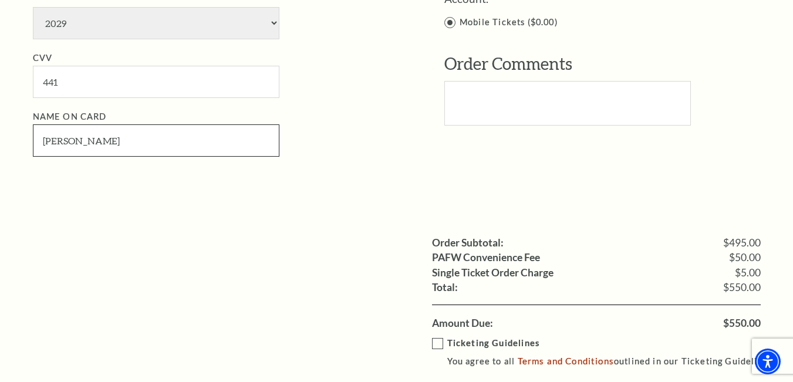
scroll to position [1115, 0]
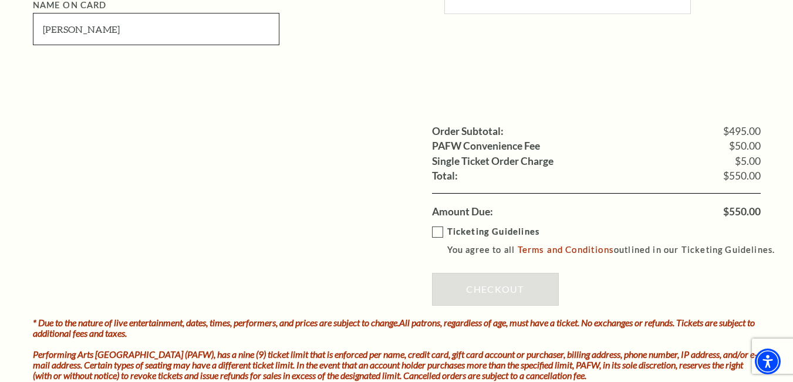
type input "[PERSON_NAME]"
click at [438, 229] on label "Ticketing Guidelines You agree to all Terms and Conditions outlined in our Tick…" at bounding box center [609, 241] width 354 height 32
click at [0, 0] on input "Ticketing Guidelines You agree to all Terms and Conditions outlined in our Tick…" at bounding box center [0, 0] width 0 height 0
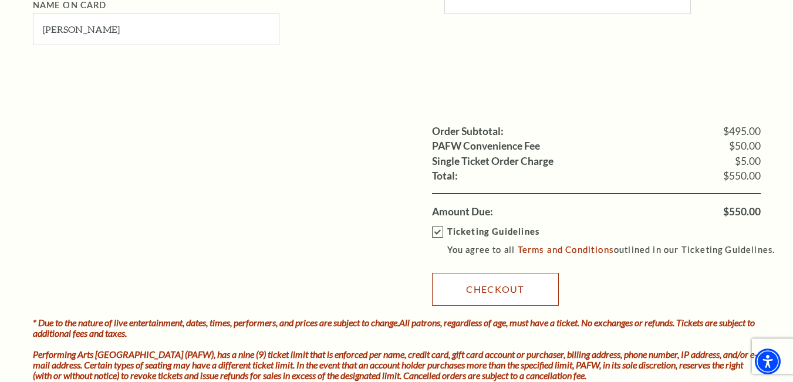
click at [499, 292] on link "Checkout" at bounding box center [495, 289] width 127 height 33
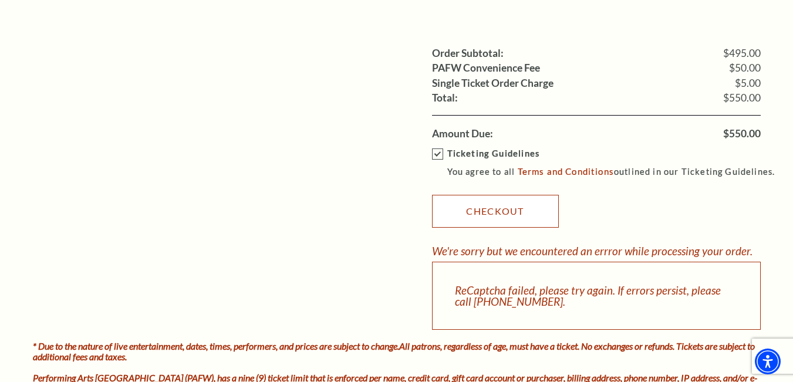
scroll to position [1350, 0]
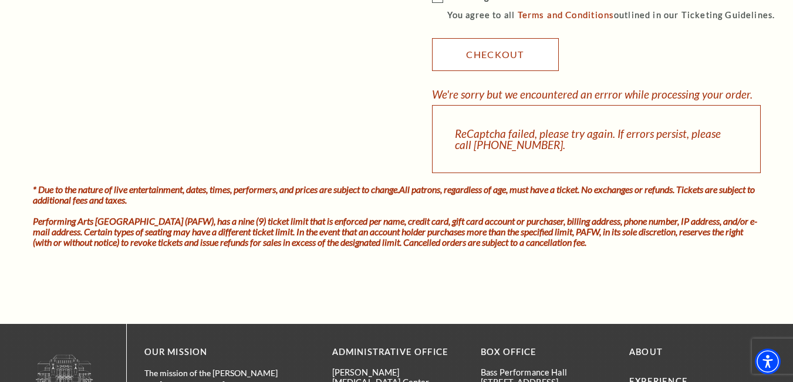
click at [488, 56] on link "Checkout" at bounding box center [495, 54] width 127 height 33
click at [467, 58] on link "Checkout" at bounding box center [495, 54] width 127 height 33
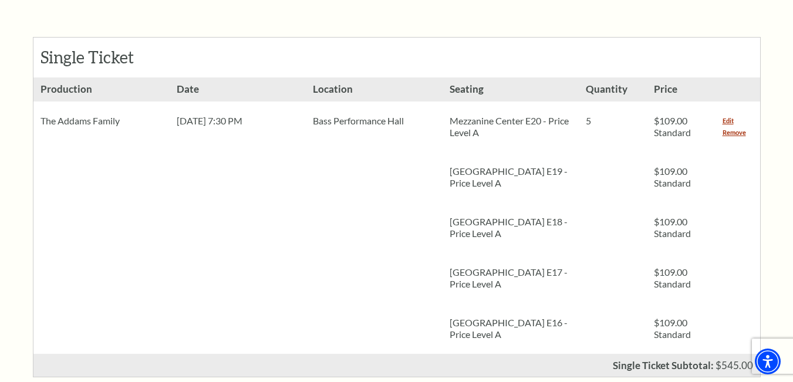
scroll to position [0, 0]
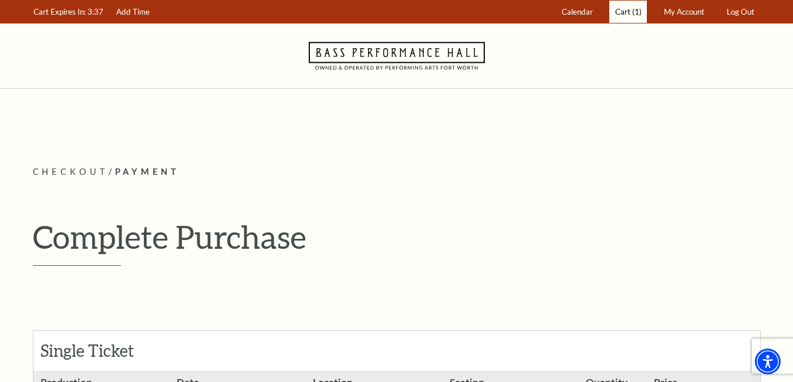
click at [640, 15] on link "Cart (1)" at bounding box center [628, 12] width 38 height 23
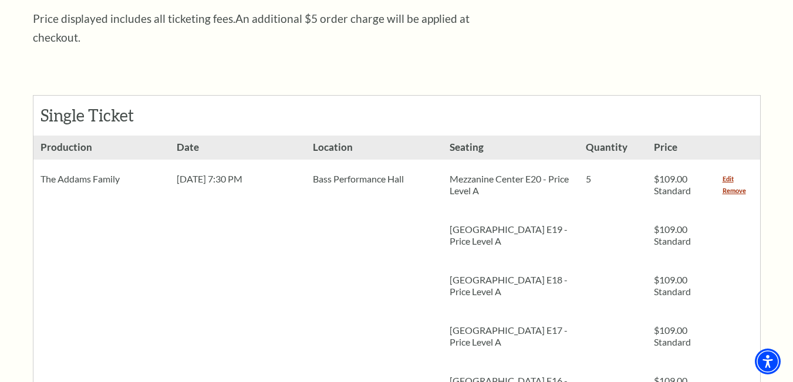
scroll to position [528, 0]
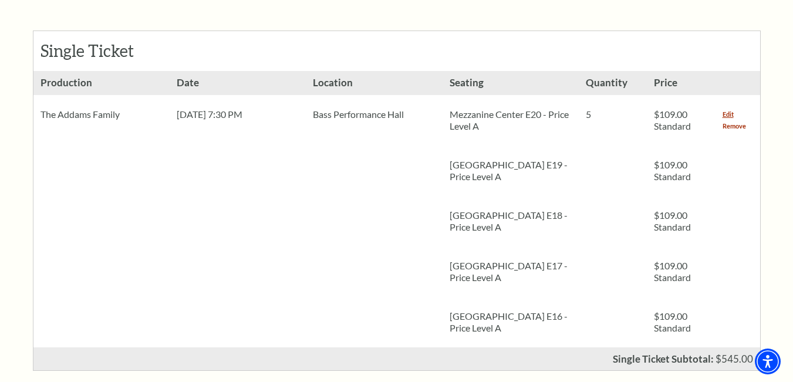
click at [732, 120] on link "Remove" at bounding box center [734, 126] width 23 height 12
